Goal: Task Accomplishment & Management: Use online tool/utility

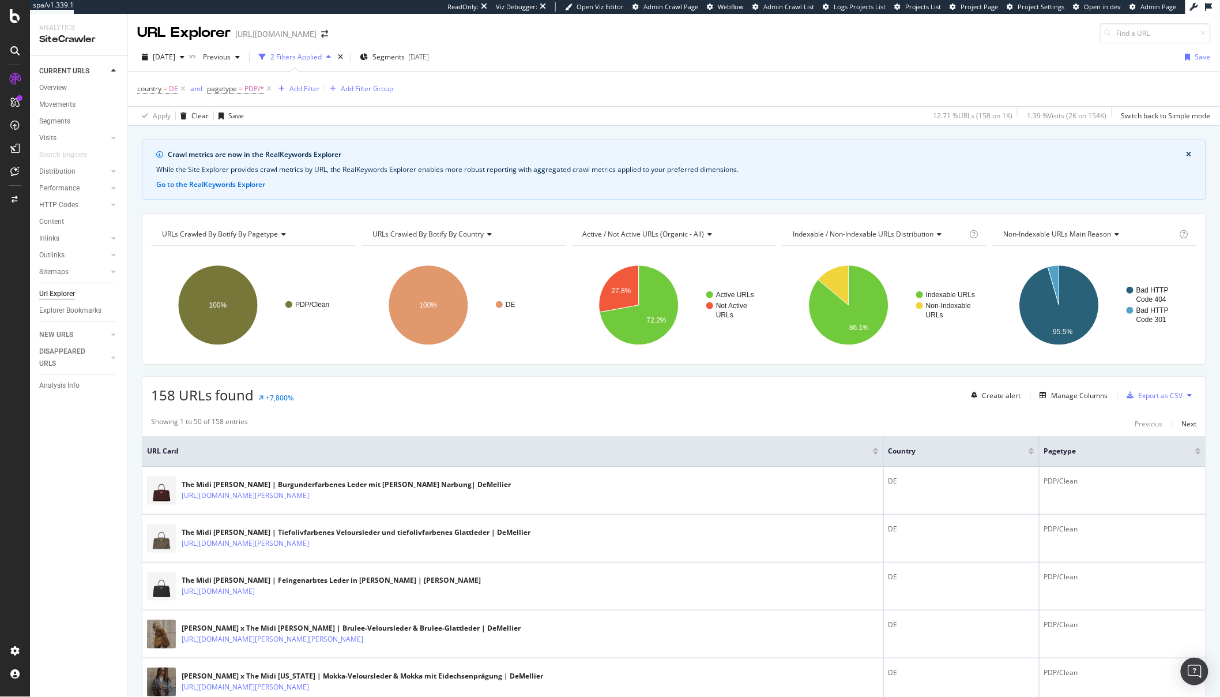
drag, startPoint x: 182, startPoint y: 498, endPoint x: 561, endPoint y: 0, distance: 625.9
click at [43, 89] on div "Analytics Overview SiteCrawler LogAnalyzer AI Analytics RealKeywords Engagement…" at bounding box center [81, 143] width 97 height 163
click at [58, 88] on div "Overview" at bounding box center [53, 88] width 28 height 12
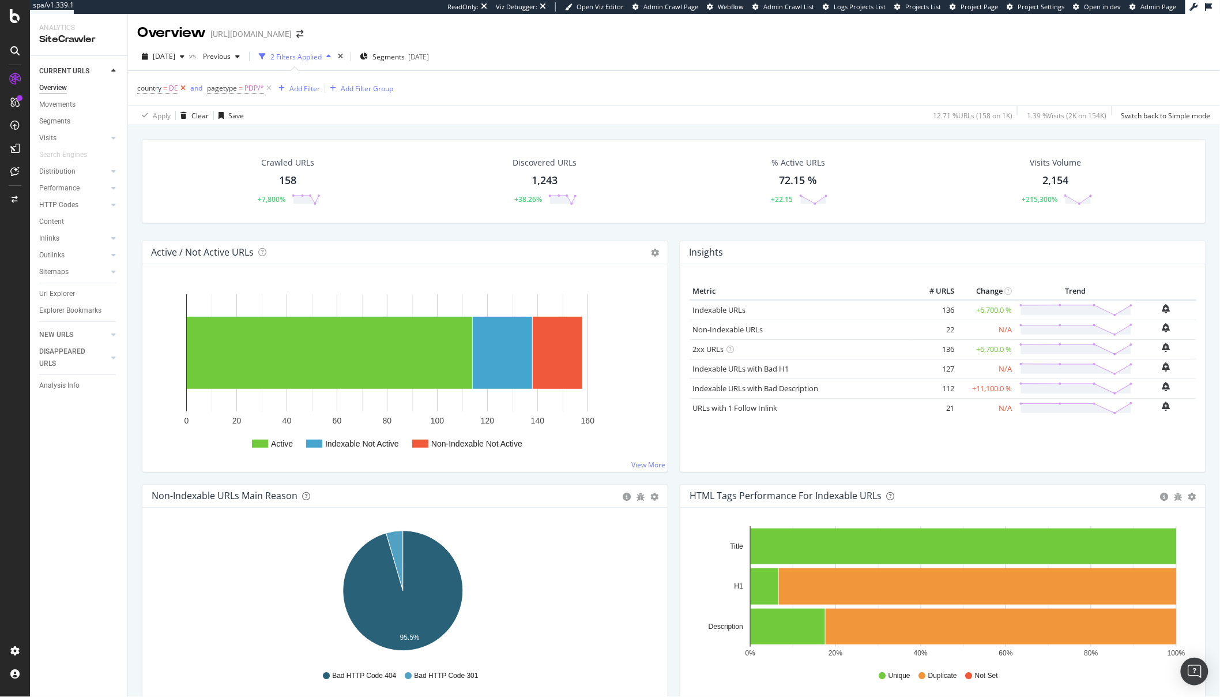
click at [183, 90] on icon at bounding box center [183, 88] width 10 height 12
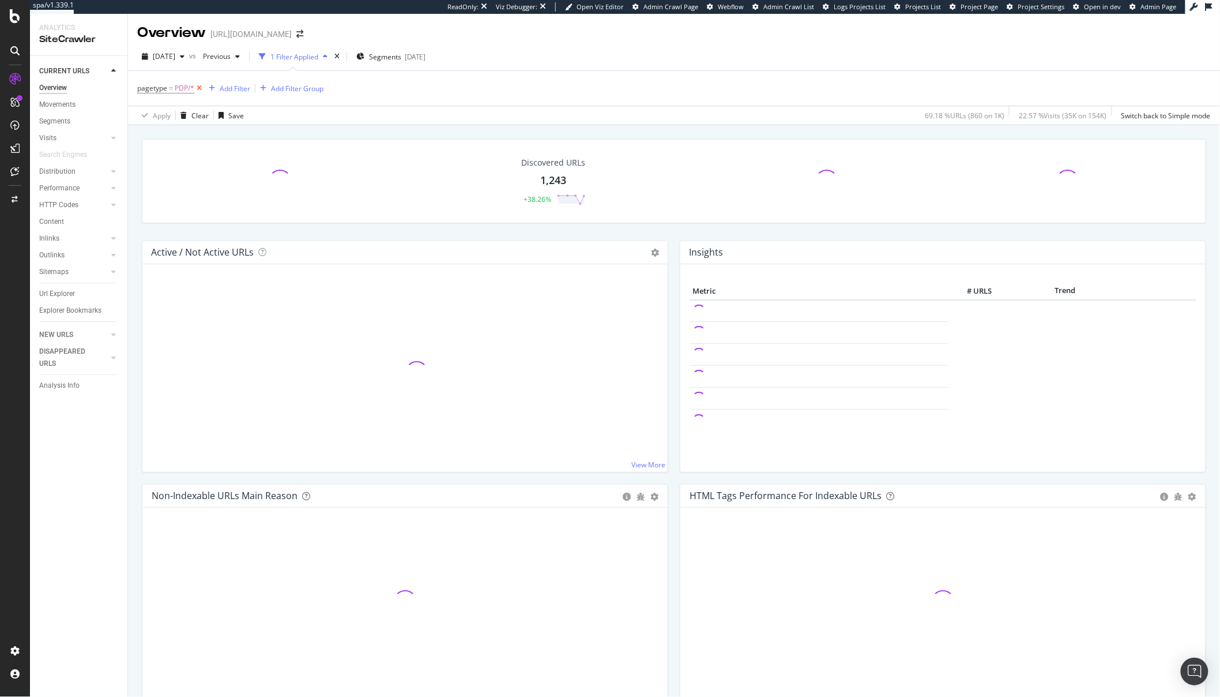
click at [201, 88] on icon at bounding box center [199, 88] width 10 height 12
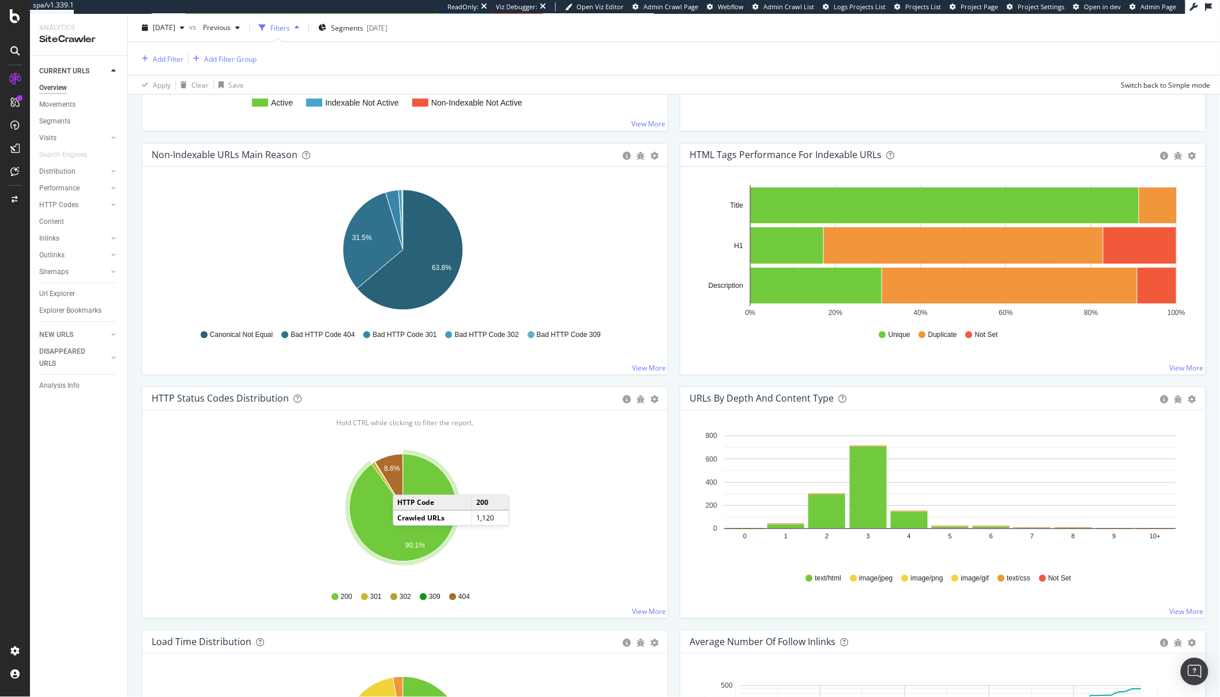
scroll to position [337, 0]
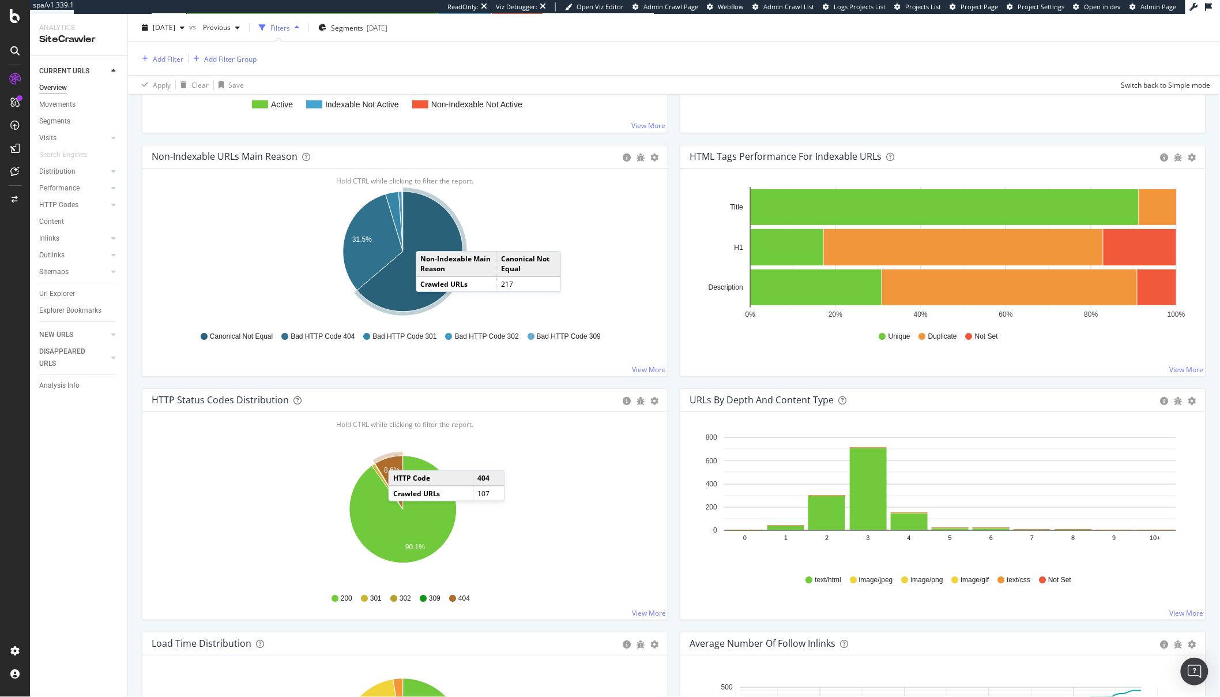
click at [427, 240] on icon "A chart." at bounding box center [411, 251] width 106 height 120
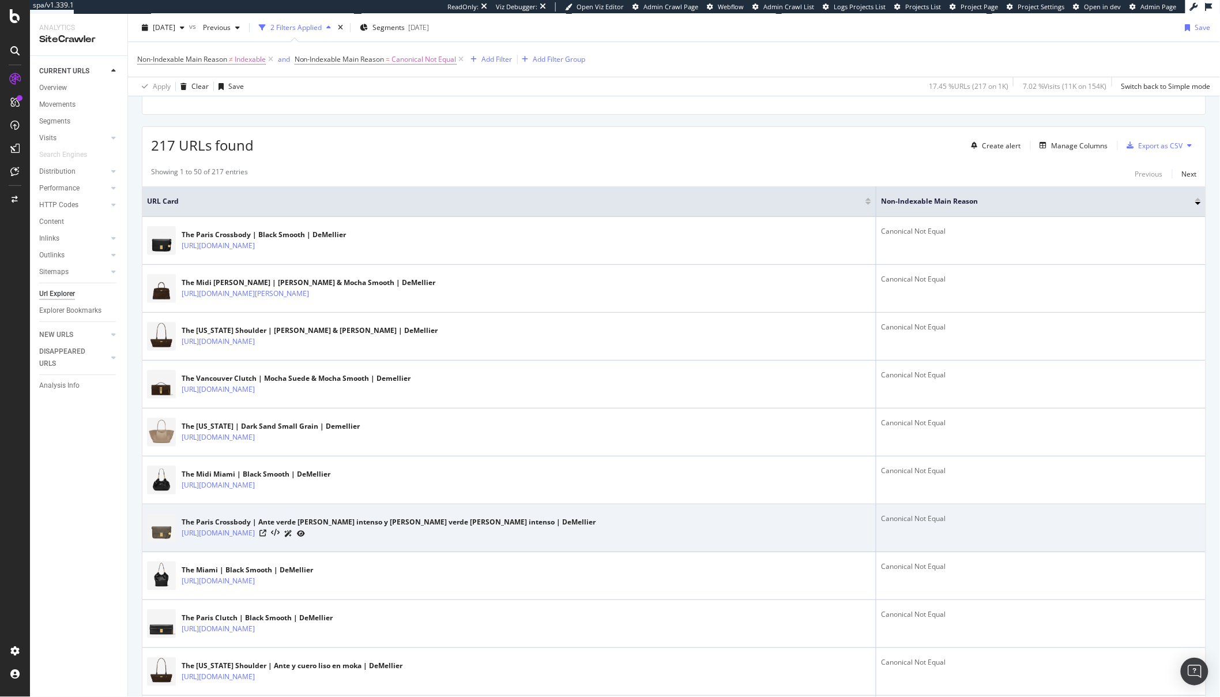
scroll to position [254, 0]
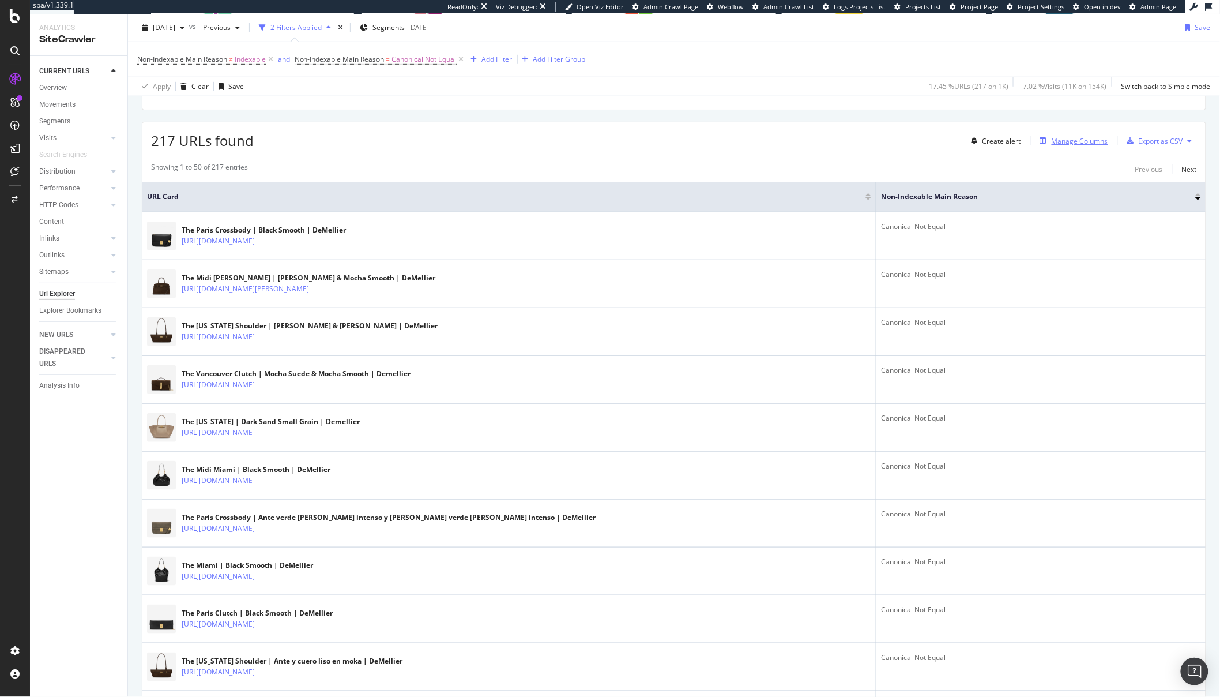
click at [1070, 142] on div "Manage Columns" at bounding box center [1080, 141] width 57 height 10
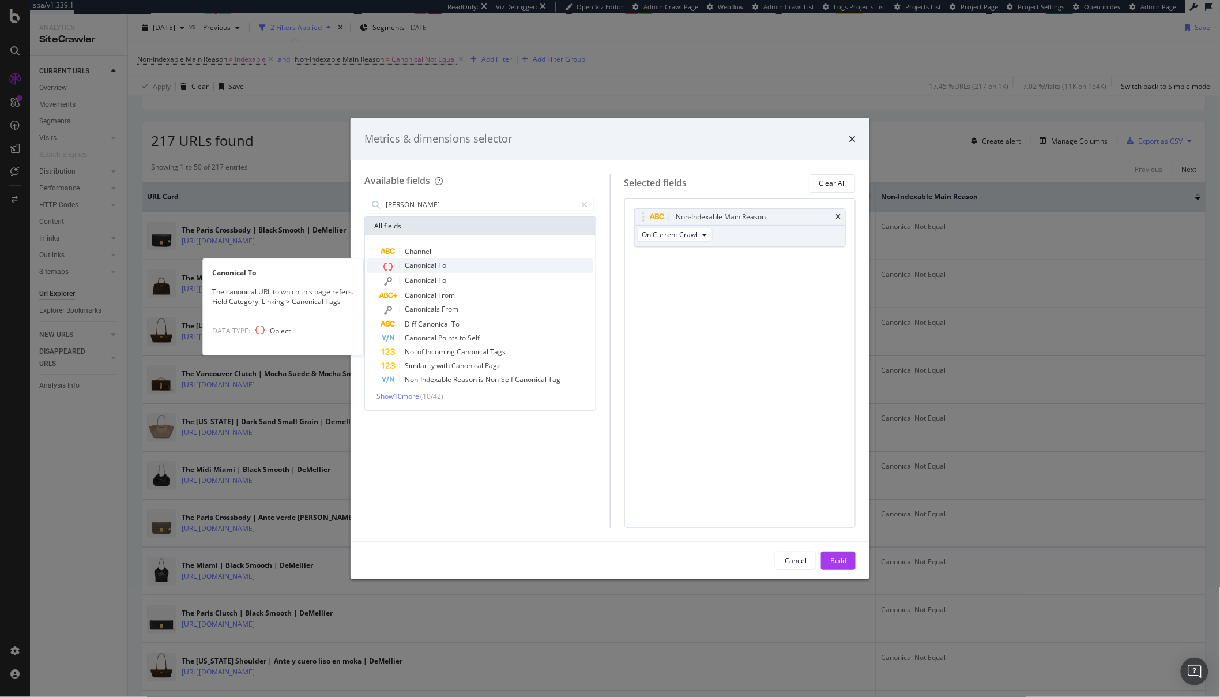
type input "cann"
click at [443, 268] on span "To" at bounding box center [442, 265] width 8 height 10
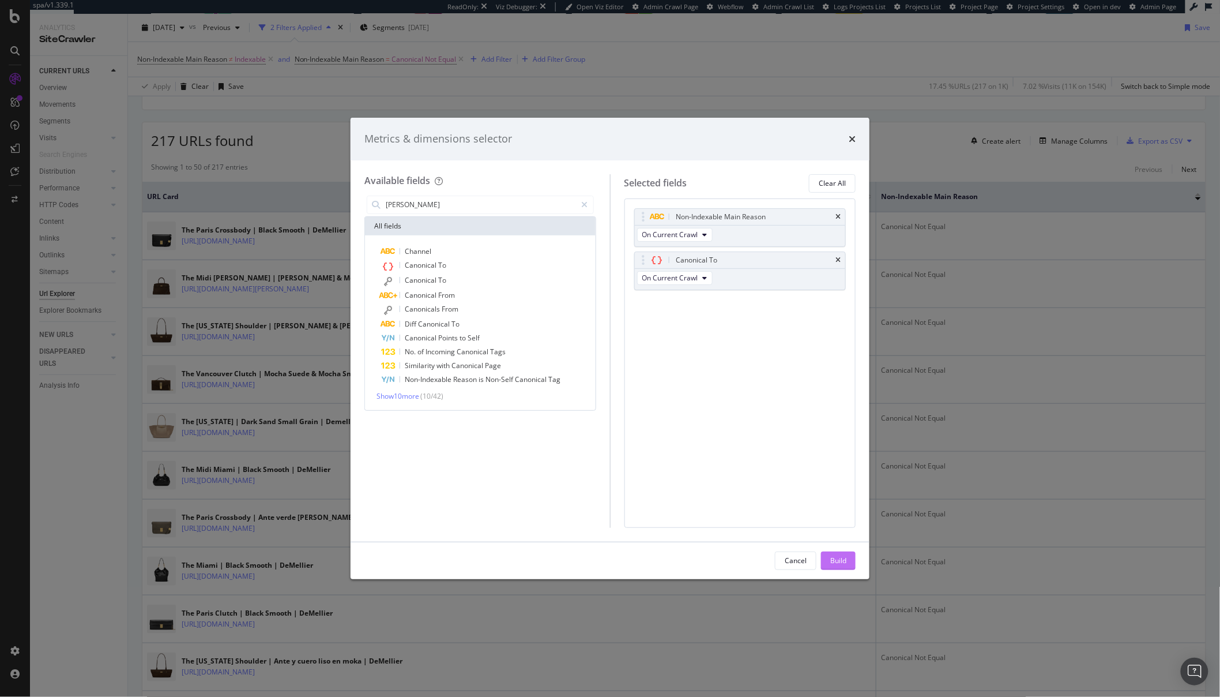
click at [837, 559] on div "Build" at bounding box center [838, 560] width 16 height 10
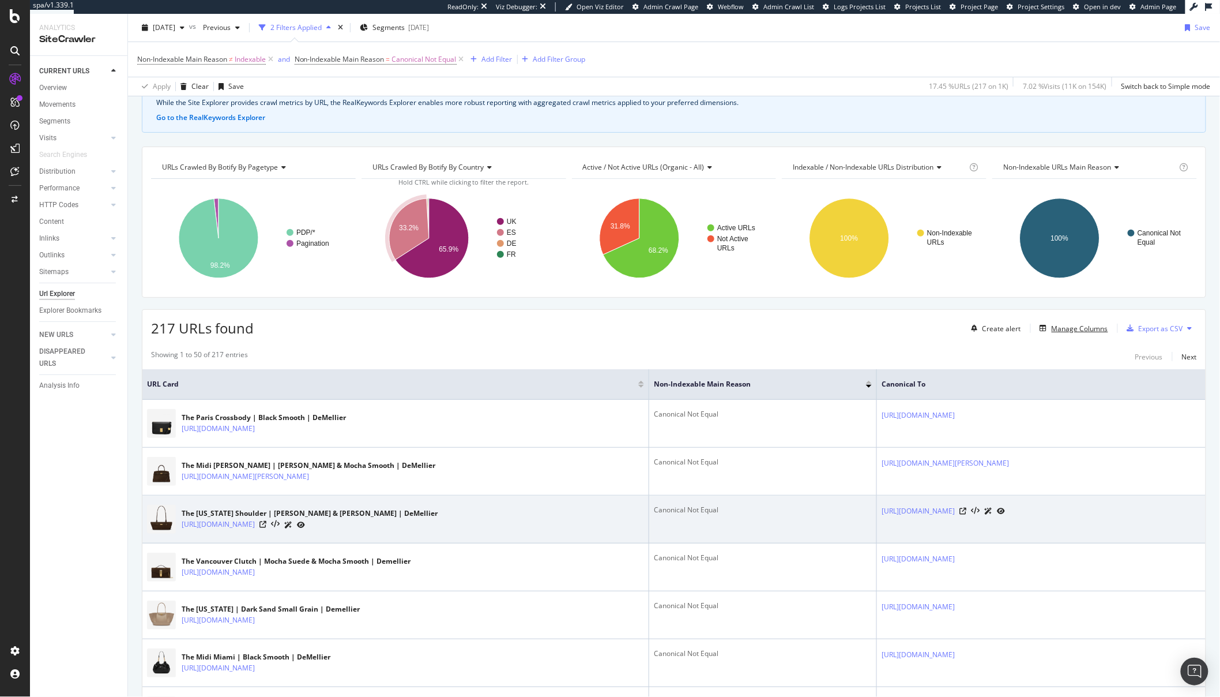
scroll to position [25, 0]
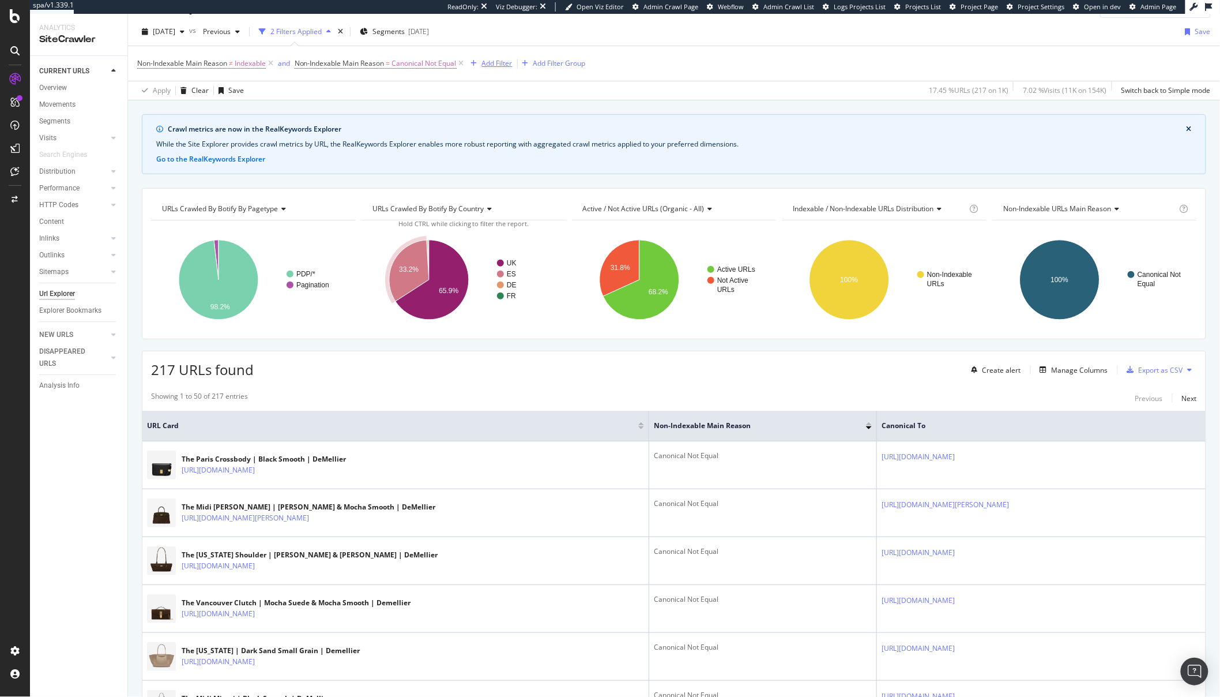
click at [513, 67] on div "Add Filter" at bounding box center [497, 63] width 31 height 10
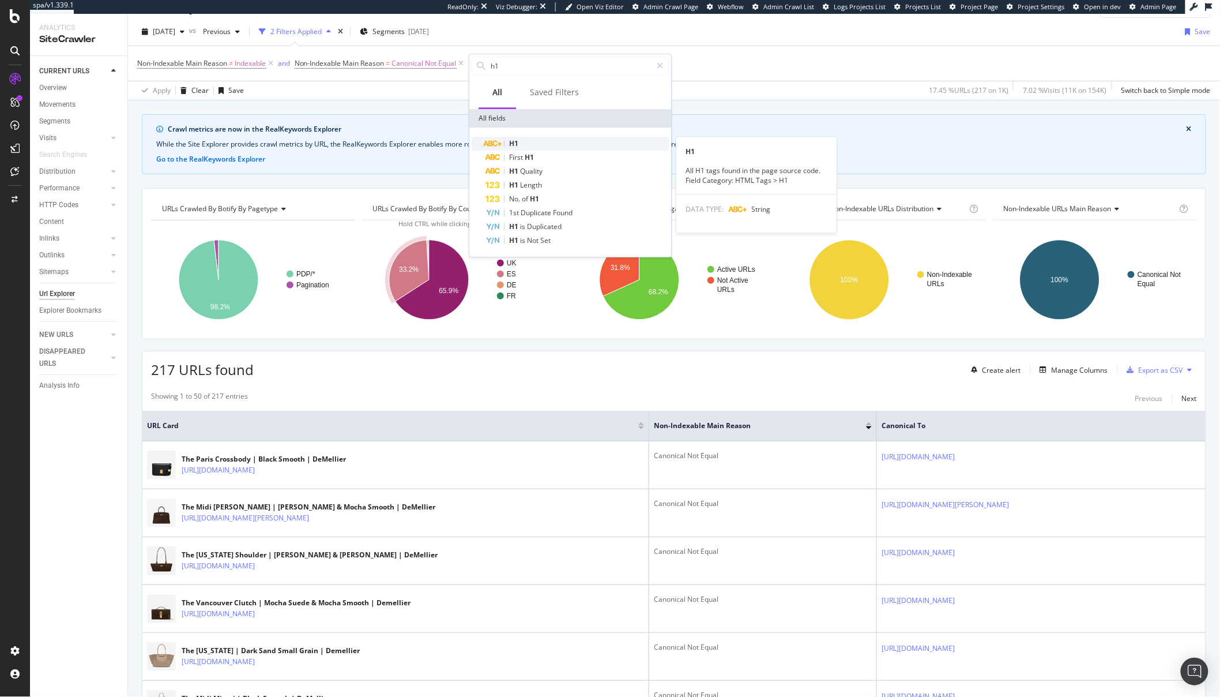
type input "h1"
click at [527, 142] on div "H1" at bounding box center [577, 144] width 183 height 14
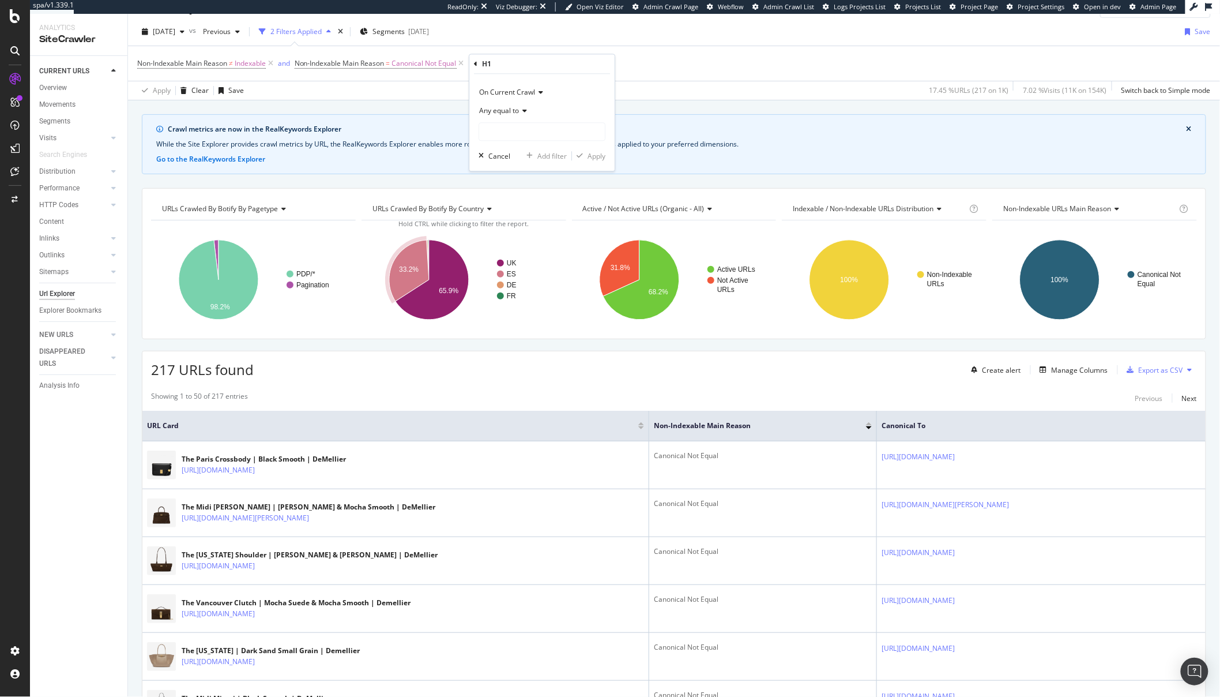
click at [492, 110] on span "Any equal to" at bounding box center [499, 111] width 40 height 10
click at [524, 161] on span "Any starts with" at bounding box center [507, 165] width 47 height 10
click at [498, 136] on input "text" at bounding box center [542, 131] width 126 height 18
type input "N"
type input "The Ne"
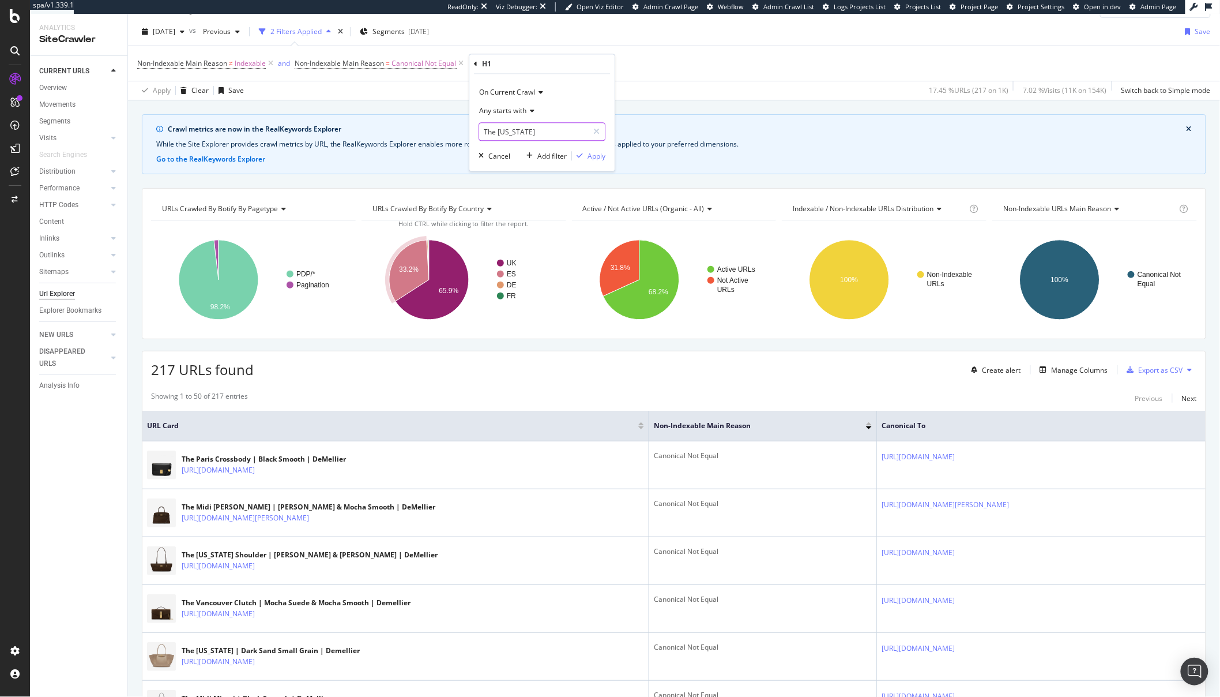
type input "The New York"
click at [583, 162] on div "On Current Crawl Any starts with The New York Cancel Add filter Apply" at bounding box center [541, 122] width 145 height 97
click at [595, 160] on div "Apply" at bounding box center [597, 156] width 18 height 10
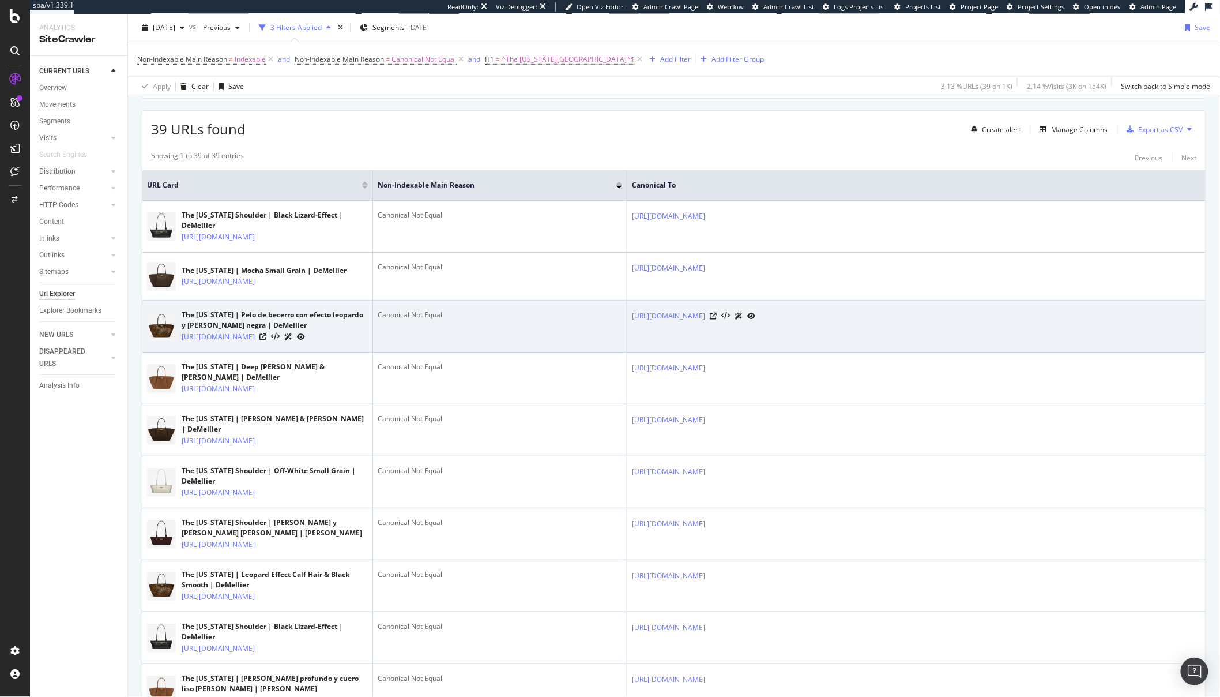
scroll to position [273, 0]
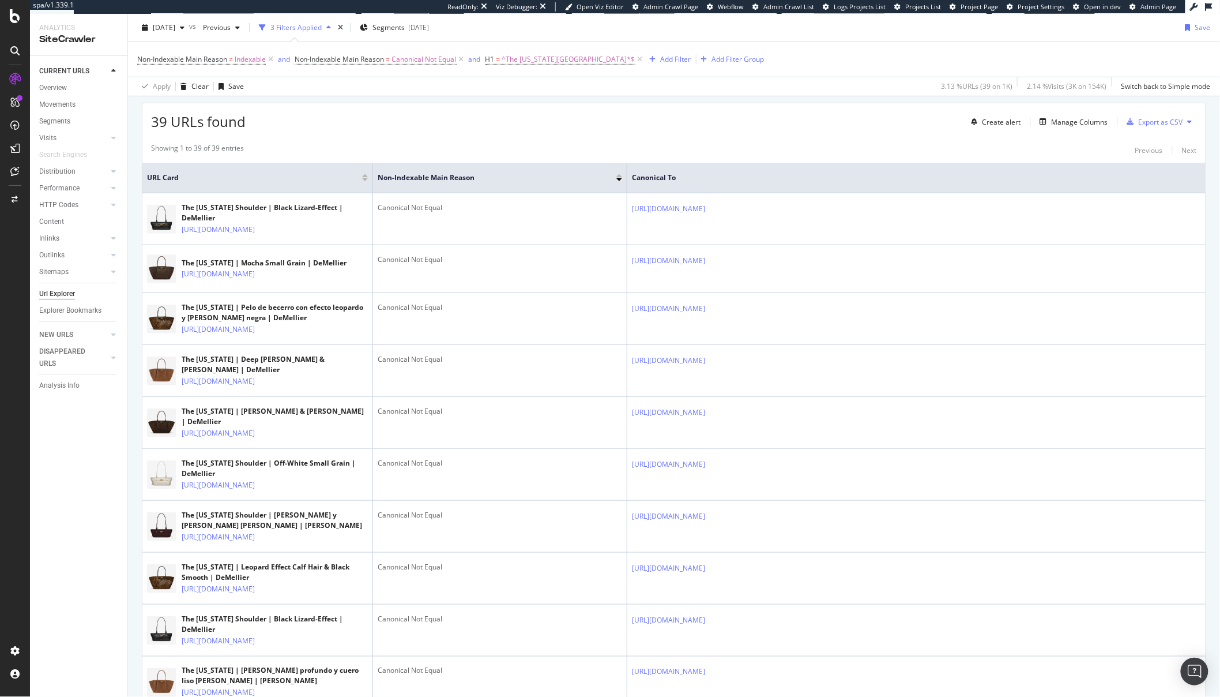
drag, startPoint x: 373, startPoint y: 182, endPoint x: 392, endPoint y: 185, distance: 19.8
click at [392, 185] on th "Non-Indexable Main Reason" at bounding box center [500, 178] width 254 height 31
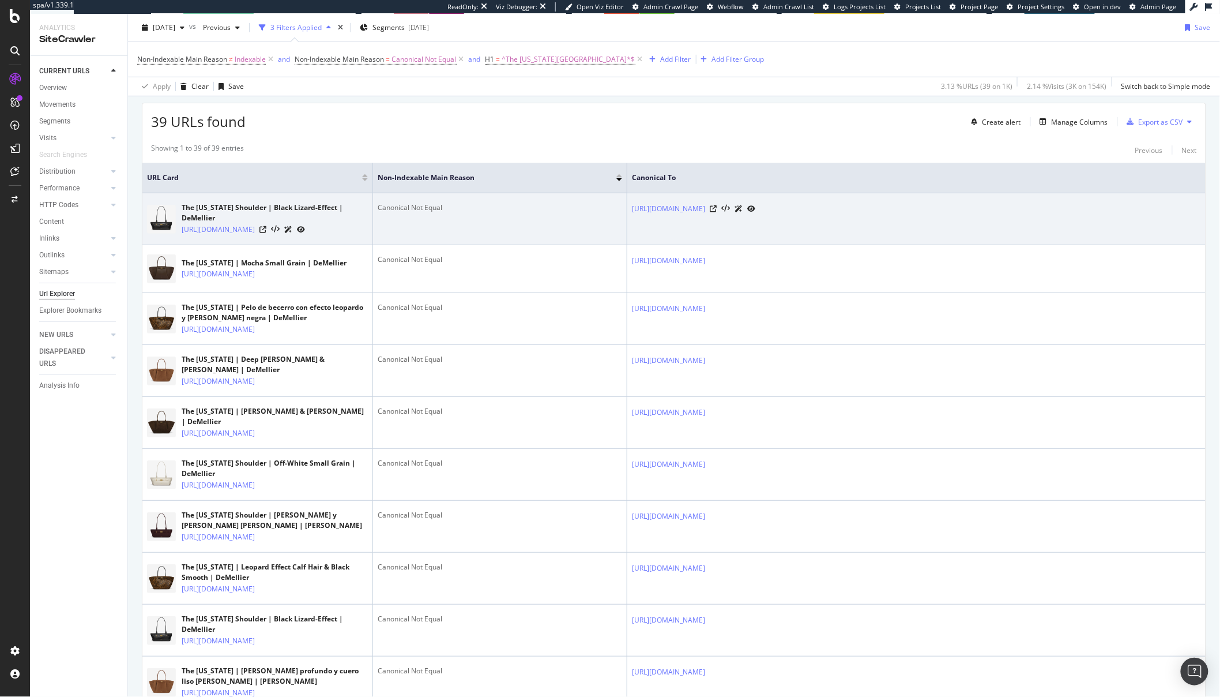
drag, startPoint x: 371, startPoint y: 187, endPoint x: 479, endPoint y: 209, distance: 109.6
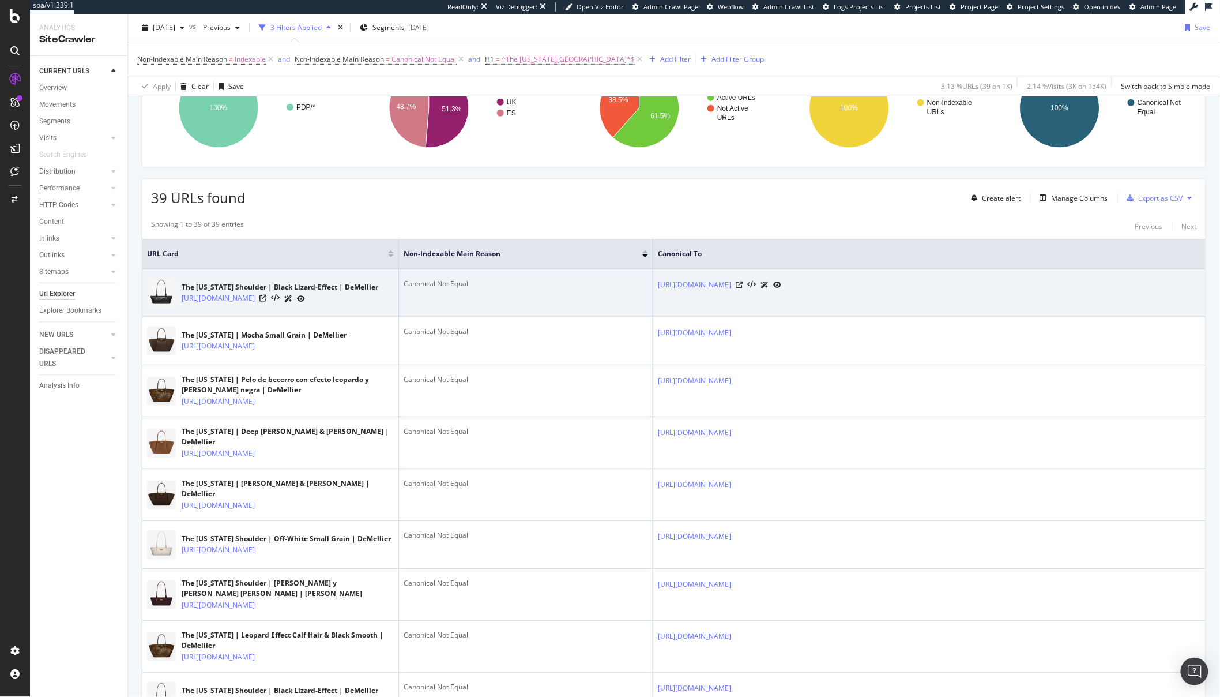
scroll to position [187, 0]
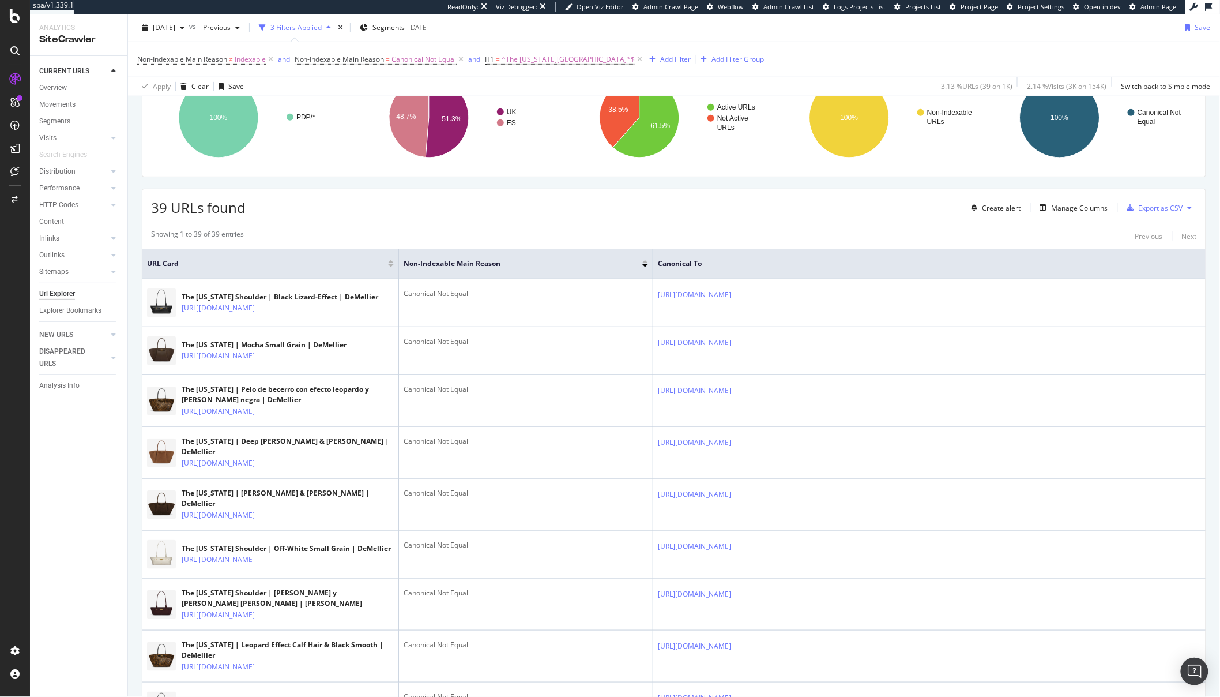
drag, startPoint x: 397, startPoint y: 273, endPoint x: 439, endPoint y: 279, distance: 42.5
click at [439, 279] on tr "URL Card Non-Indexable Main Reason Canonical To" at bounding box center [673, 264] width 1063 height 31
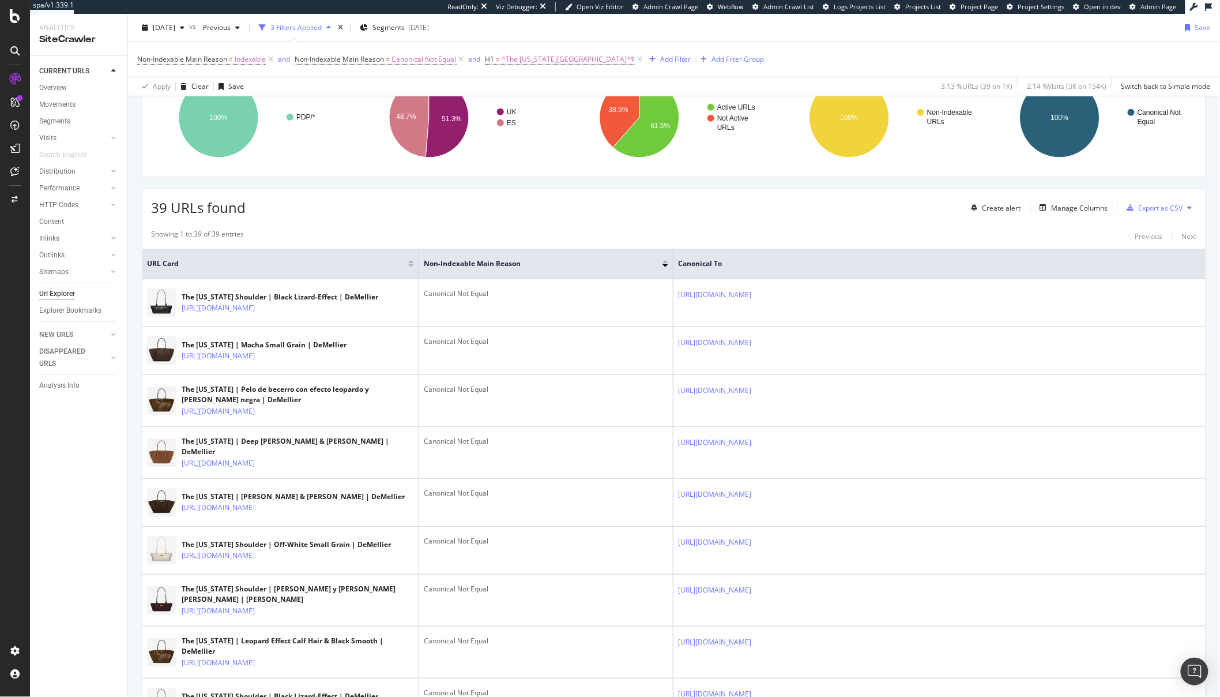
click at [367, 211] on div "39 URLs found Create alert Manage Columns Export as CSV" at bounding box center [673, 203] width 1063 height 28
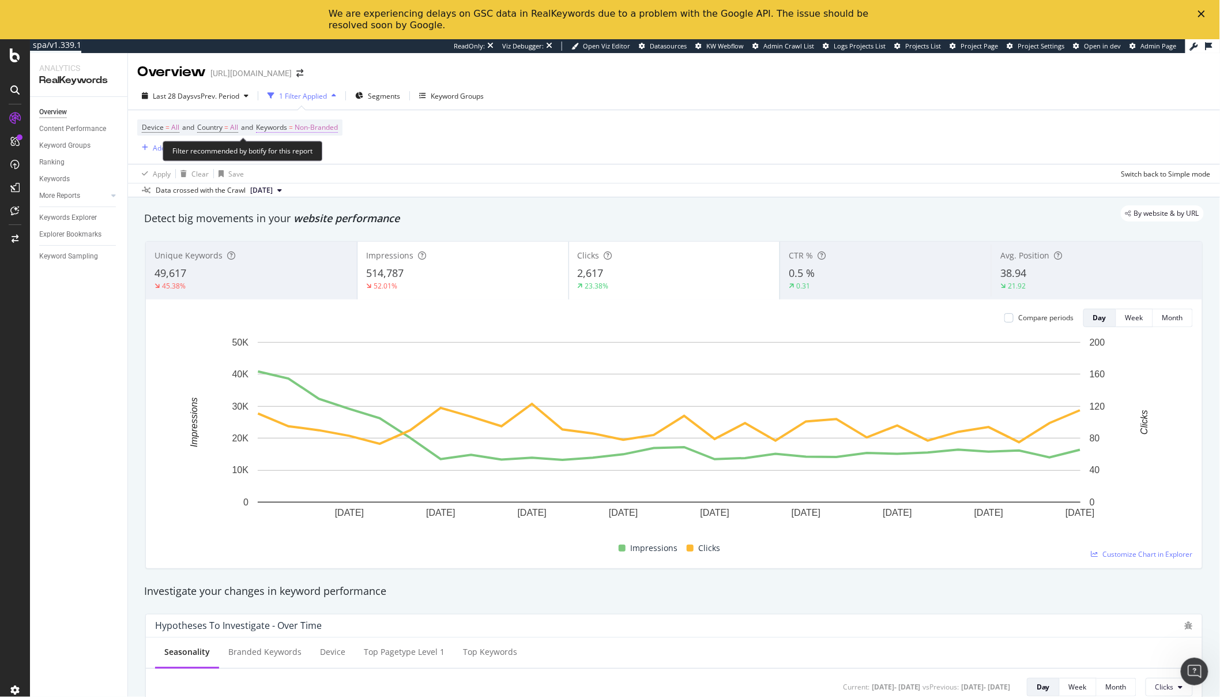
click at [338, 128] on span "Non-Branded" at bounding box center [316, 127] width 43 height 16
click at [304, 161] on div "Non-Branded" at bounding box center [304, 154] width 62 height 17
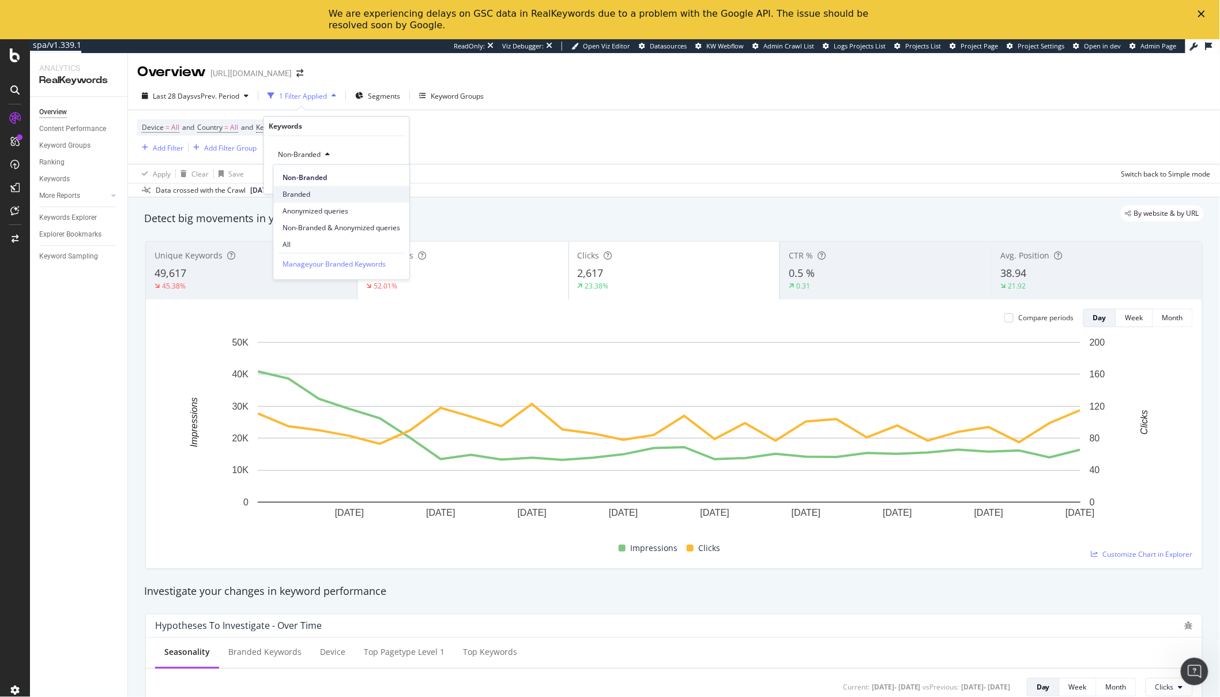
click at [308, 191] on span "Branded" at bounding box center [342, 194] width 118 height 10
click at [390, 185] on div "Add filter Apply" at bounding box center [359, 179] width 84 height 12
click at [392, 179] on div "Apply" at bounding box center [391, 179] width 18 height 10
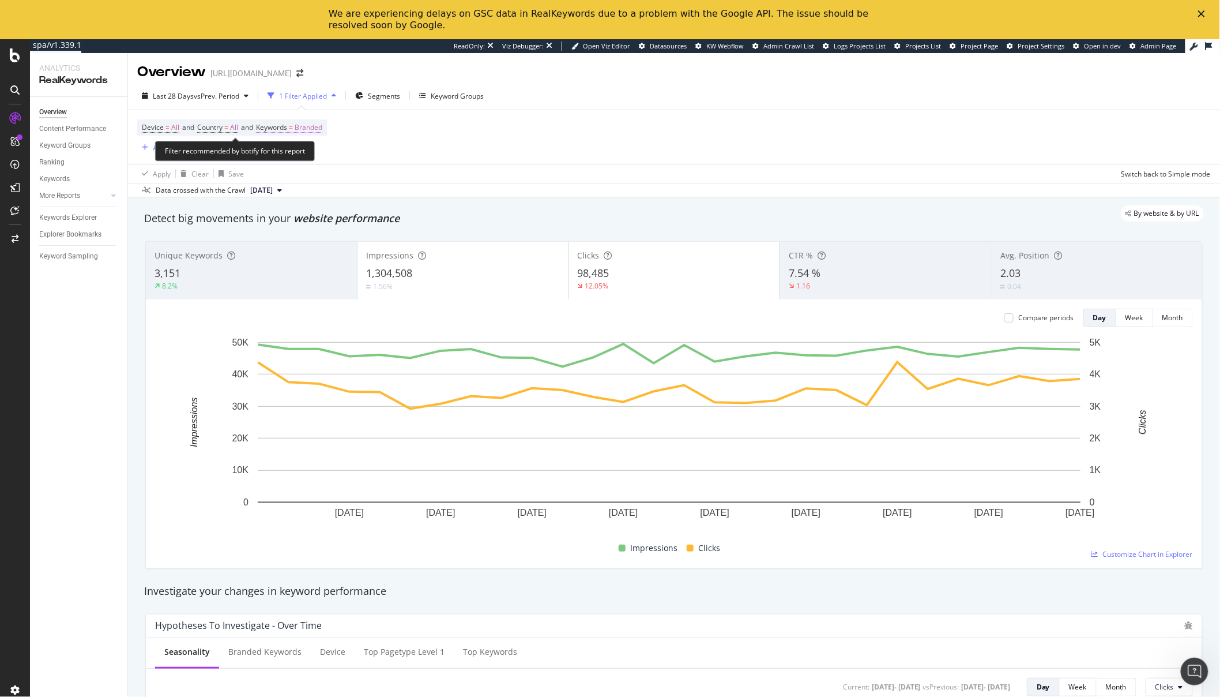
click at [320, 127] on span "Branded" at bounding box center [309, 127] width 28 height 16
click at [280, 160] on div "Branded" at bounding box center [296, 154] width 46 height 17
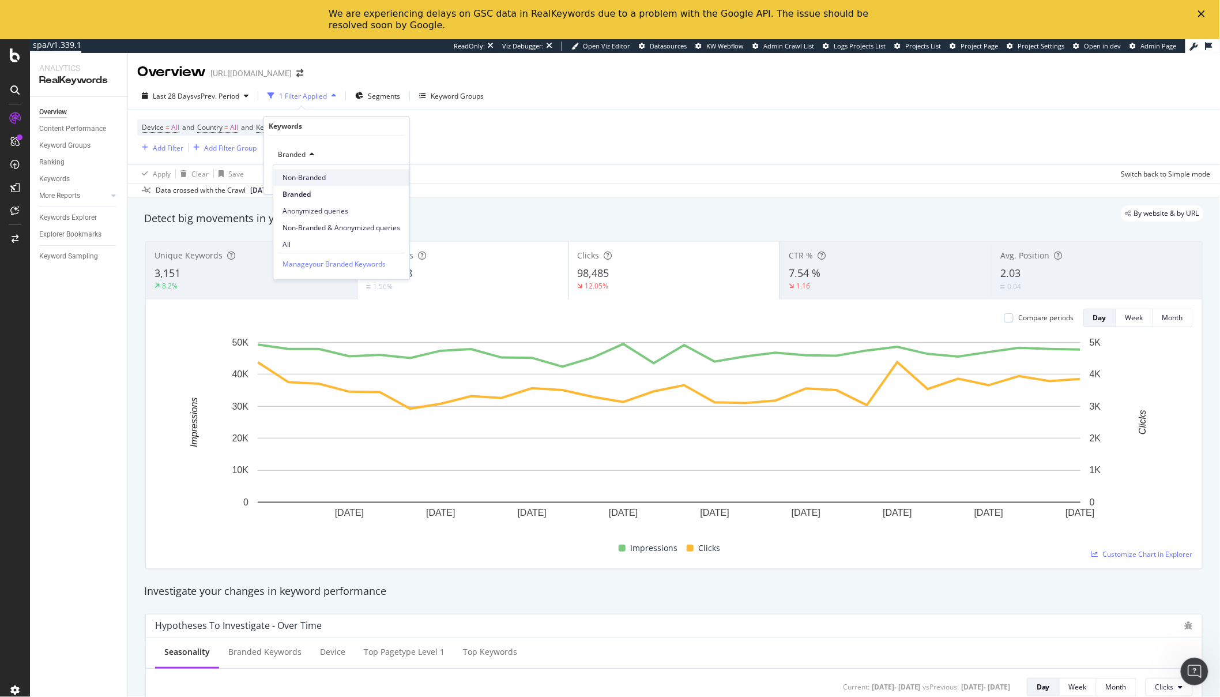
click at [311, 174] on span "Non-Branded" at bounding box center [342, 177] width 118 height 10
click at [397, 178] on div "Apply" at bounding box center [391, 179] width 18 height 10
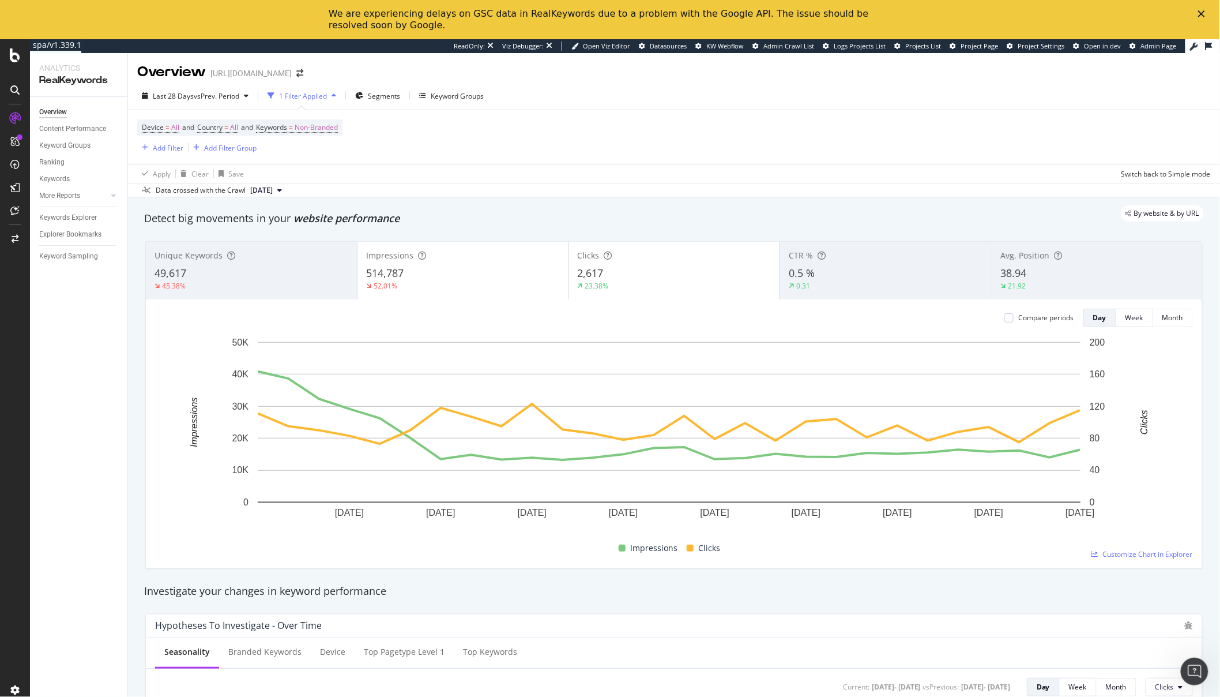
click at [1200, 14] on polygon "Close" at bounding box center [1201, 13] width 7 height 7
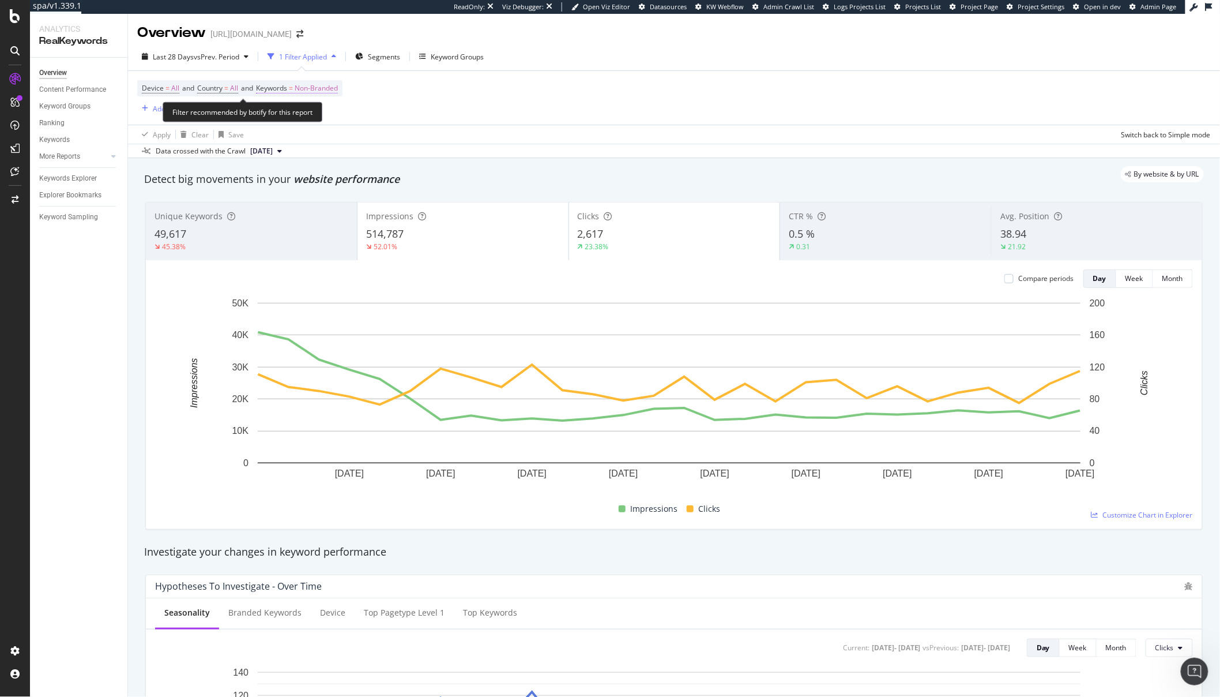
click at [328, 94] on span "Non-Branded" at bounding box center [316, 88] width 43 height 16
click at [305, 118] on span "Non-Branded" at bounding box center [297, 115] width 48 height 10
click at [520, 156] on div "Data crossed with the Crawl 2025 Oct. 3rd" at bounding box center [674, 151] width 1092 height 14
click at [385, 52] on span "Segments" at bounding box center [384, 57] width 32 height 10
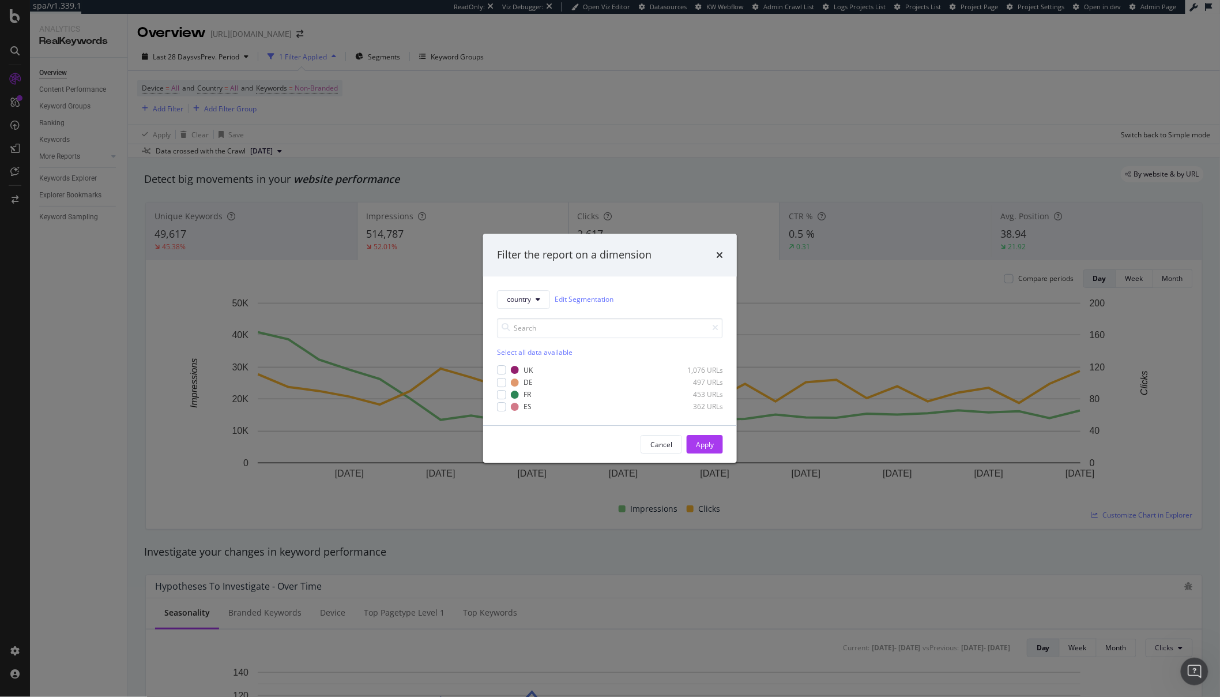
click at [460, 110] on div "Filter the report on a dimension country Edit Segmentation Select all data avai…" at bounding box center [610, 348] width 1220 height 697
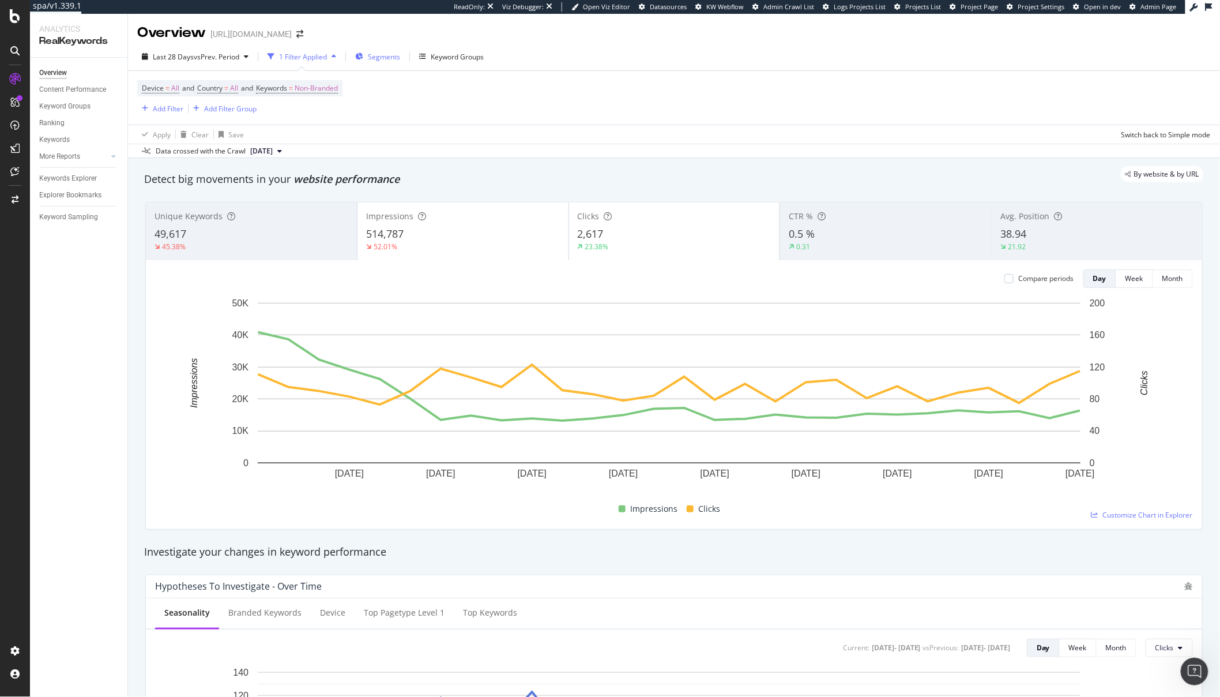
click at [386, 59] on span "Segments" at bounding box center [384, 57] width 32 height 10
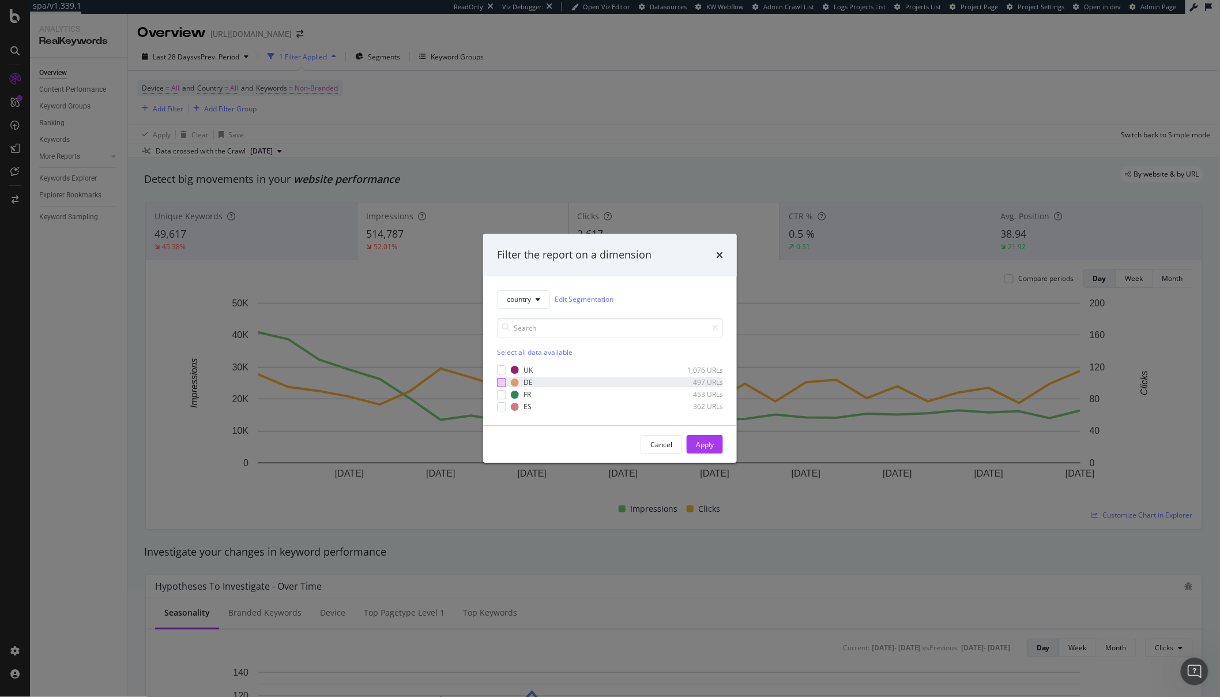
click at [502, 383] on div "modal" at bounding box center [501, 382] width 9 height 9
click at [694, 445] on button "Apply" at bounding box center [705, 444] width 36 height 18
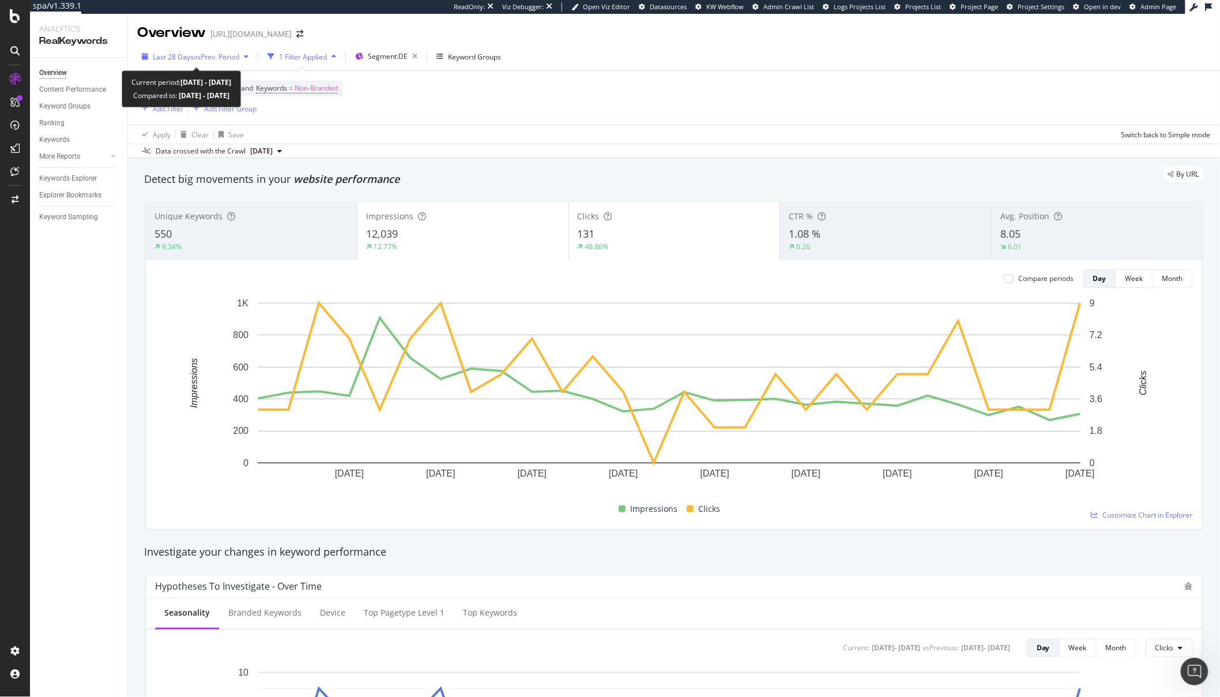
click at [181, 52] on span "Last 28 Days" at bounding box center [173, 57] width 41 height 10
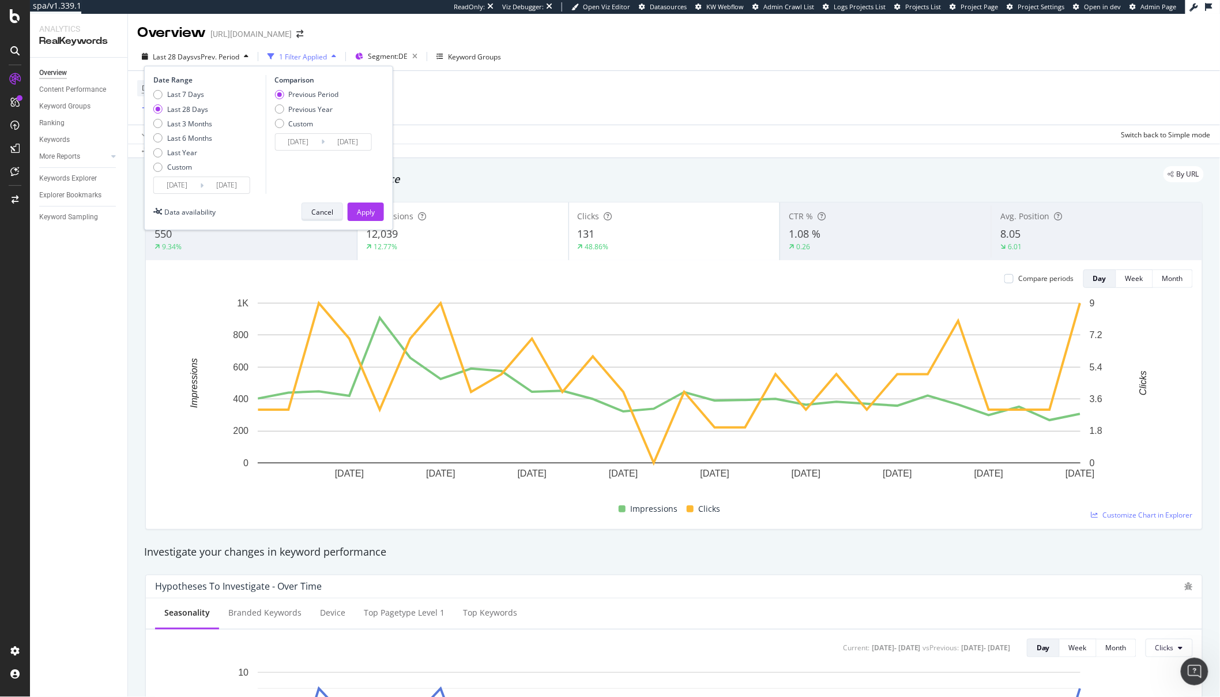
click at [321, 213] on div "Cancel" at bounding box center [322, 212] width 22 height 10
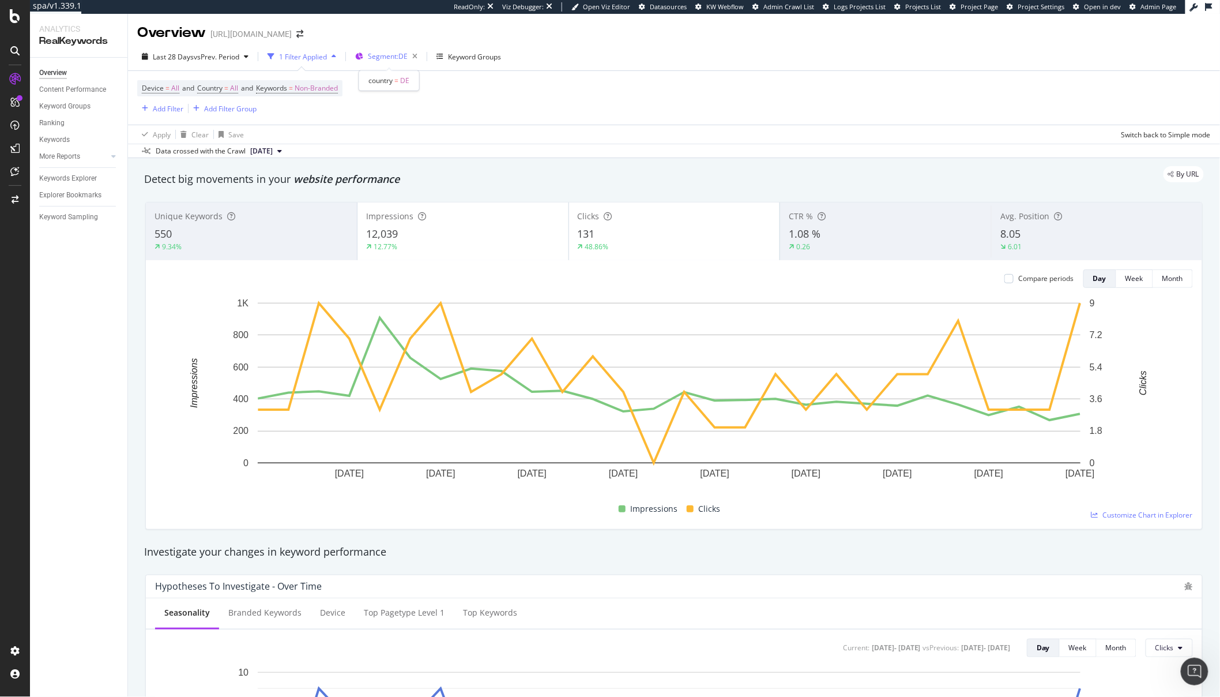
click at [388, 62] on div "Segment: DE" at bounding box center [395, 56] width 54 height 16
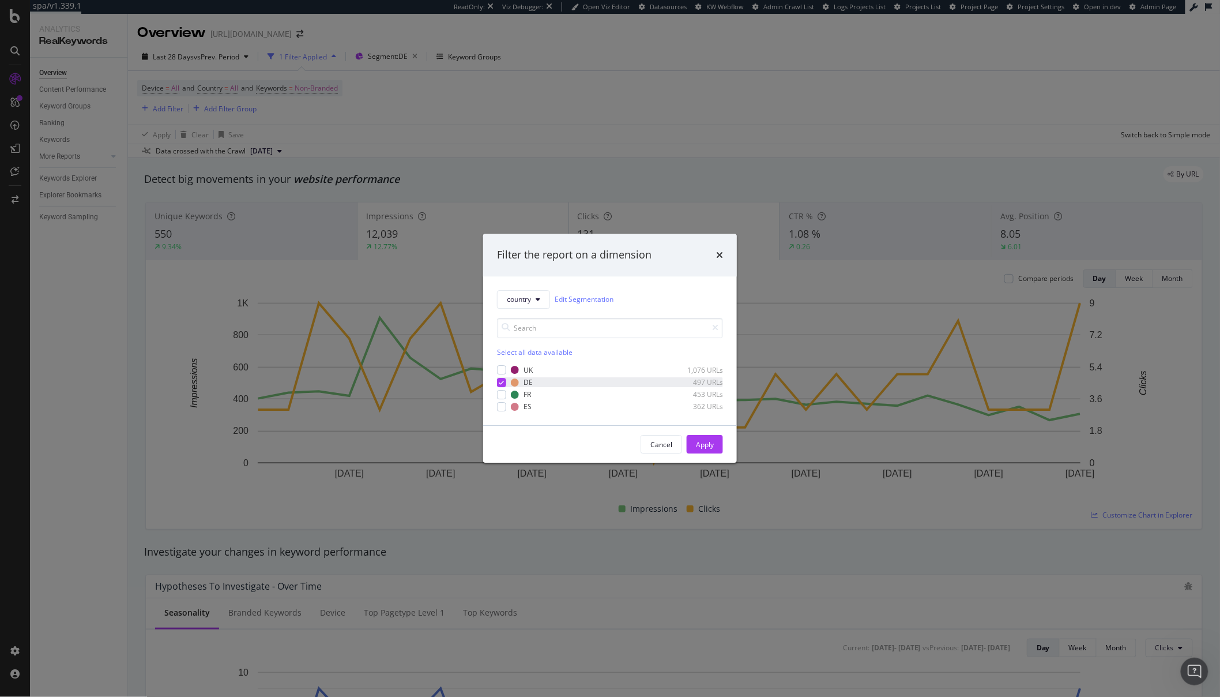
click at [501, 384] on icon "modal" at bounding box center [501, 382] width 5 height 6
click at [503, 373] on div "modal" at bounding box center [501, 370] width 9 height 9
click at [709, 453] on div "Apply" at bounding box center [705, 444] width 18 height 17
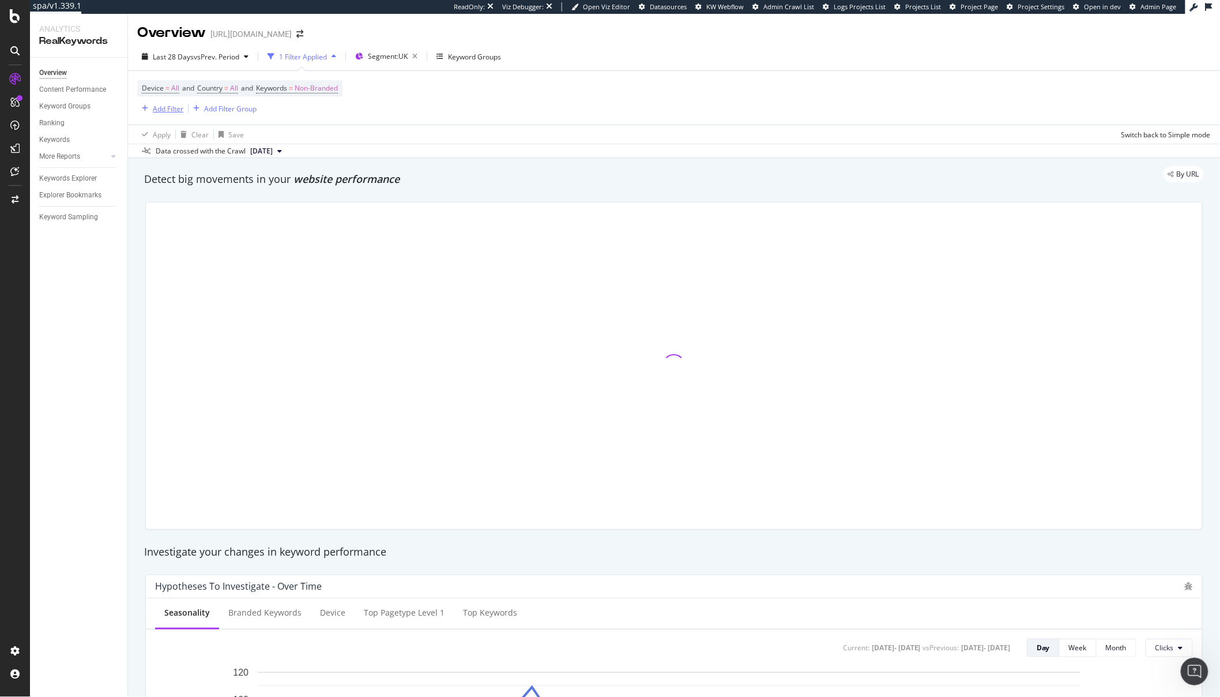
click at [176, 111] on div "Add Filter" at bounding box center [168, 109] width 31 height 10
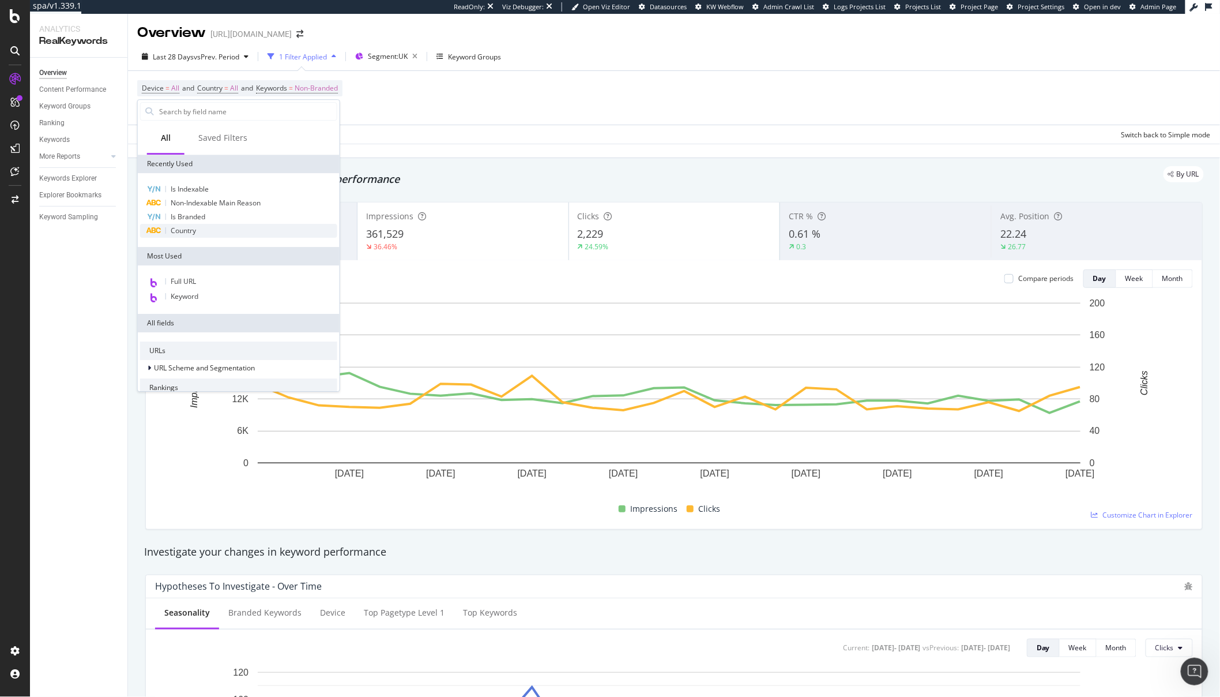
click at [191, 232] on span "Country" at bounding box center [183, 230] width 25 height 10
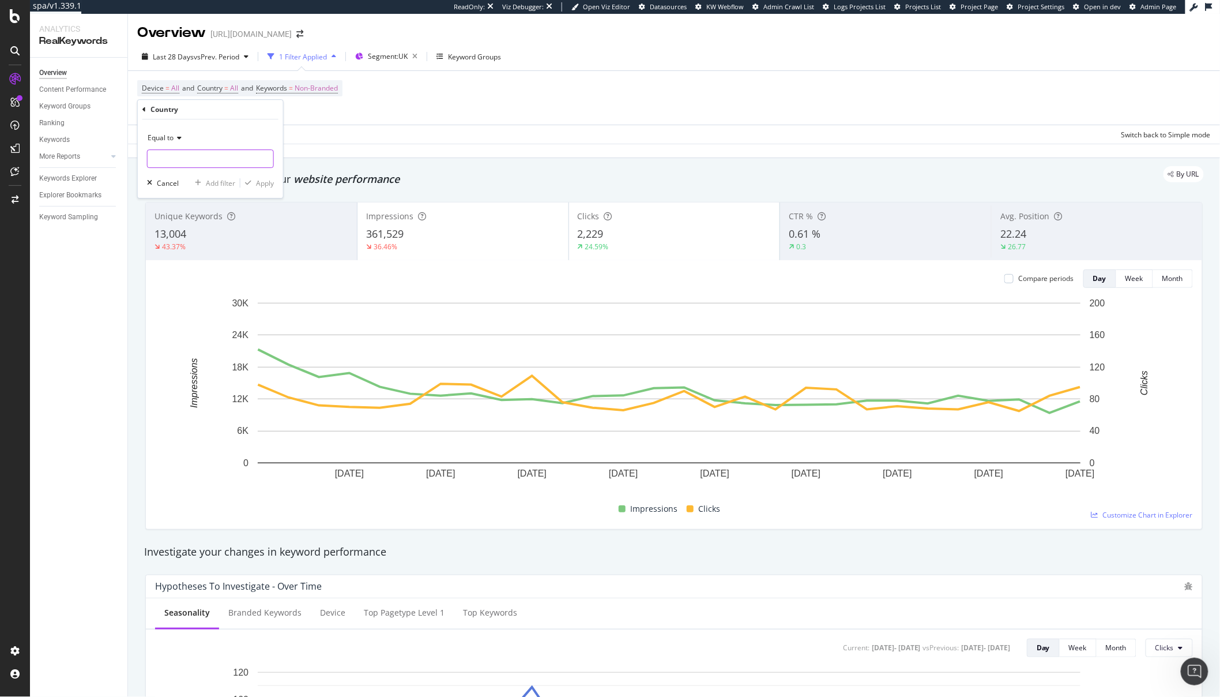
click at [202, 163] on input "text" at bounding box center [211, 158] width 126 height 18
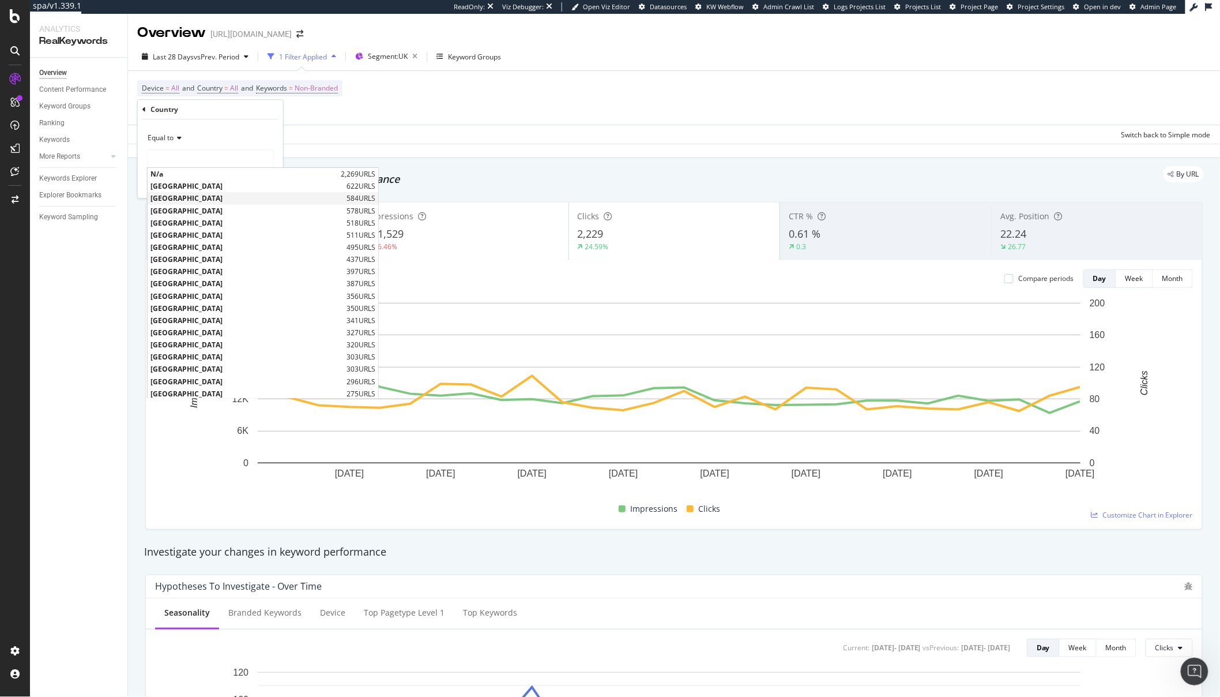
click at [194, 200] on span "United States of America" at bounding box center [247, 199] width 193 height 10
type input "United States of America"
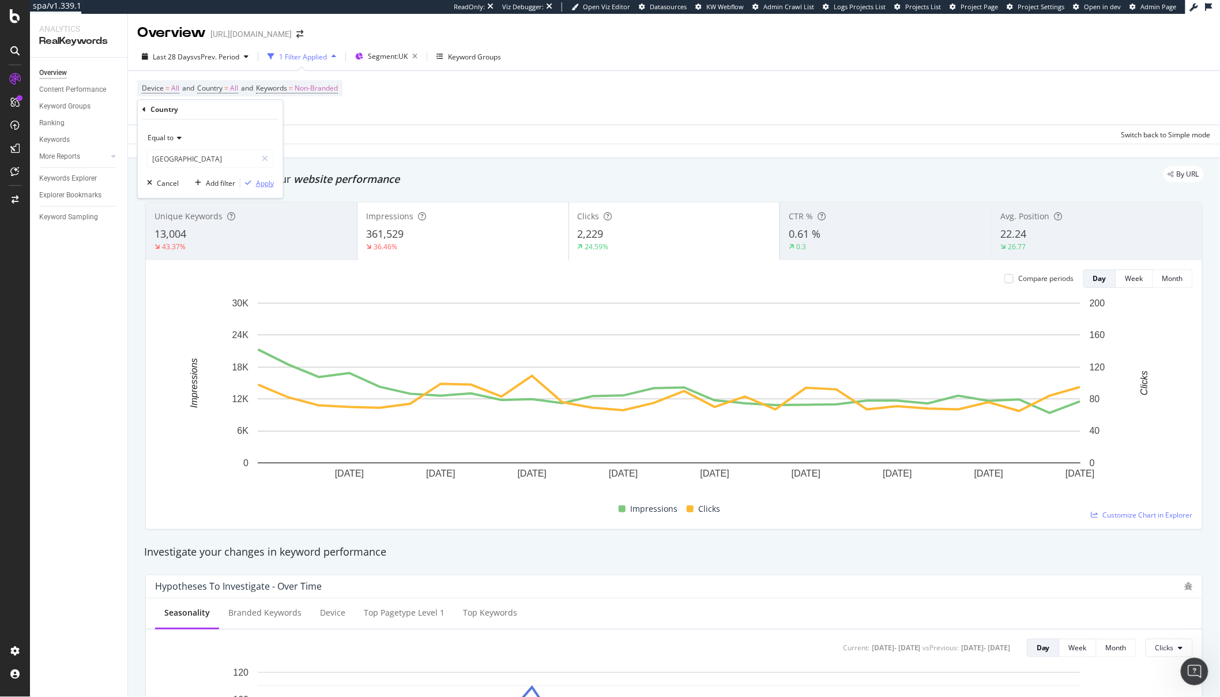
click at [254, 183] on div "button" at bounding box center [248, 182] width 16 height 7
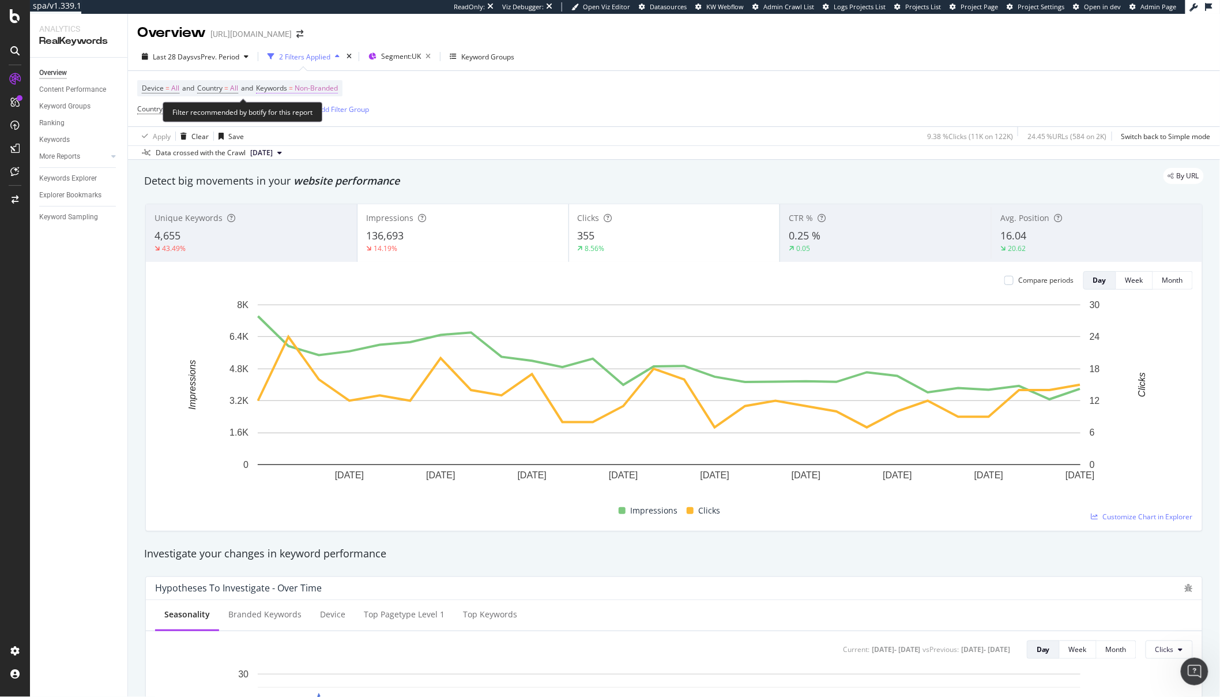
click at [326, 87] on span "Non-Branded" at bounding box center [316, 88] width 43 height 16
click at [317, 114] on span "Non-Branded" at bounding box center [297, 115] width 48 height 10
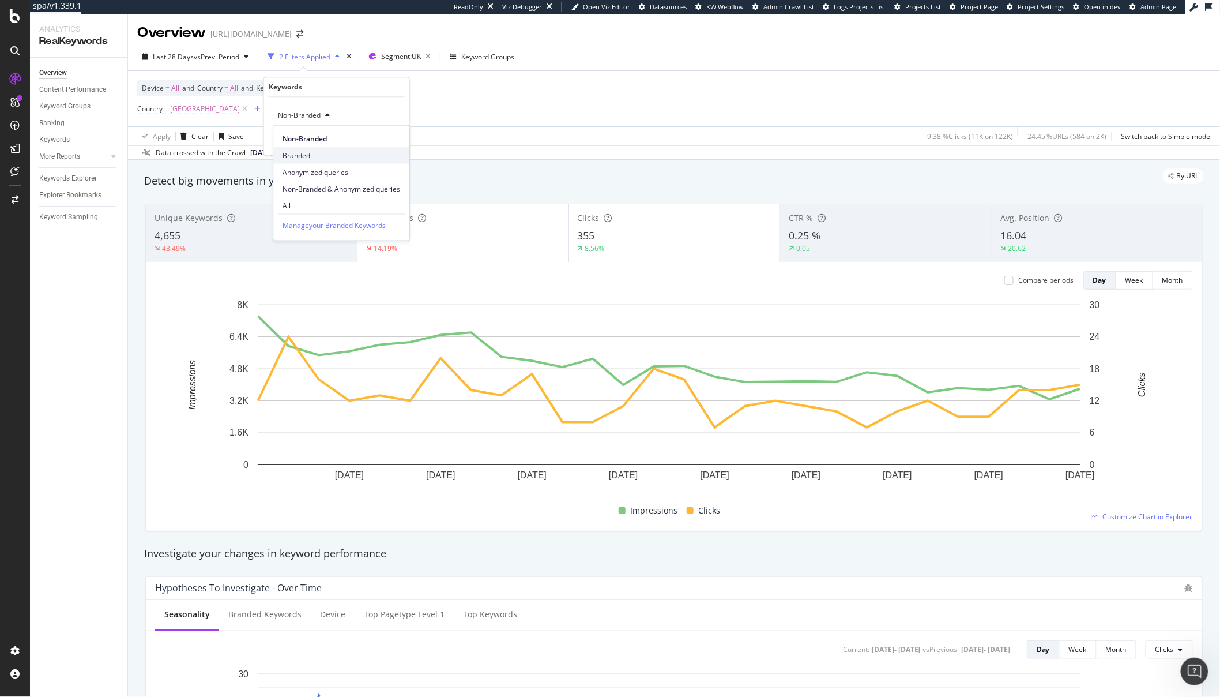
click at [310, 159] on span "Branded" at bounding box center [342, 155] width 118 height 10
click at [388, 136] on div "Apply" at bounding box center [391, 140] width 18 height 10
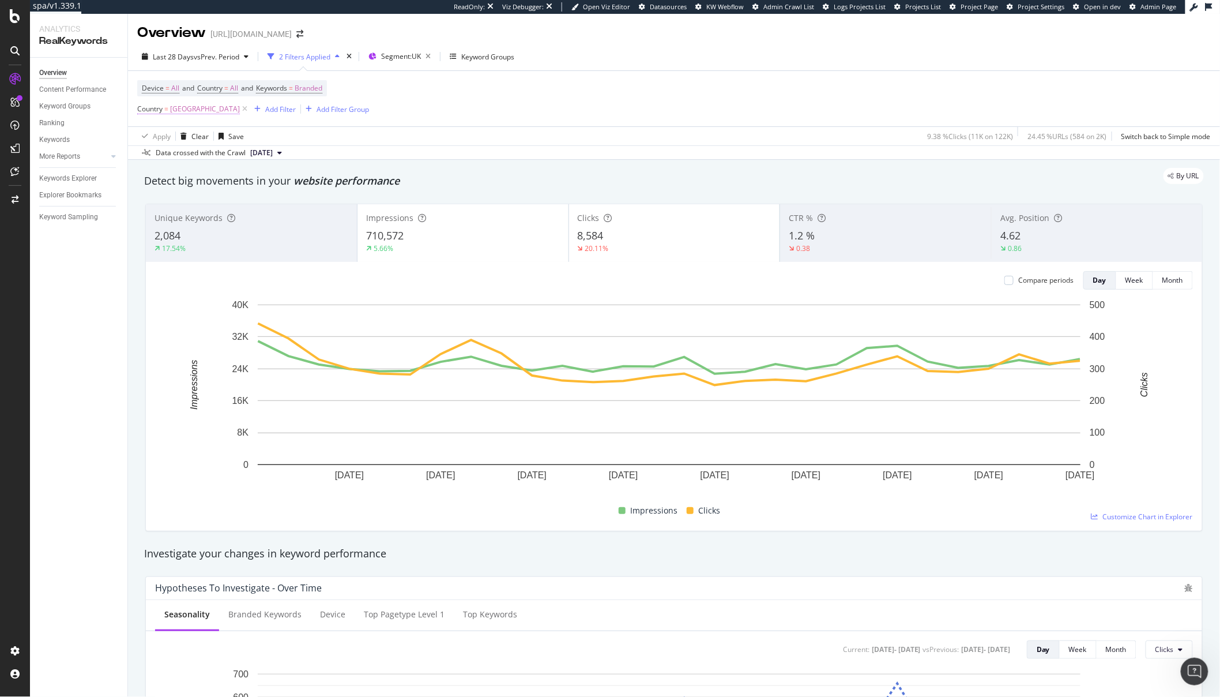
click at [240, 108] on span "United States of America" at bounding box center [205, 109] width 70 height 16
type input "United States of America"
click at [413, 145] on div "Apply Clear Save 9.38 % Clicks ( 11K on 122K ) 24.45 % URLs ( 584 on 2K ) Switc…" at bounding box center [674, 135] width 1092 height 19
click at [250, 114] on icon at bounding box center [245, 109] width 10 height 12
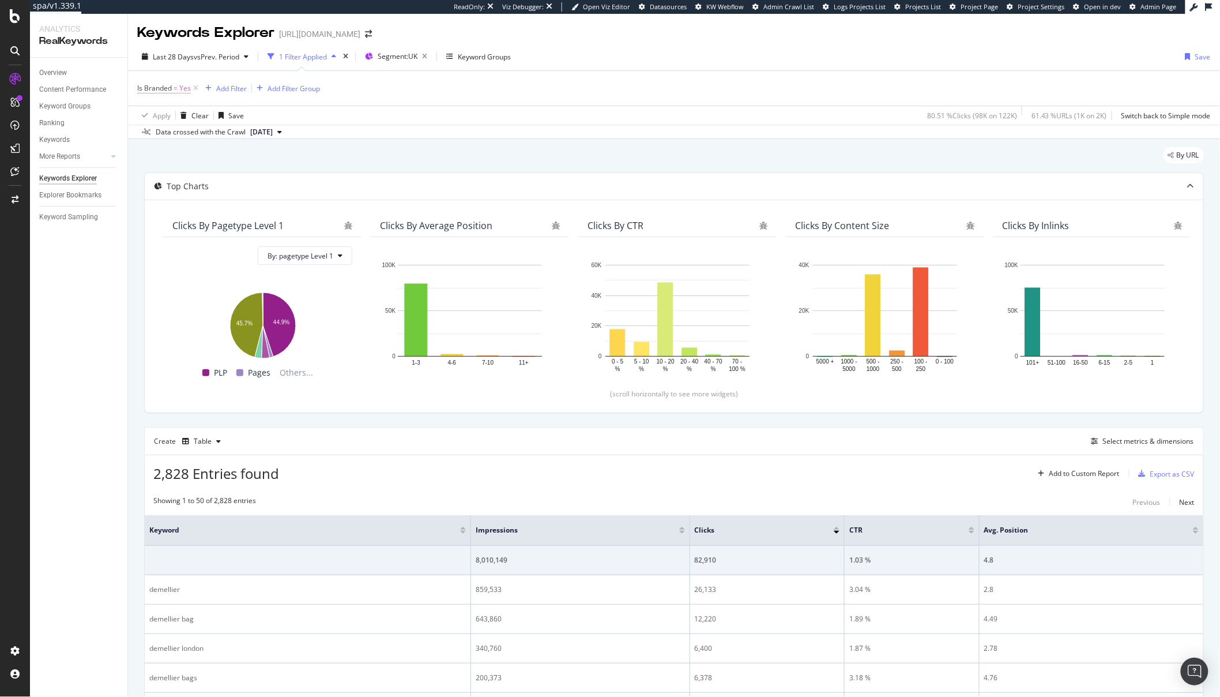
click at [185, 89] on span "Yes" at bounding box center [185, 88] width 12 height 16
click at [423, 123] on div "Apply Clear Save 80.51 % Clicks ( 98K on 122K ) 61.43 % URLs ( 1K on 2K ) Switc…" at bounding box center [674, 115] width 1092 height 19
click at [1137, 451] on div "Create Table Select metrics & dimensions" at bounding box center [674, 441] width 1060 height 28
click at [1135, 446] on div "Select metrics & dimensions" at bounding box center [1148, 441] width 91 height 10
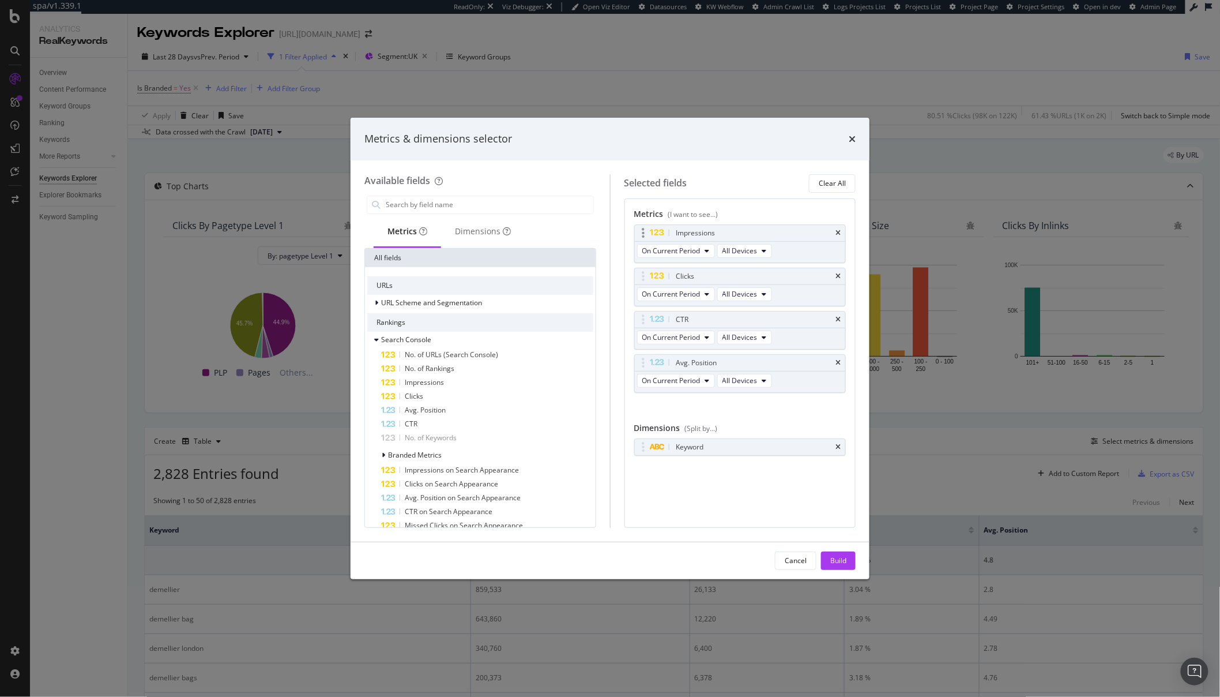
click at [841, 235] on div "Impressions" at bounding box center [740, 233] width 211 height 16
click at [838, 446] on icon "times" at bounding box center [838, 446] width 5 height 7
click at [440, 206] on input "modal" at bounding box center [489, 204] width 209 height 17
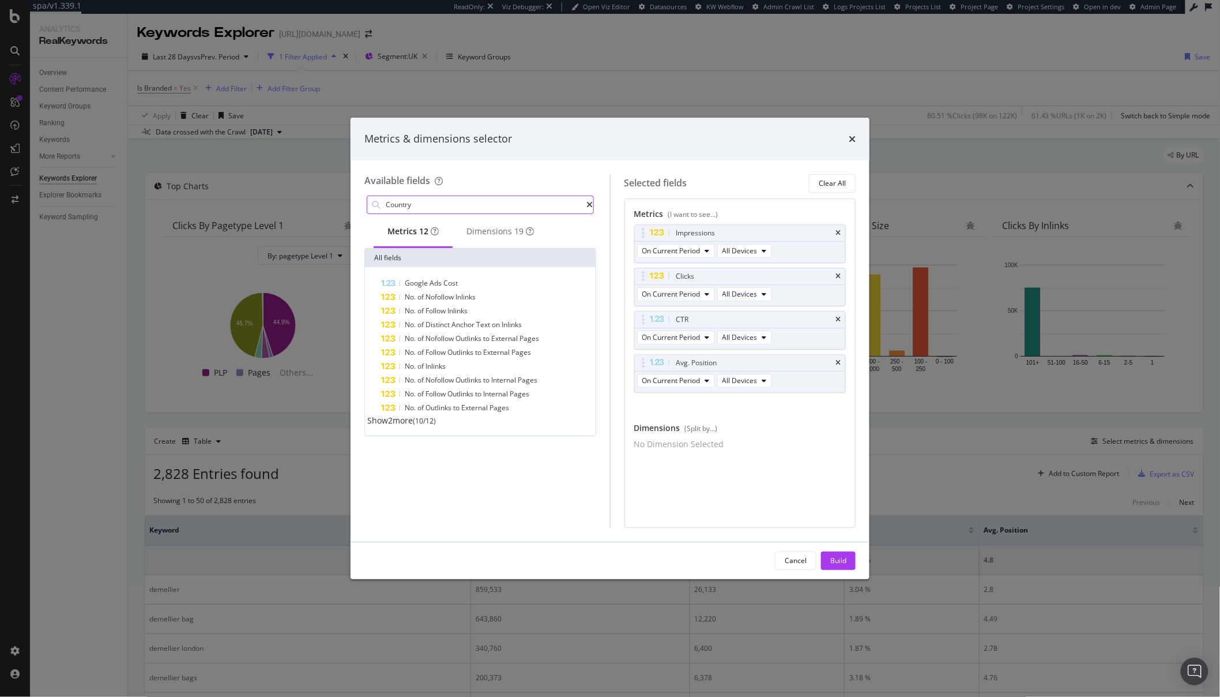
type input "Country"
click at [401, 426] on span "Show 2 more" at bounding box center [390, 420] width 46 height 11
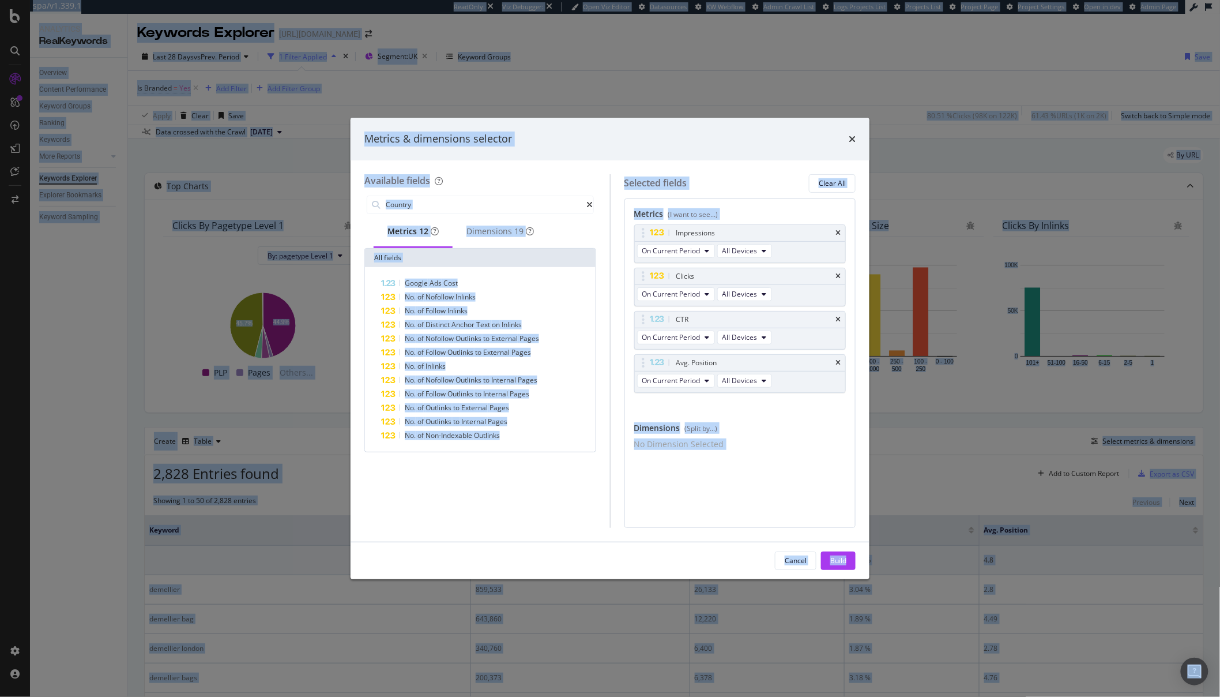
click at [645, 450] on div "No Dimension Selected" at bounding box center [740, 444] width 212 height 12
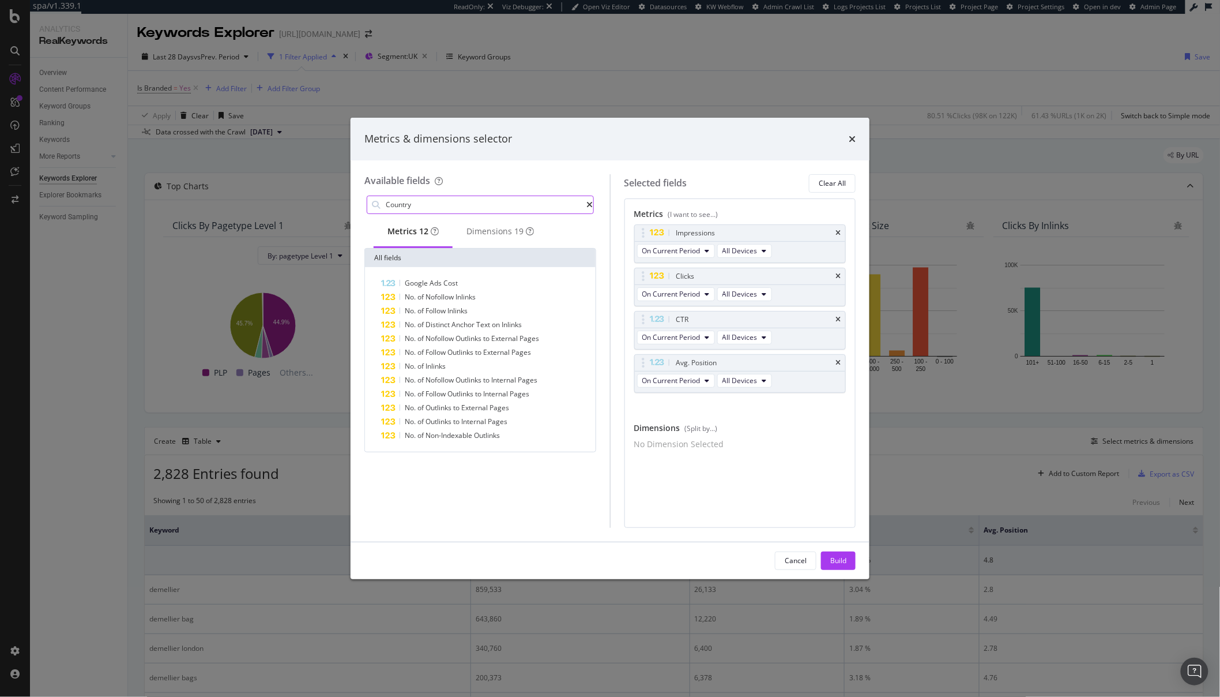
click at [467, 212] on input "Country" at bounding box center [486, 204] width 202 height 17
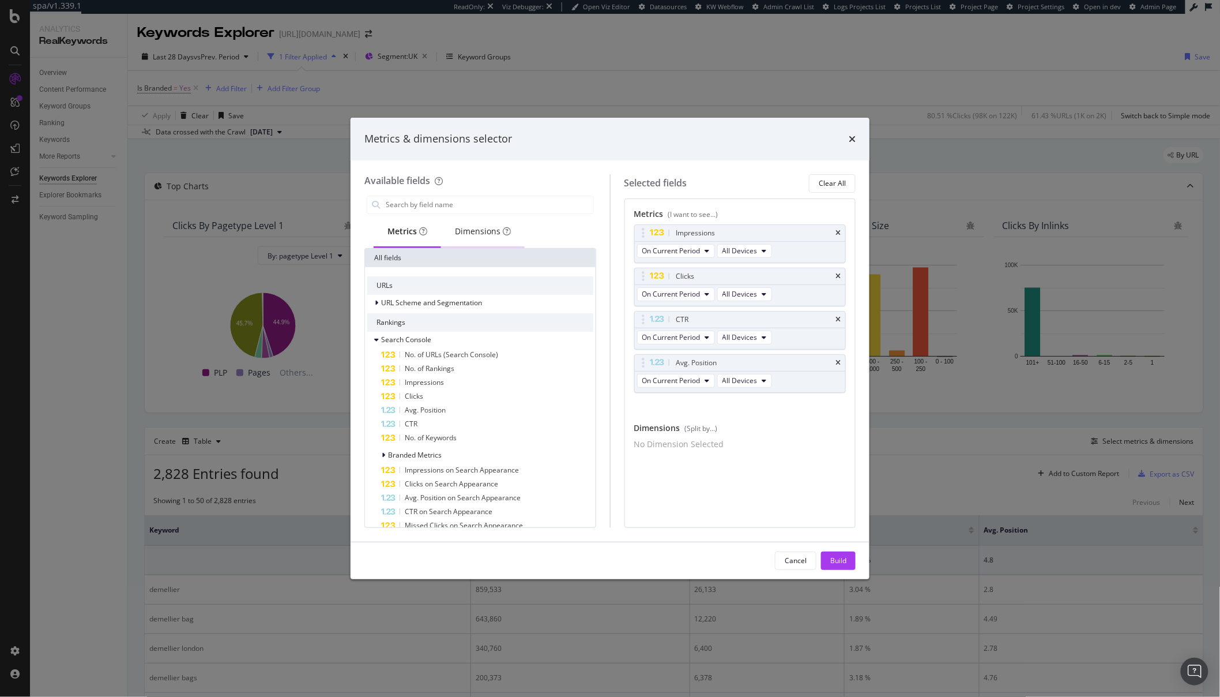
click at [459, 236] on div "Dimensions" at bounding box center [483, 231] width 56 height 12
click at [418, 209] on input "modal" at bounding box center [489, 204] width 209 height 17
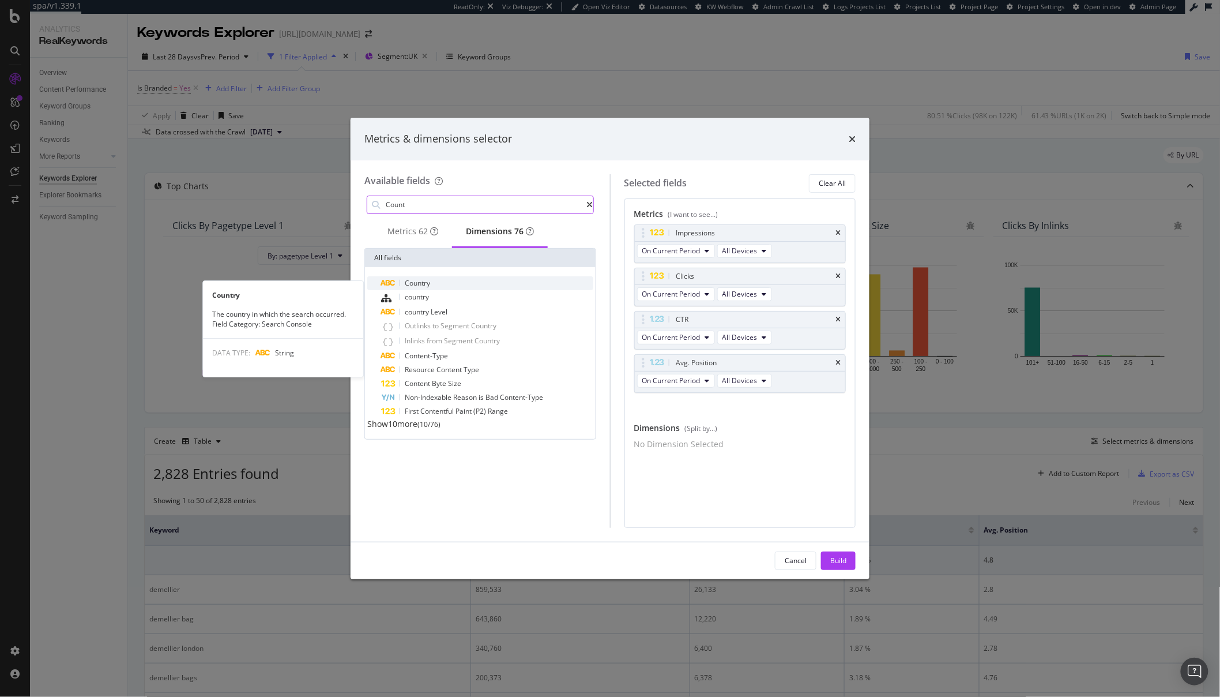
type input "Count"
click at [418, 288] on span "Country" at bounding box center [417, 283] width 25 height 10
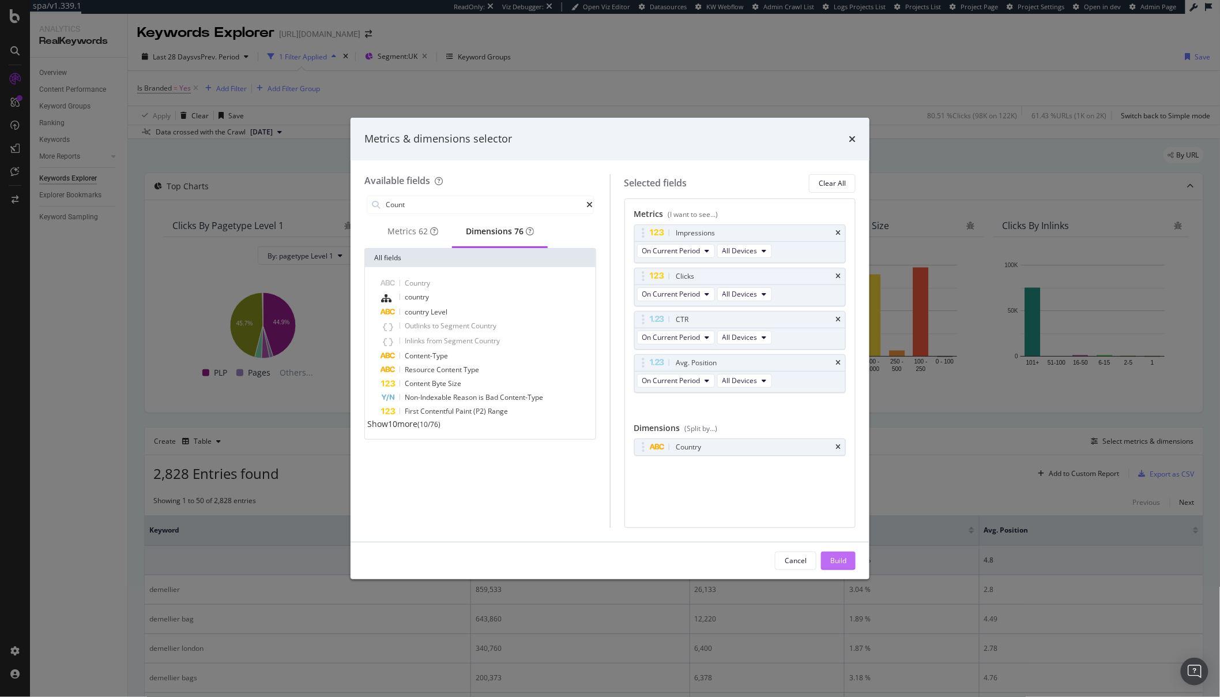
click at [837, 552] on div "Build" at bounding box center [838, 560] width 16 height 17
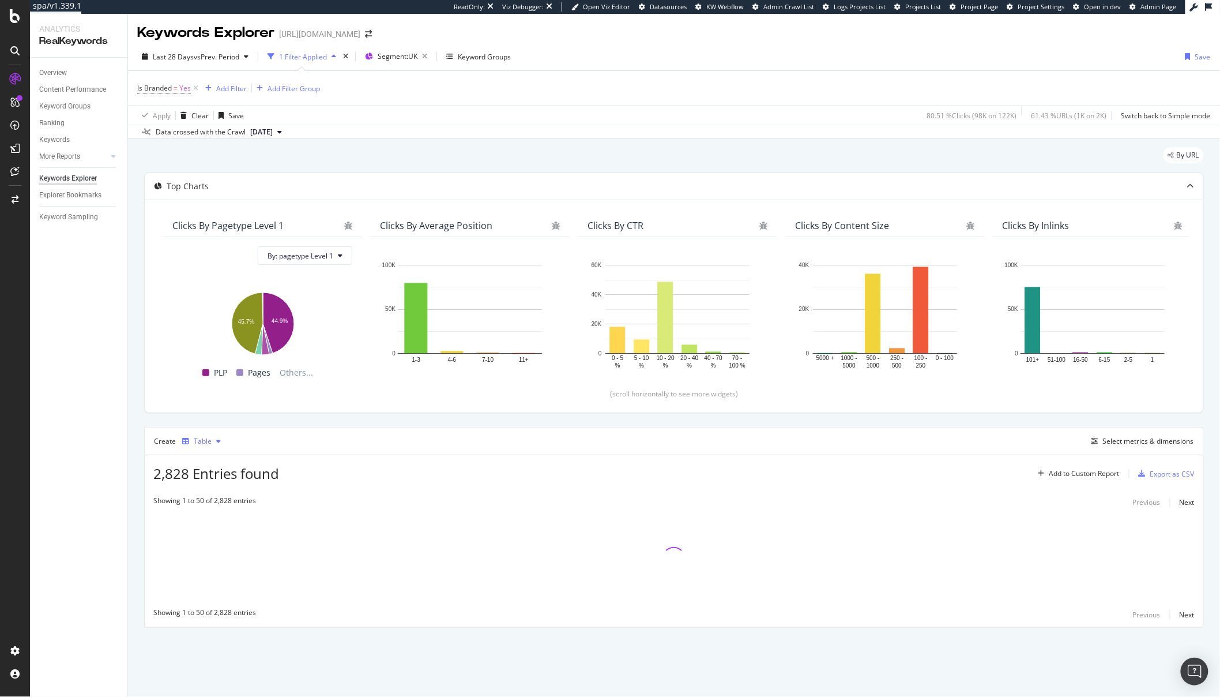
click at [201, 439] on div "Table" at bounding box center [203, 441] width 18 height 7
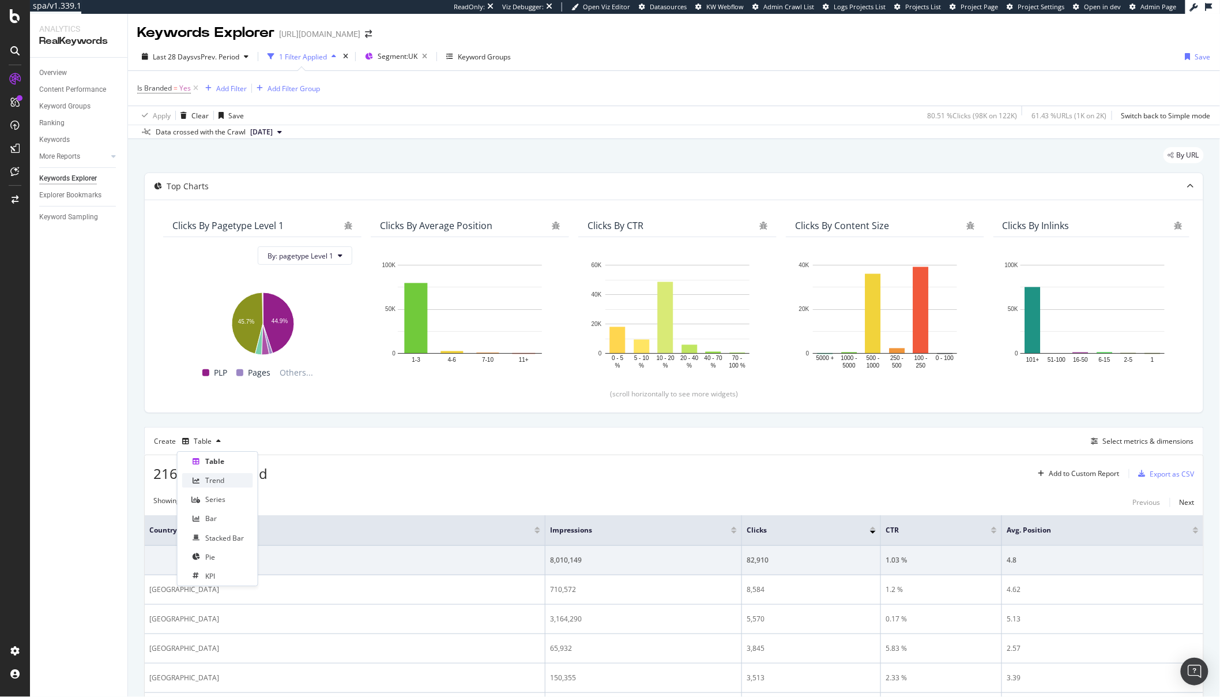
click at [215, 479] on div "Trend" at bounding box center [214, 480] width 19 height 10
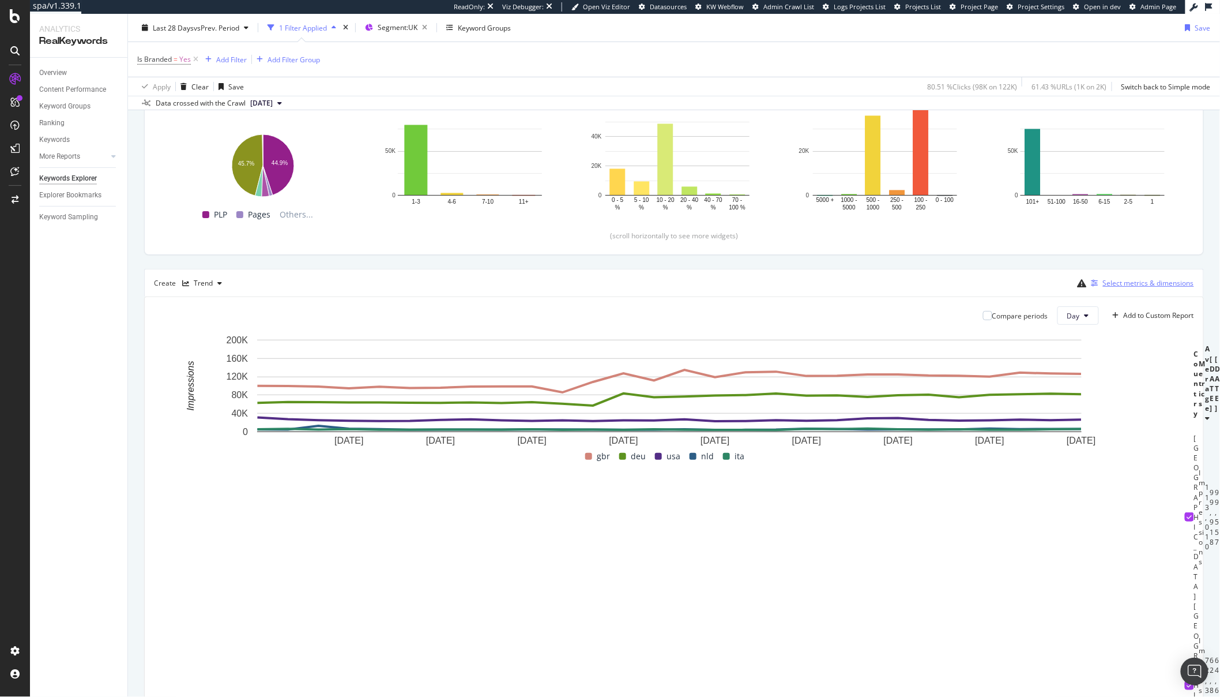
click at [1103, 283] on div "Select metrics & dimensions" at bounding box center [1148, 283] width 91 height 10
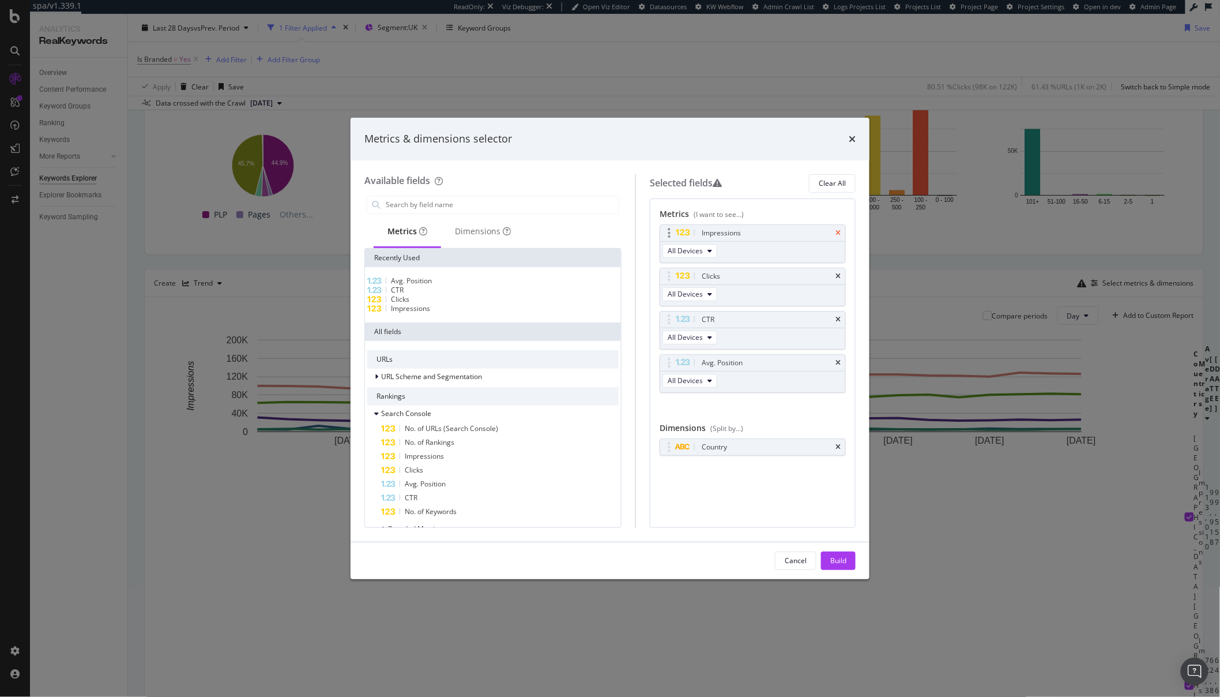
click at [839, 231] on icon "times" at bounding box center [838, 233] width 5 height 7
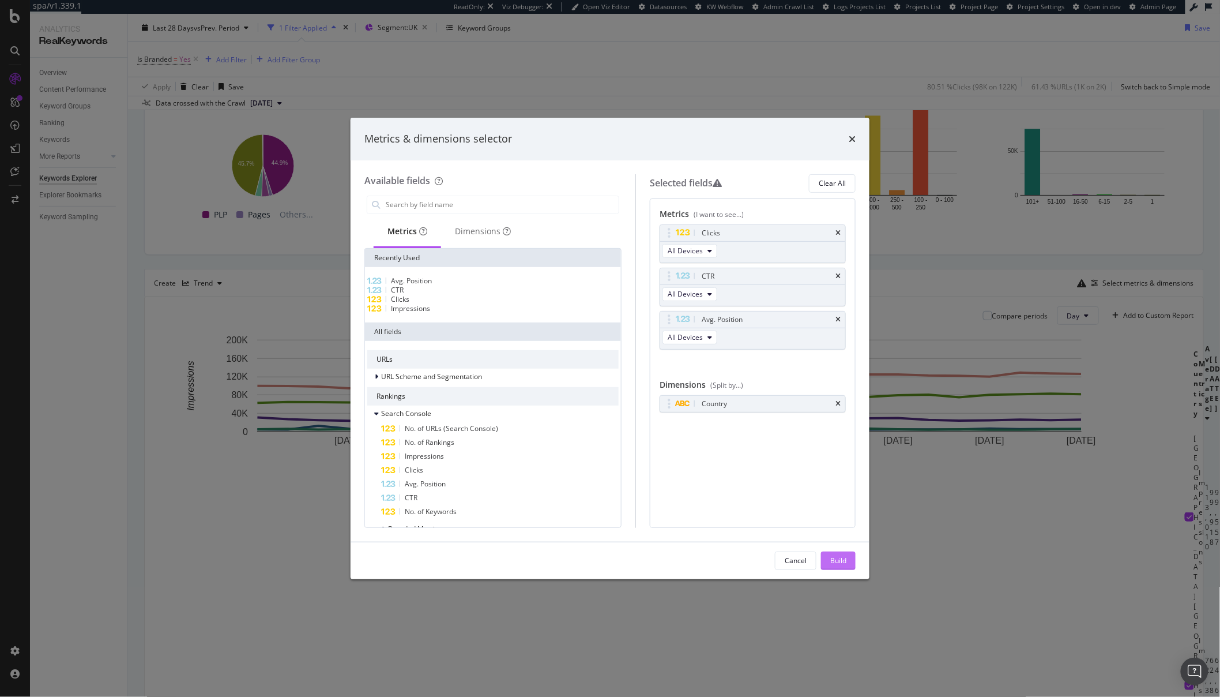
click at [839, 558] on div "Build" at bounding box center [838, 560] width 16 height 10
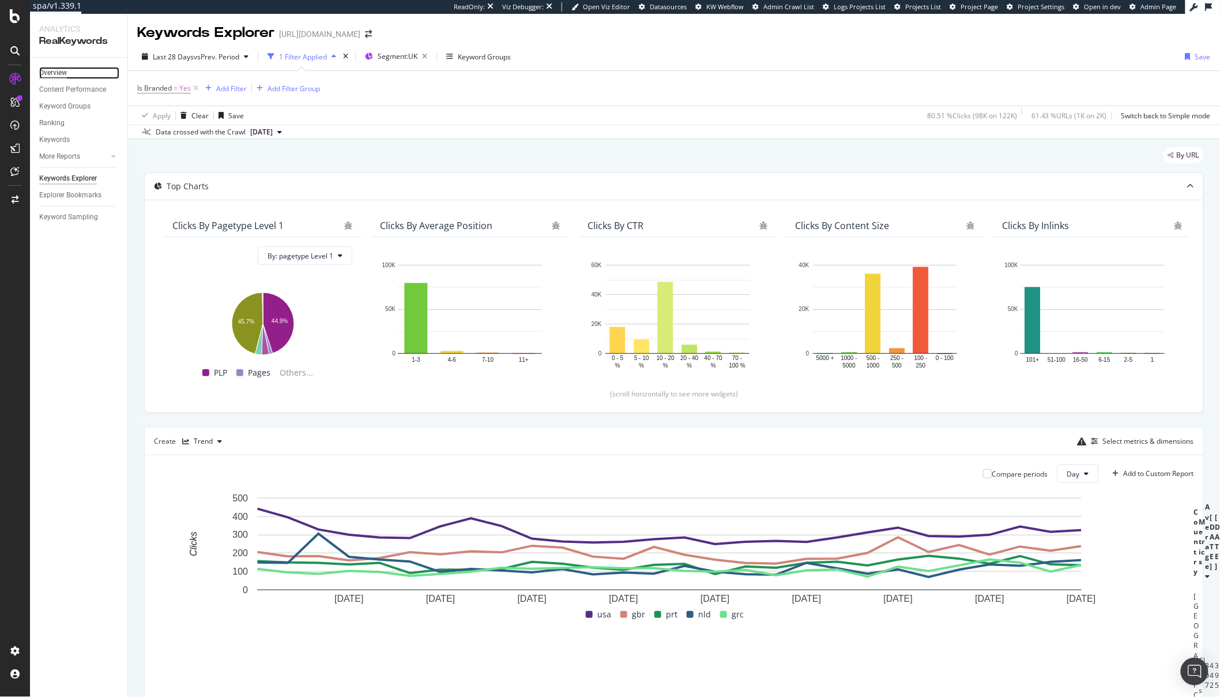
click at [52, 75] on div "Overview" at bounding box center [53, 73] width 28 height 12
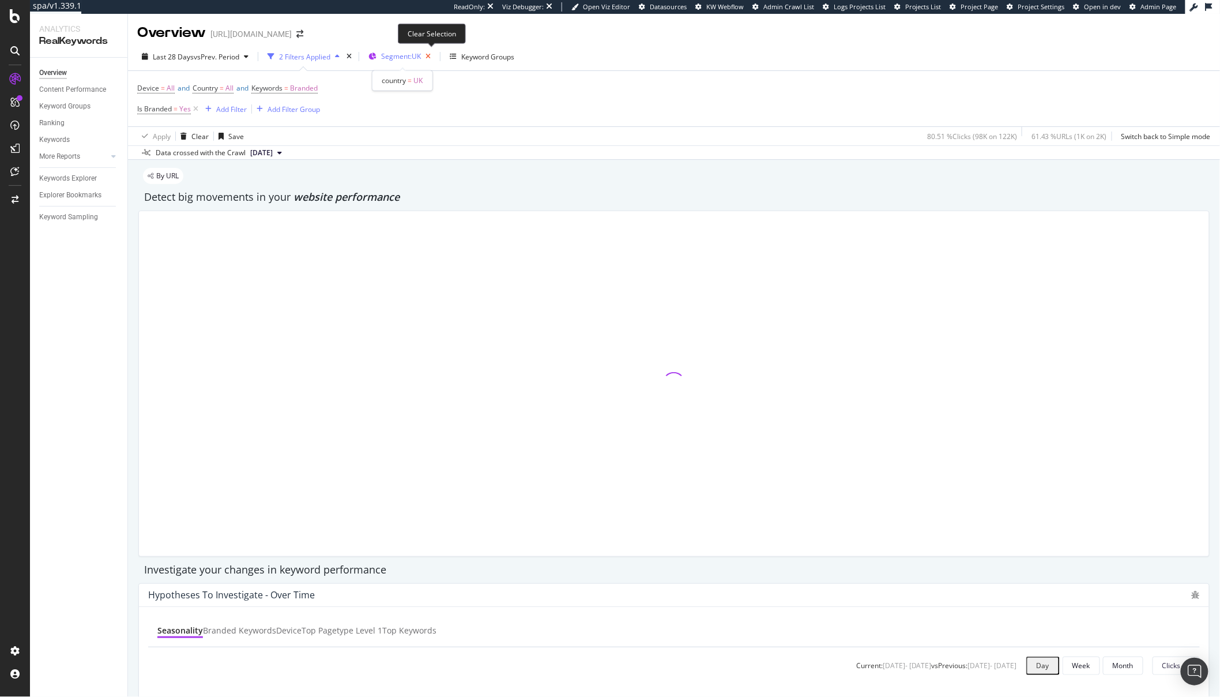
click at [435, 57] on icon "button" at bounding box center [428, 56] width 14 height 16
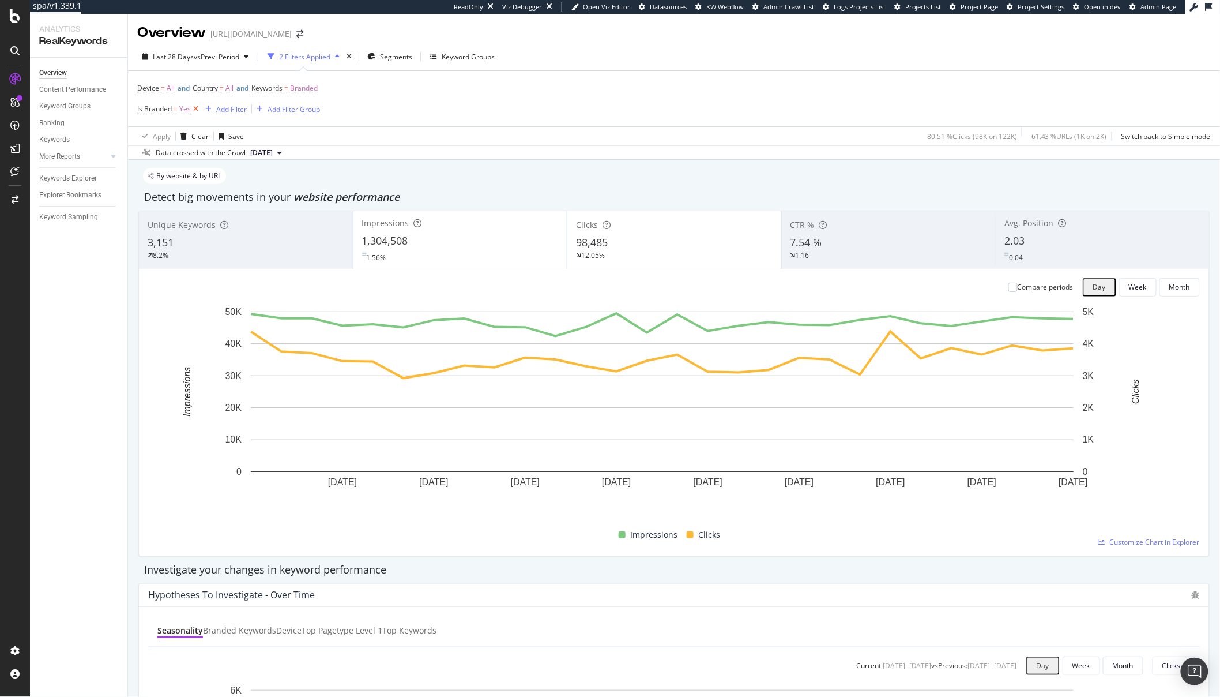
click at [194, 108] on icon at bounding box center [196, 109] width 10 height 12
click at [311, 94] on span "Branded" at bounding box center [304, 88] width 28 height 16
click at [294, 114] on span "Branded" at bounding box center [288, 116] width 28 height 10
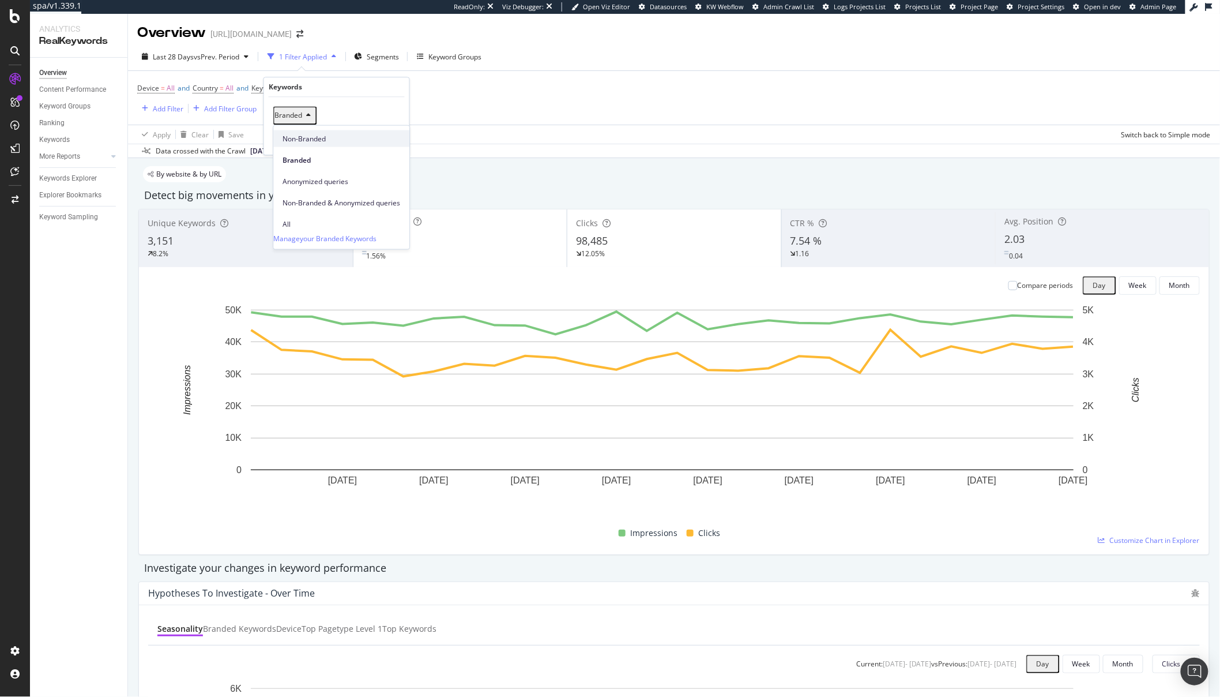
click at [311, 134] on span "Non-Branded" at bounding box center [342, 138] width 118 height 10
click at [378, 144] on div "Apply" at bounding box center [383, 139] width 33 height 10
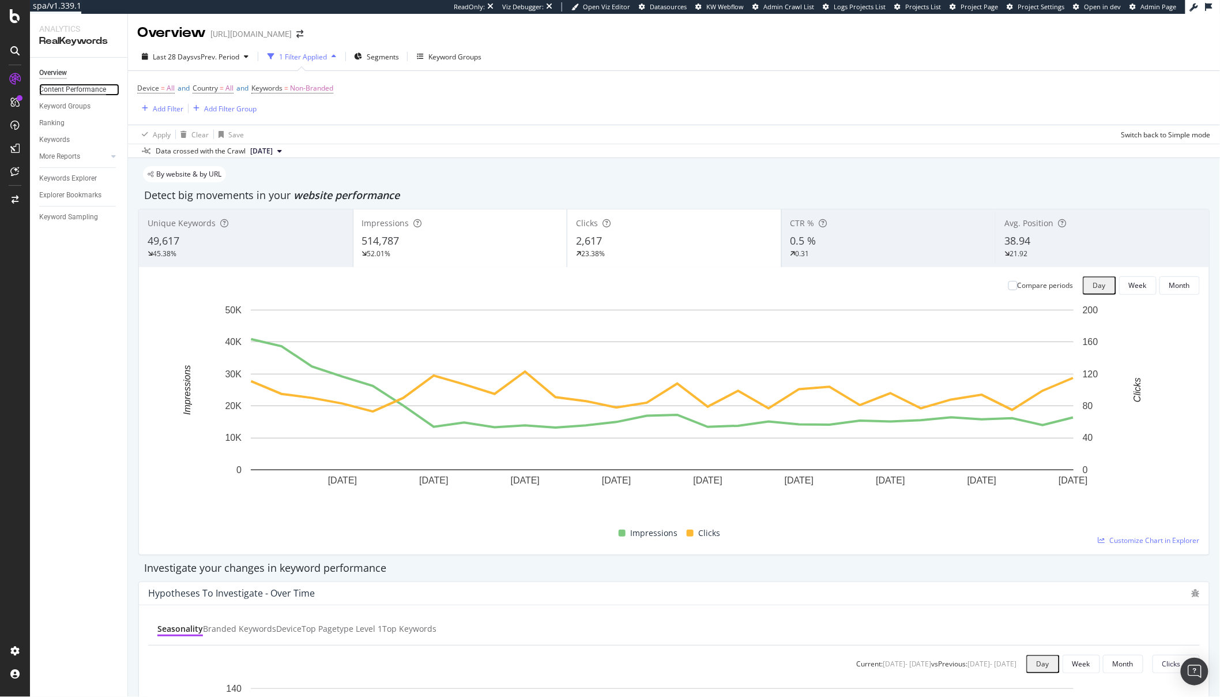
click at [93, 90] on div "Content Performance" at bounding box center [72, 90] width 67 height 12
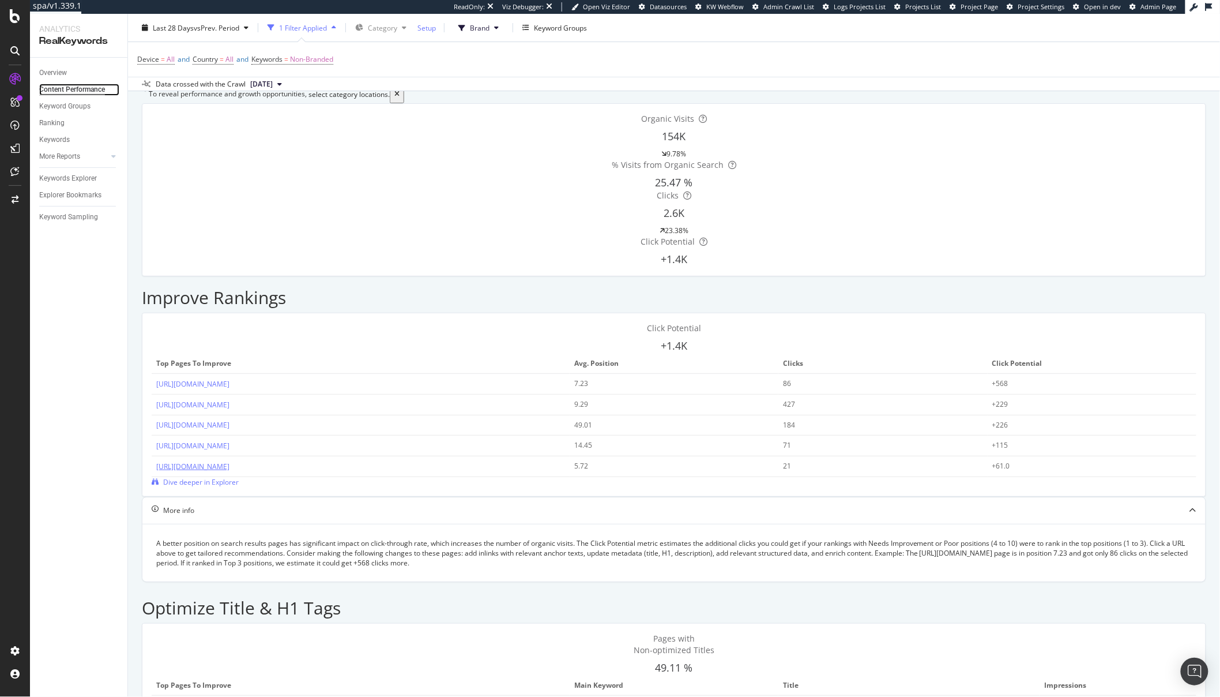
scroll to position [52, 0]
click at [76, 183] on div "Keywords Explorer" at bounding box center [68, 178] width 58 height 12
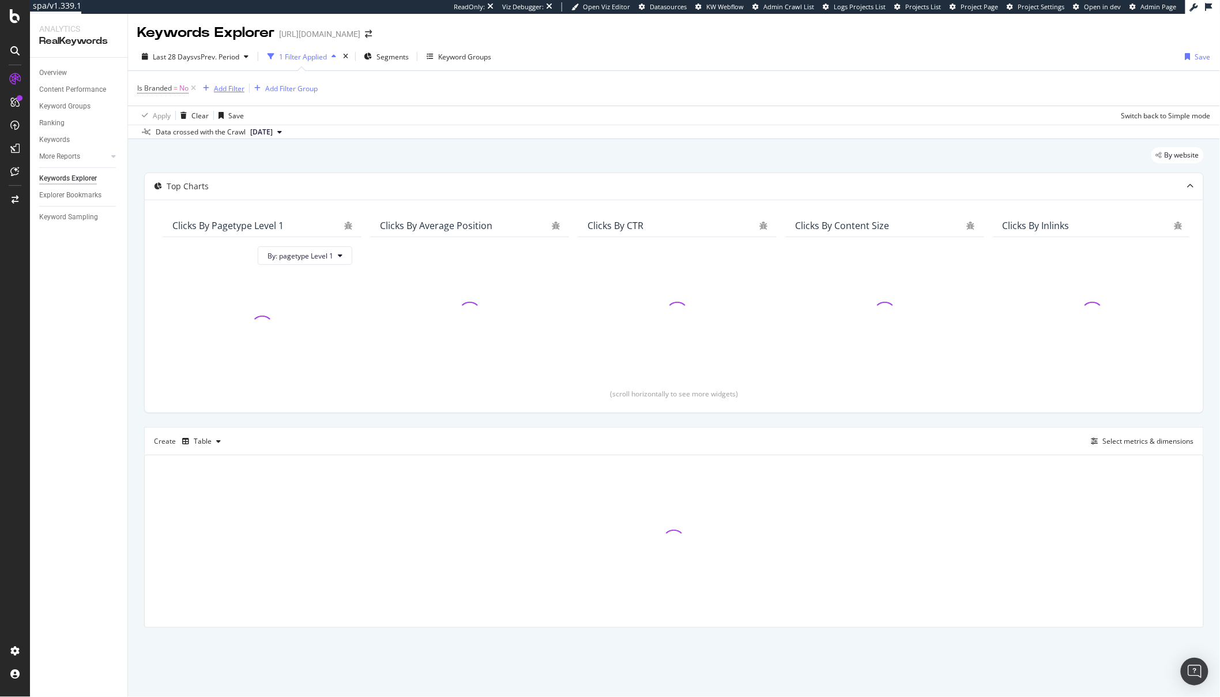
click at [220, 90] on div "Add Filter" at bounding box center [229, 89] width 31 height 10
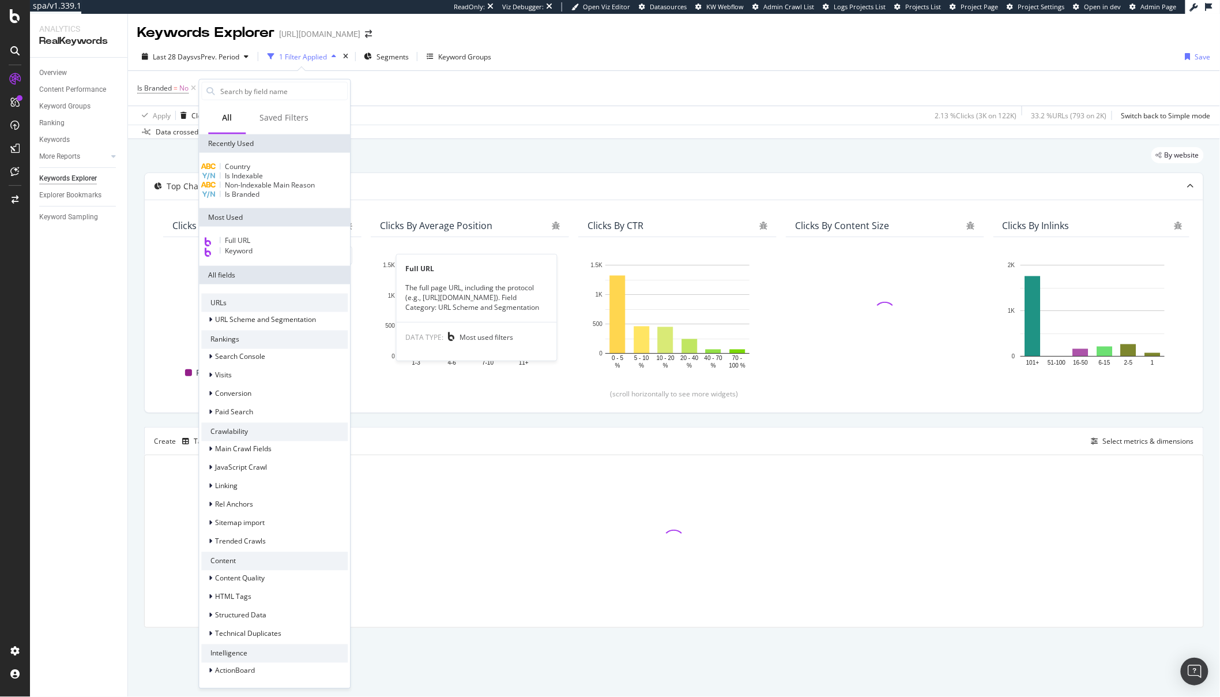
click at [250, 245] on span "Full URL" at bounding box center [237, 240] width 25 height 10
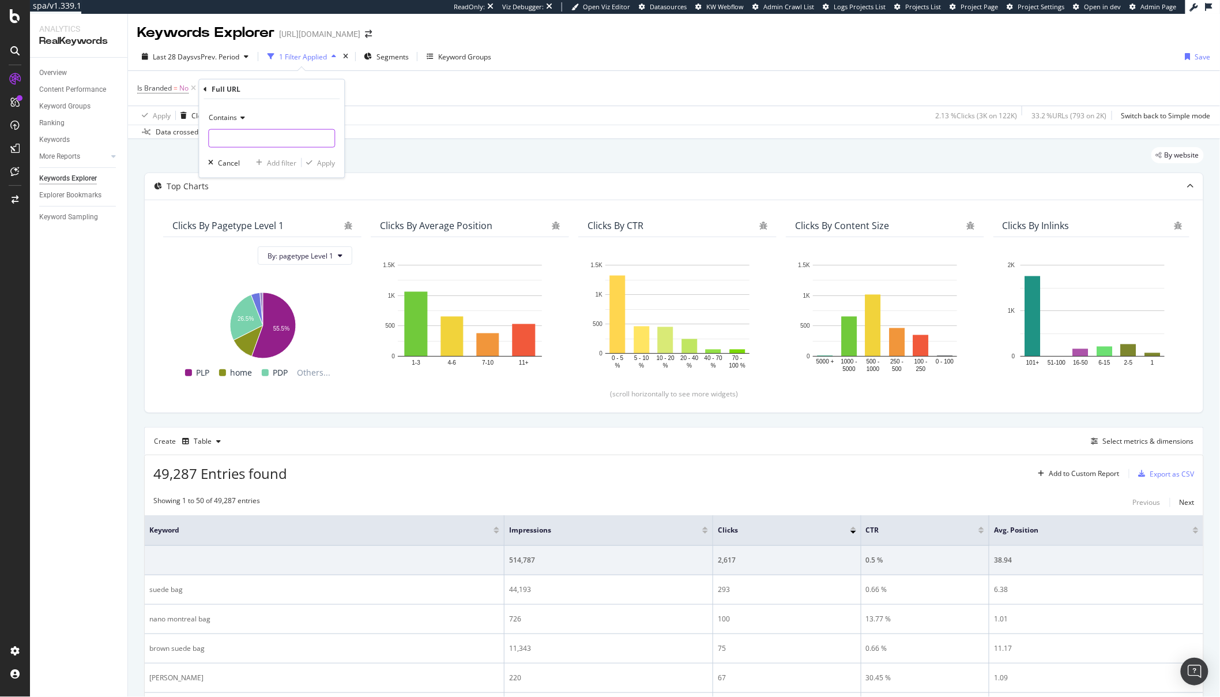
click at [239, 135] on input "text" at bounding box center [272, 138] width 126 height 18
click at [233, 119] on span "Contains" at bounding box center [223, 117] width 28 height 10
click at [234, 152] on span "Not equal to" at bounding box center [233, 156] width 39 height 10
click at [235, 113] on span "Not equal to" at bounding box center [228, 117] width 39 height 10
click at [232, 137] on span "Equal to" at bounding box center [227, 141] width 26 height 10
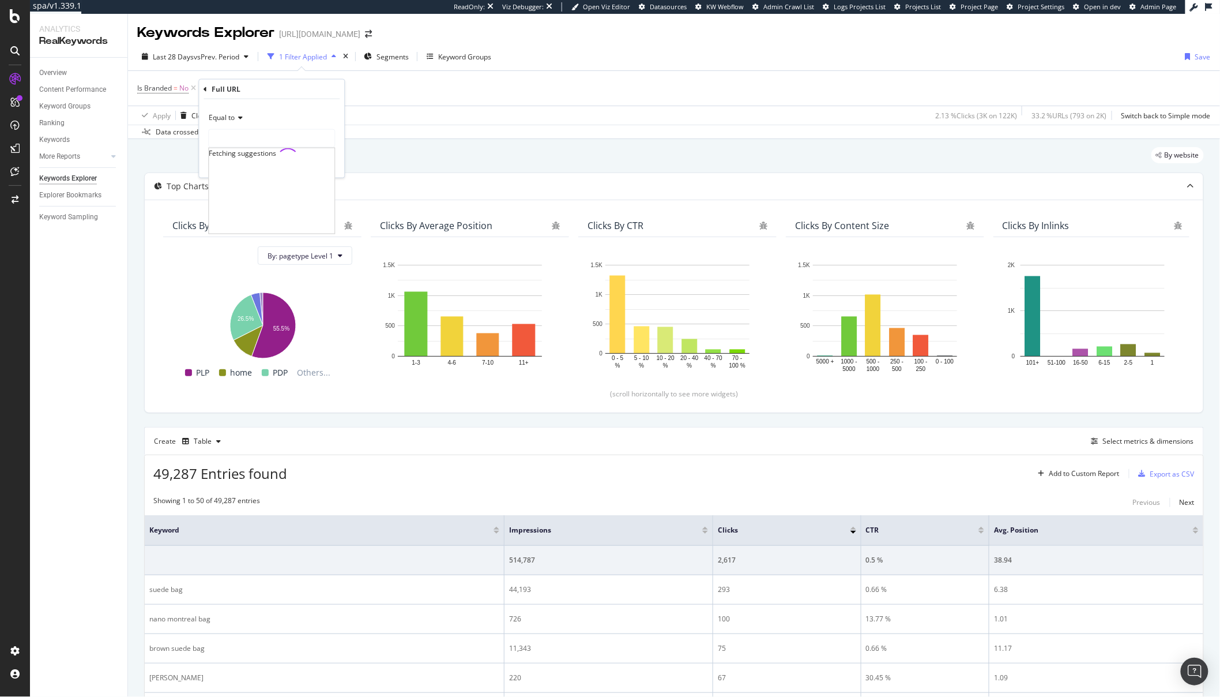
click at [232, 137] on input "text" at bounding box center [272, 138] width 126 height 18
type input "https://demellierlondon.com/collections/cross-body-bags"
click at [337, 168] on div "Equal to https://demellierlondon.com/collections/cross-body-bags https://demell…" at bounding box center [271, 138] width 145 height 78
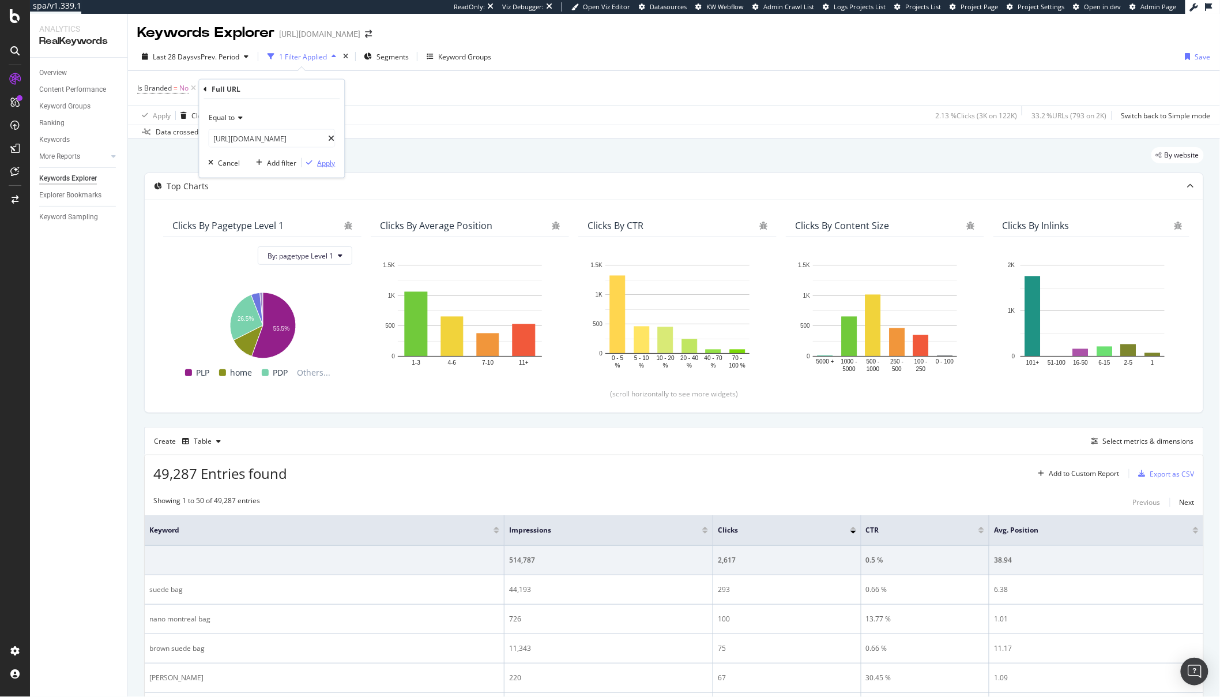
click at [322, 165] on div "Apply" at bounding box center [326, 162] width 18 height 10
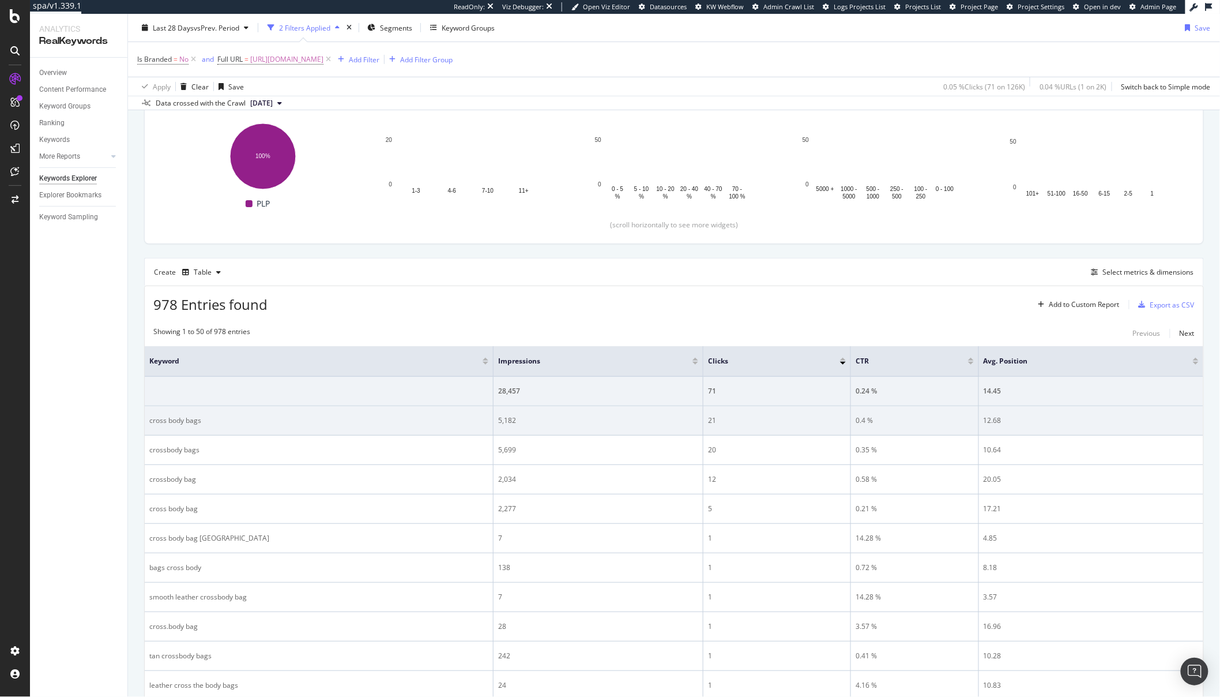
scroll to position [175, 0]
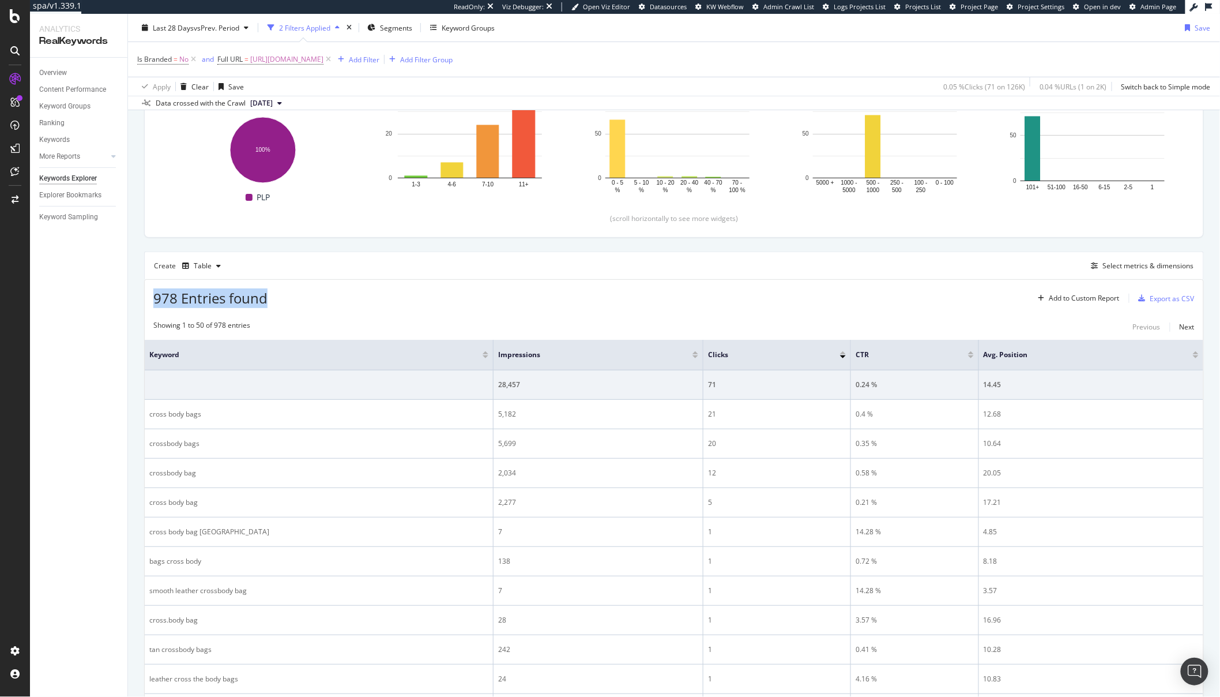
drag, startPoint x: 148, startPoint y: 293, endPoint x: 306, endPoint y: 304, distance: 157.8
click at [306, 304] on div "978 Entries found Add to Custom Report Export as CSV" at bounding box center [674, 294] width 1059 height 28
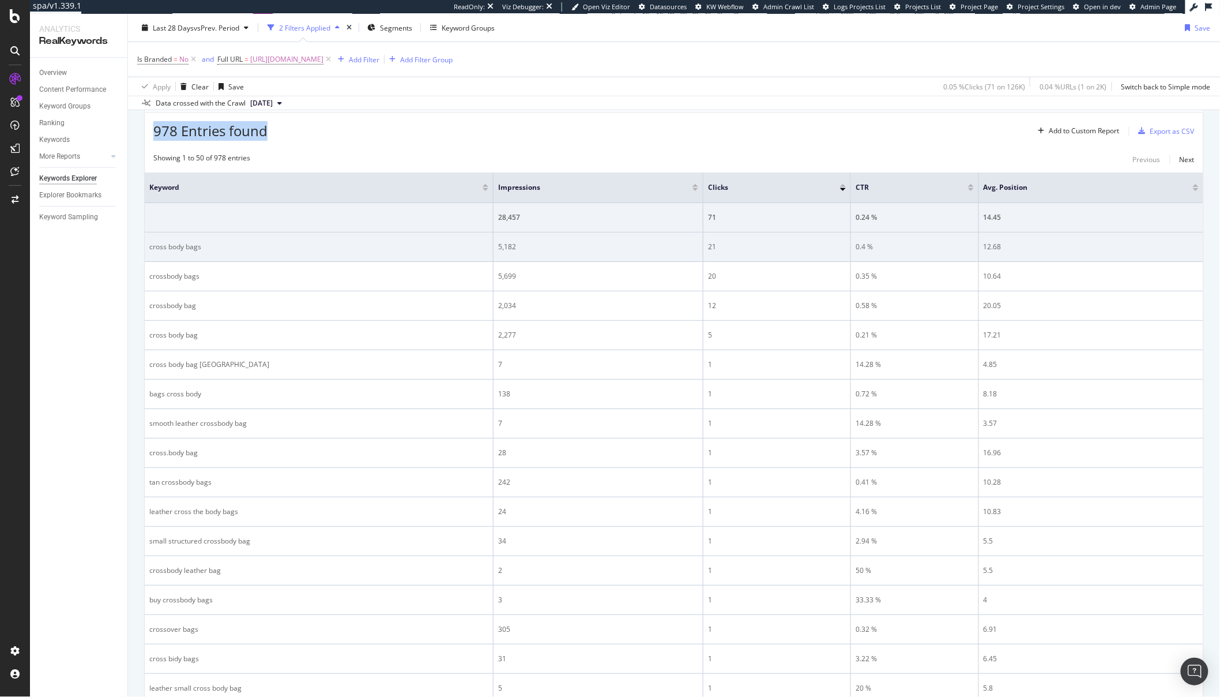
scroll to position [342, 0]
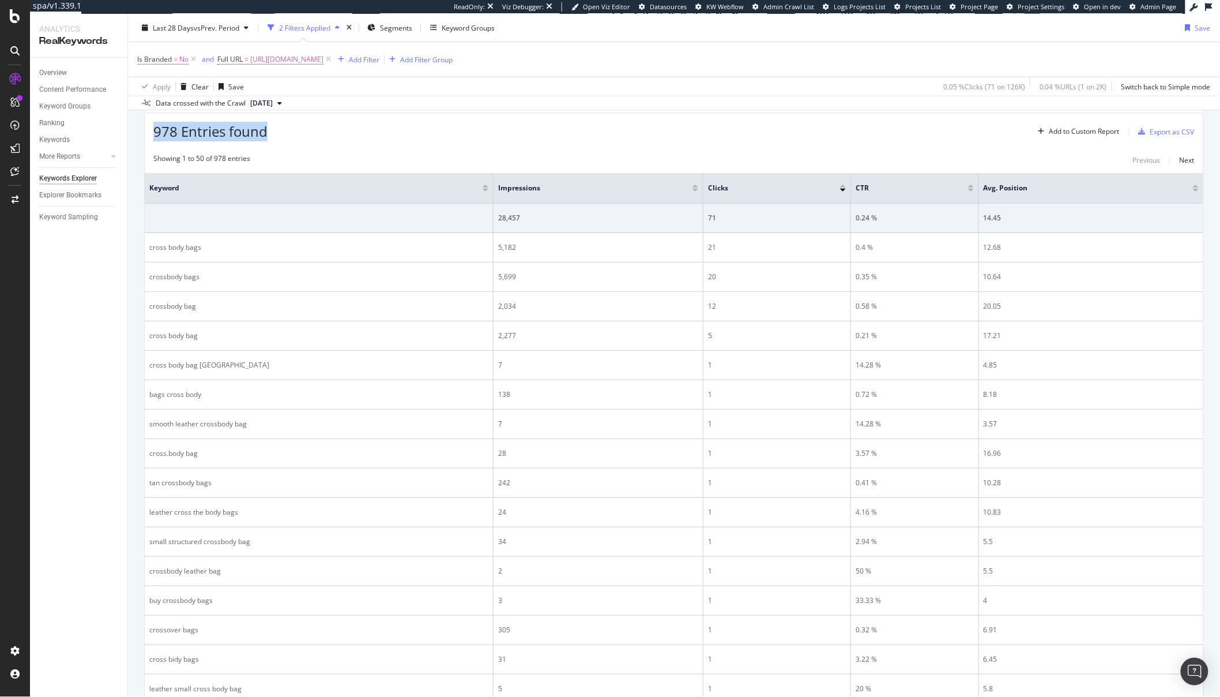
click at [463, 140] on div "978 Entries found Add to Custom Report Export as CSV" at bounding box center [674, 127] width 1059 height 28
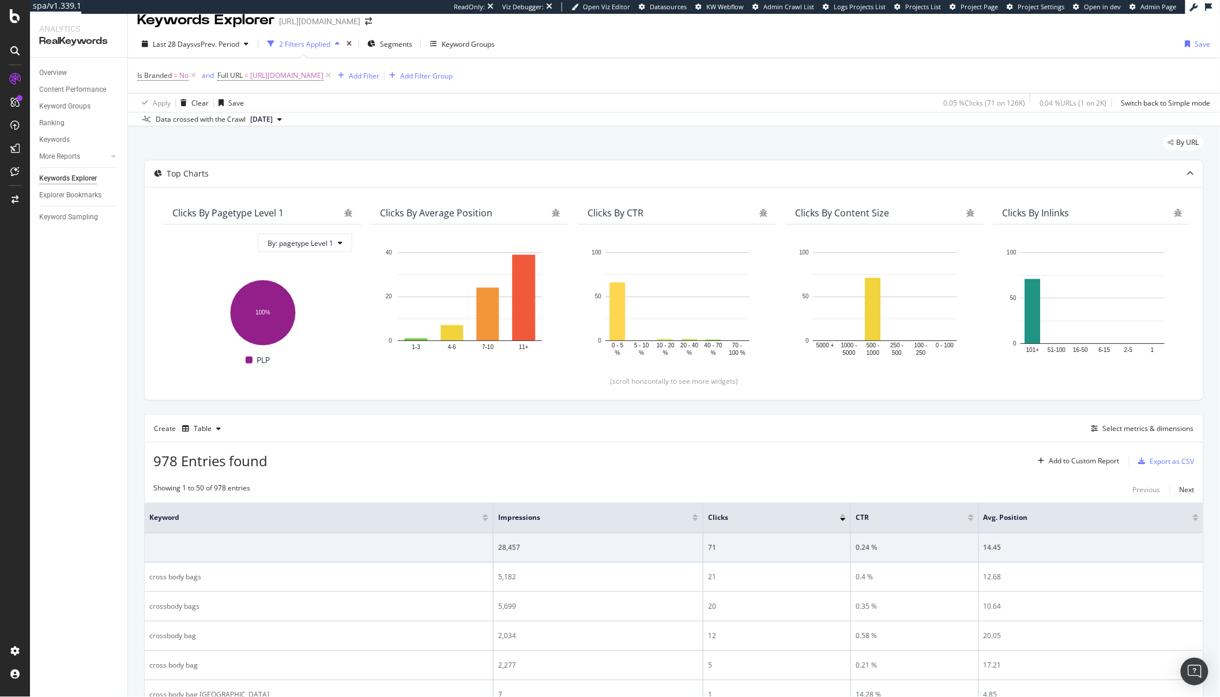
scroll to position [0, 0]
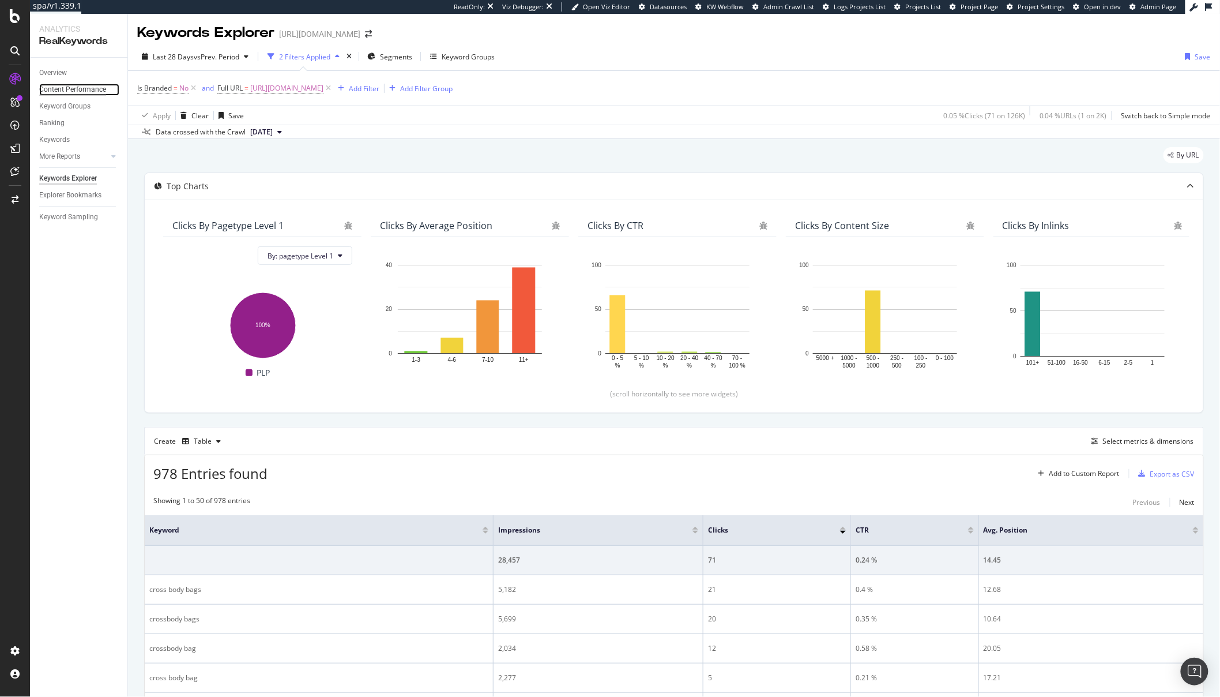
click at [82, 92] on div "Content Performance" at bounding box center [72, 90] width 67 height 12
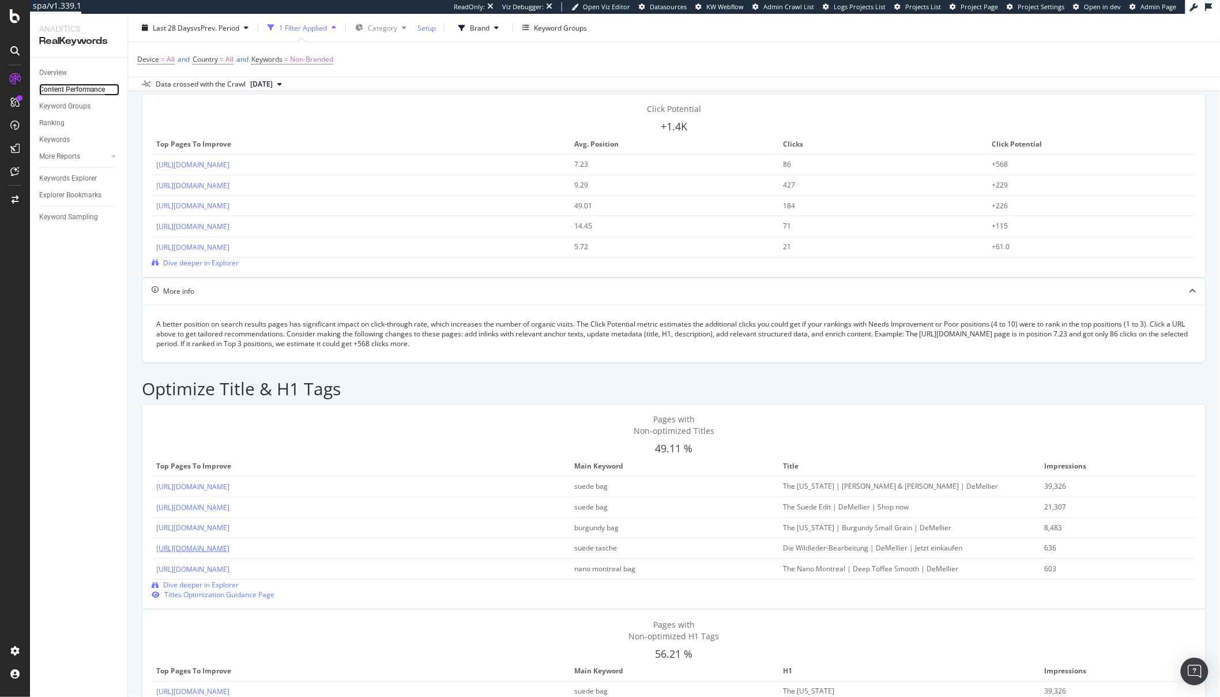
scroll to position [270, 0]
drag, startPoint x: 698, startPoint y: 356, endPoint x: 744, endPoint y: 354, distance: 45.6
click at [745, 475] on td "suede bag" at bounding box center [674, 485] width 209 height 21
drag, startPoint x: 742, startPoint y: 354, endPoint x: 693, endPoint y: 354, distance: 49.0
click at [693, 475] on tr "https://demellierlondon.com/products/the-new-york-mocha-suede-mocha-smooth sued…" at bounding box center [674, 485] width 1045 height 21
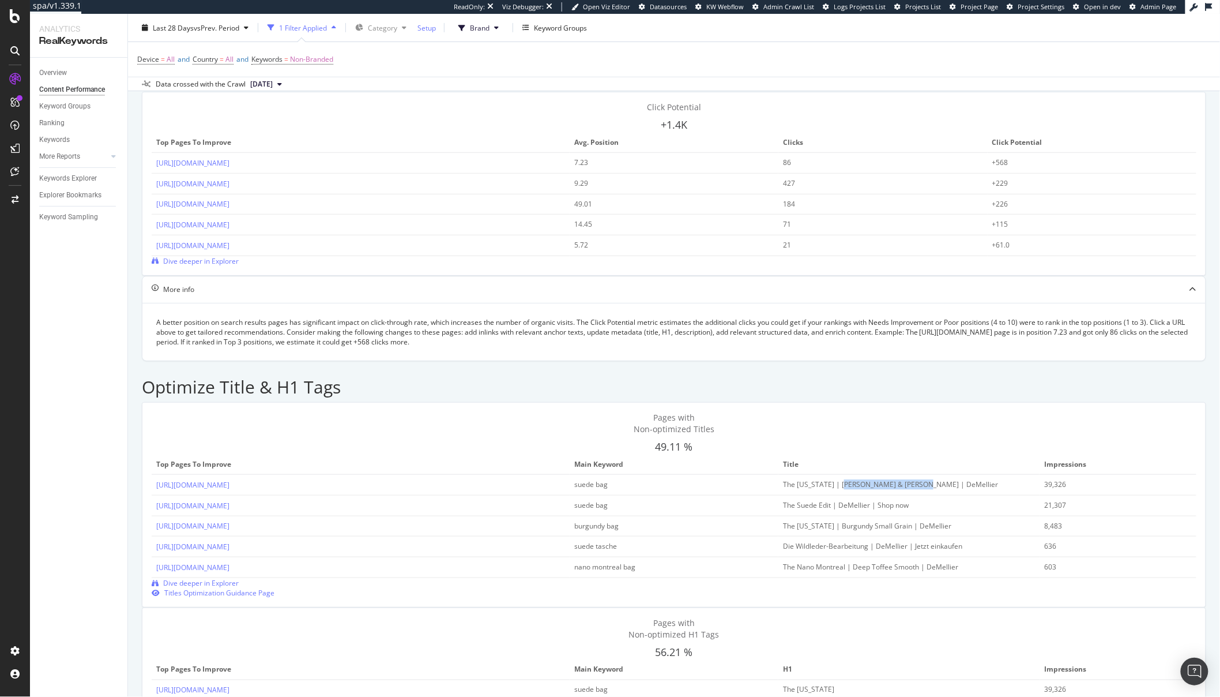
drag, startPoint x: 930, startPoint y: 360, endPoint x: 1013, endPoint y: 362, distance: 83.0
click at [1010, 479] on div "The New York | Mocha Suede & Mocha Smooth | DeMellier" at bounding box center [896, 484] width 227 height 10
drag, startPoint x: 738, startPoint y: 360, endPoint x: 691, endPoint y: 362, distance: 46.7
click at [691, 475] on tr "https://demellierlondon.com/products/the-new-york-mocha-suede-mocha-smooth sued…" at bounding box center [674, 485] width 1045 height 21
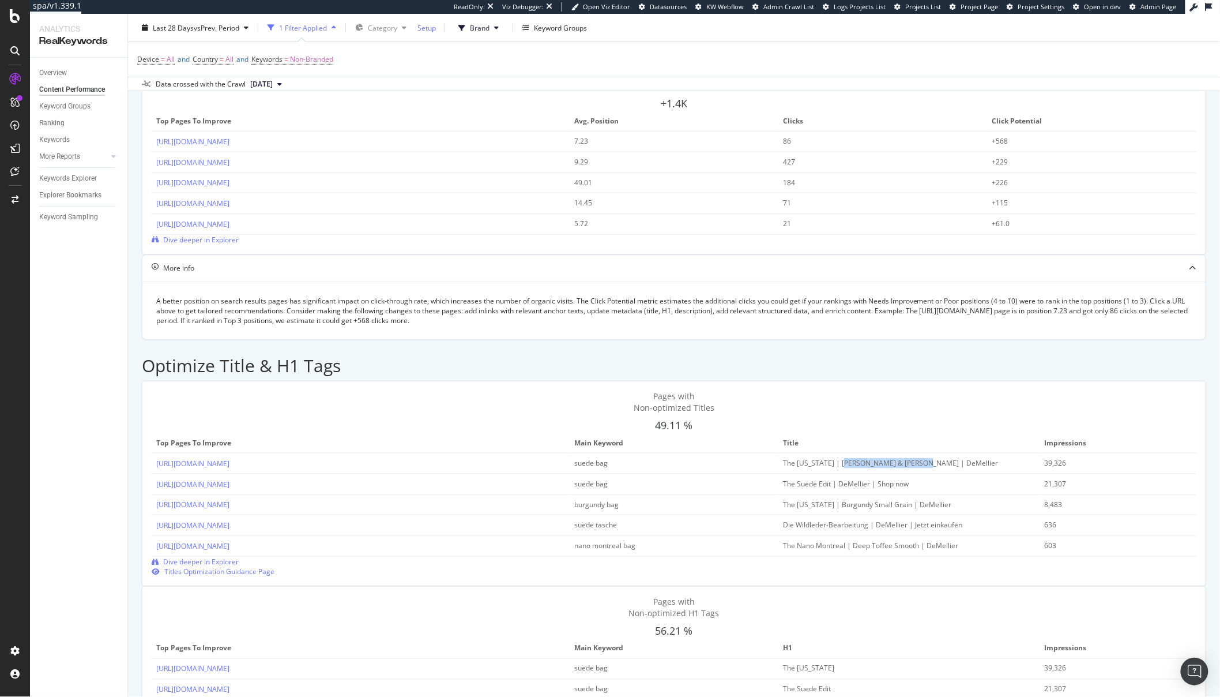
scroll to position [290, 0]
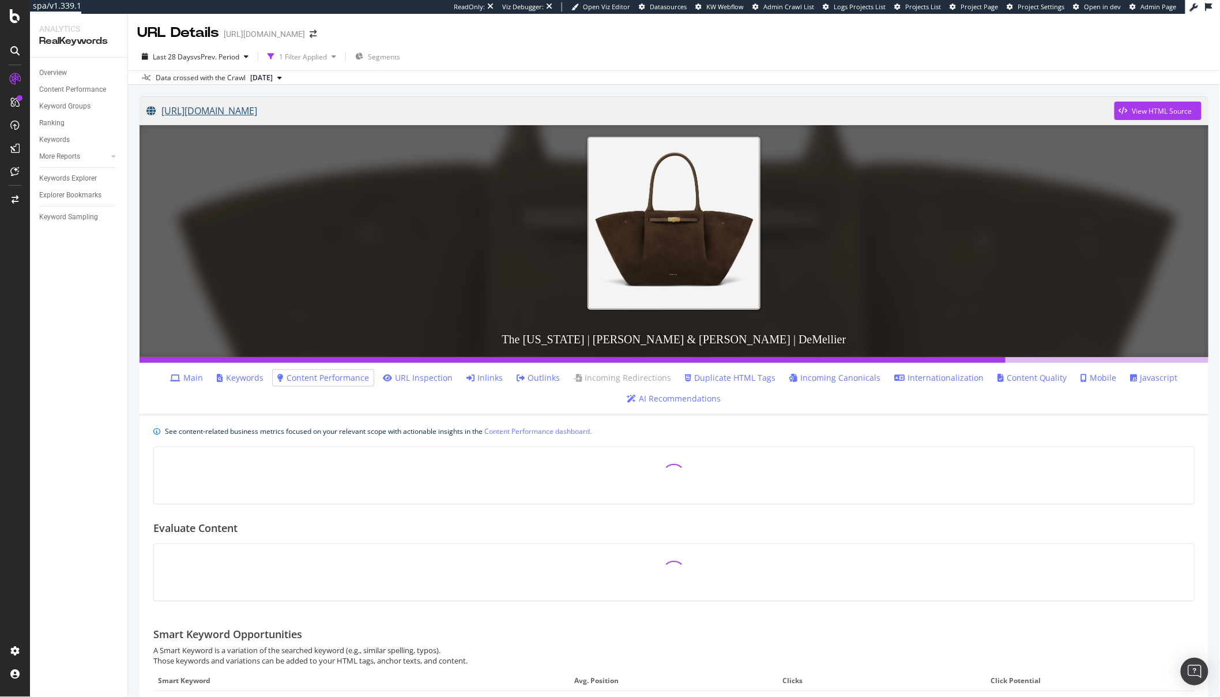
click at [499, 114] on link "[URL][DOMAIN_NAME]" at bounding box center [630, 110] width 968 height 29
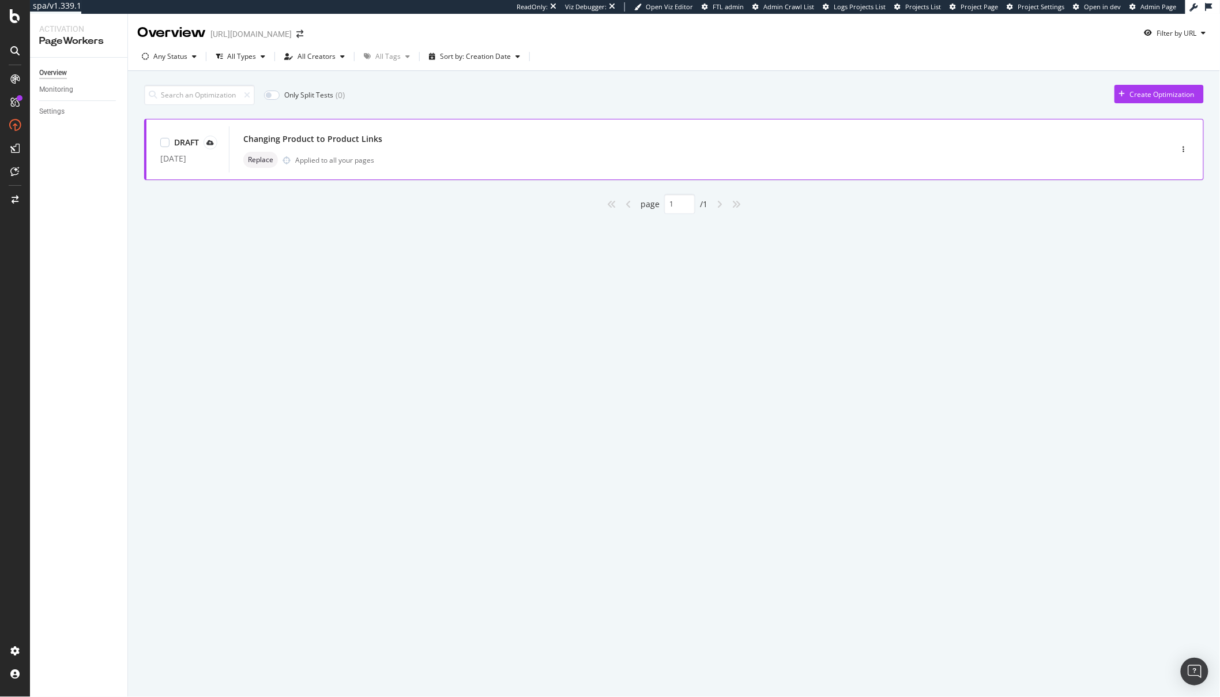
click at [520, 152] on div "Replace Applied to all your pages" at bounding box center [683, 160] width 880 height 16
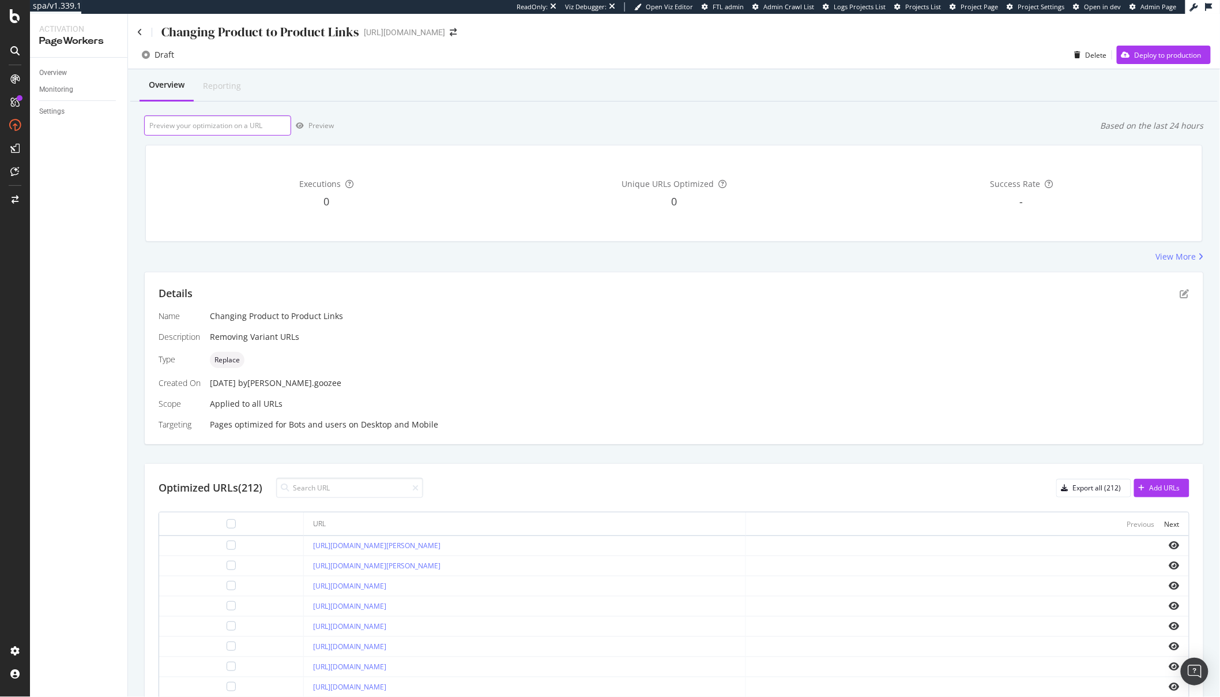
click at [185, 130] on input "url" at bounding box center [217, 125] width 147 height 20
paste input "[URL][DOMAIN_NAME]"
type input "[URL][DOMAIN_NAME]"
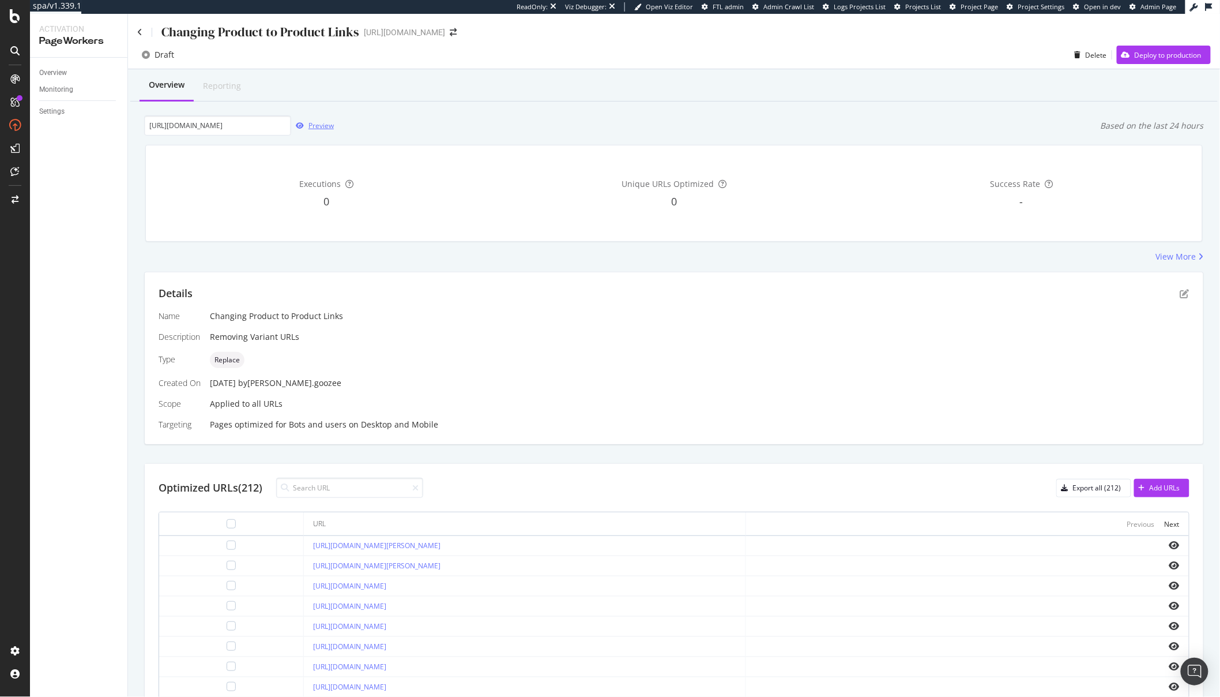
click at [306, 122] on div "button" at bounding box center [299, 125] width 17 height 7
click at [238, 127] on input "[URL][DOMAIN_NAME]" at bounding box center [217, 125] width 147 height 20
click at [1170, 605] on icon "eye" at bounding box center [1175, 605] width 10 height 9
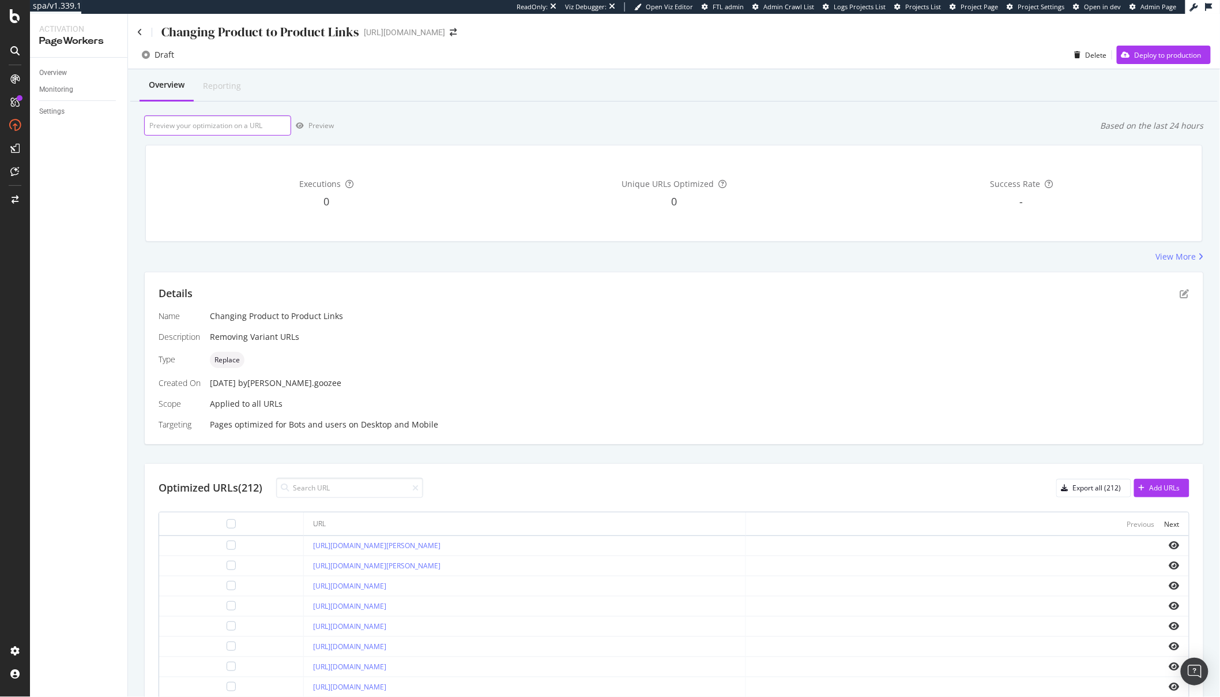
click at [223, 129] on input "url" at bounding box center [217, 125] width 147 height 20
paste input "[URL][DOMAIN_NAME]"
type input "[URL][DOMAIN_NAME]"
click at [324, 136] on div "Executions 0 Unique URLs Optimized 0 Success Rate -" at bounding box center [673, 193] width 1071 height 115
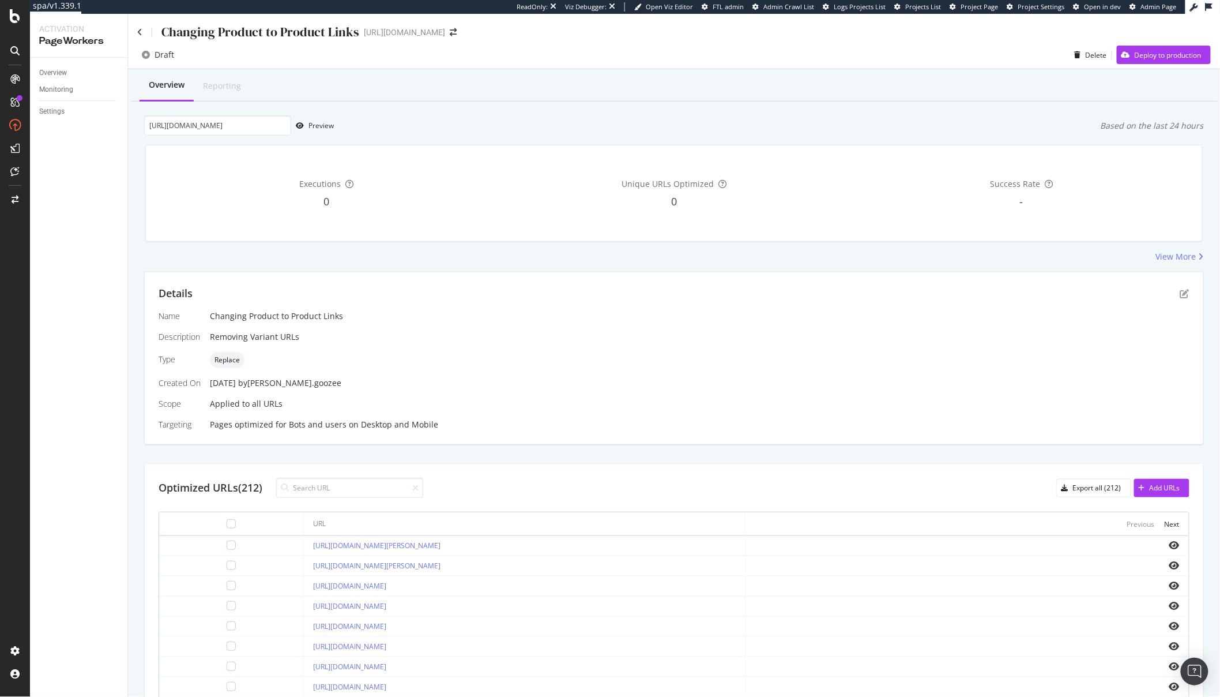
scroll to position [0, 0]
click at [318, 129] on div "Preview" at bounding box center [321, 126] width 25 height 10
